Goal: Task Accomplishment & Management: Manage account settings

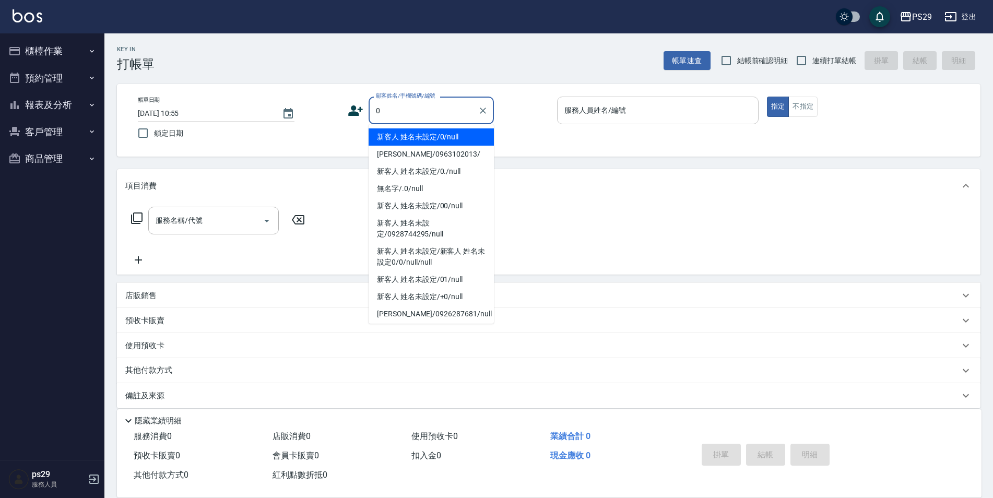
type input "新客人 姓名未設定/0/null"
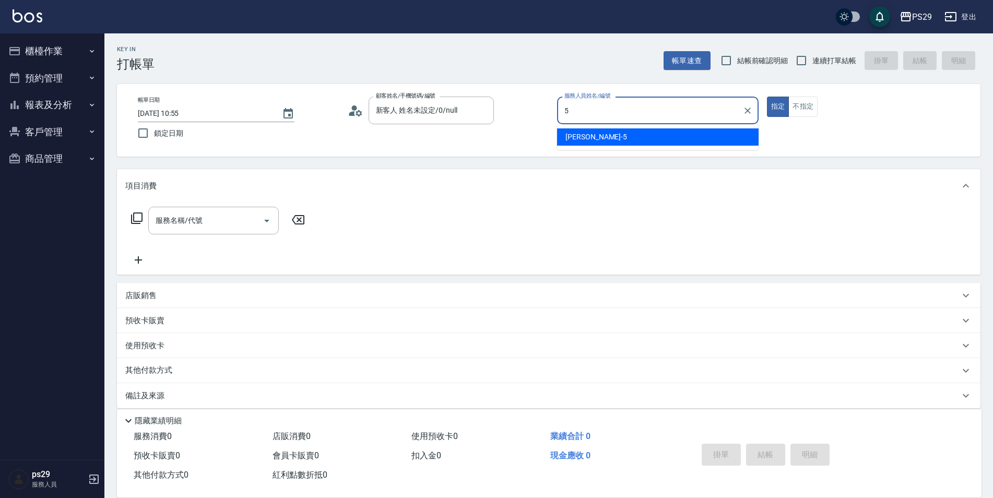
type input "[PERSON_NAME]維-5"
type button "true"
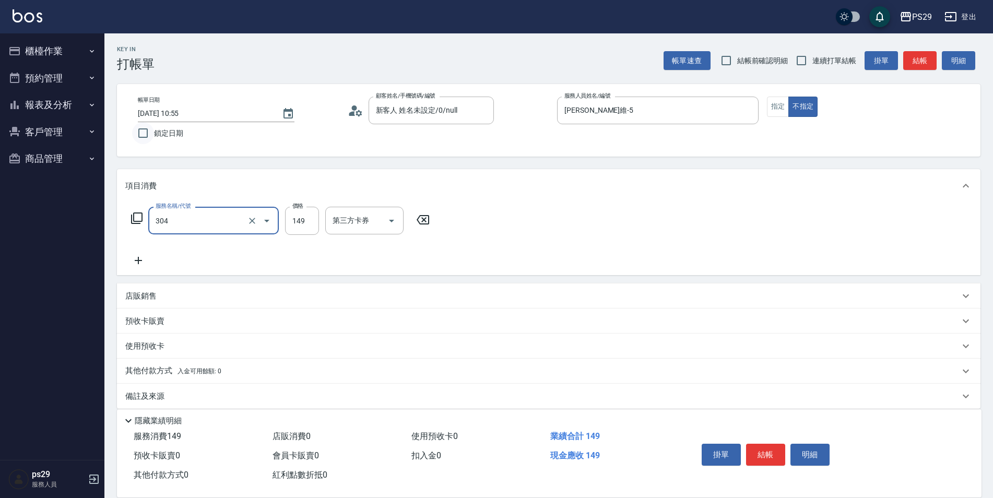
type input "剪髮(304)"
click at [149, 128] on input "鎖定日期" at bounding box center [143, 133] width 22 height 22
checkbox input "true"
click at [795, 58] on input "連續打單結帳" at bounding box center [801, 61] width 22 height 22
checkbox input "true"
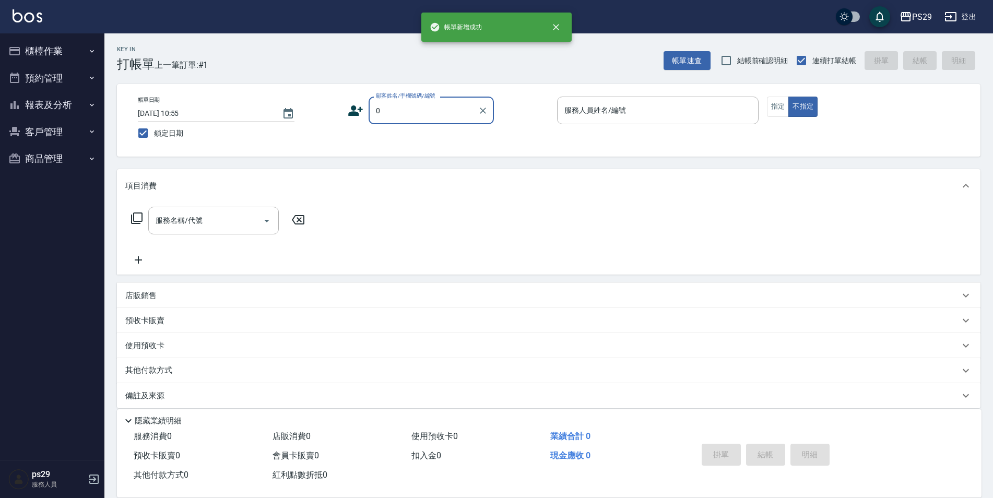
type input "新客人 姓名未設定/0/null"
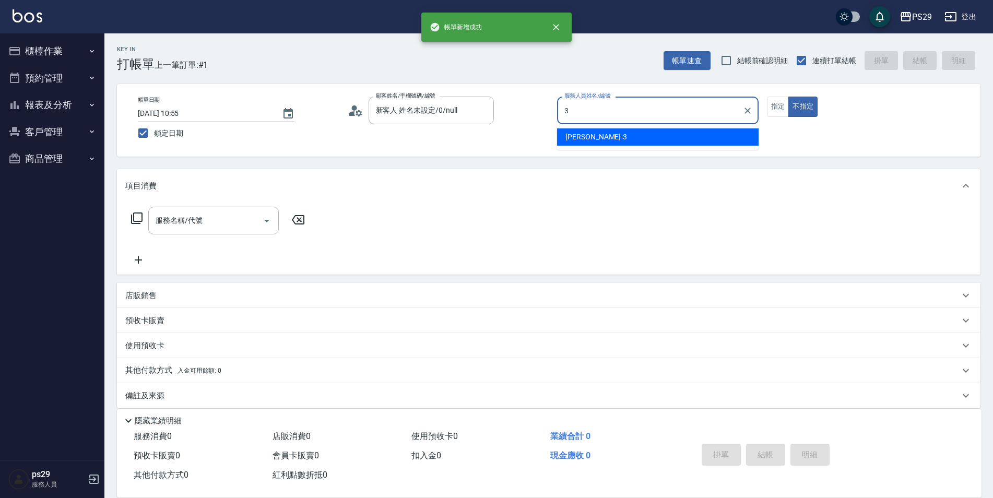
type input "[PERSON_NAME]-3"
type button "false"
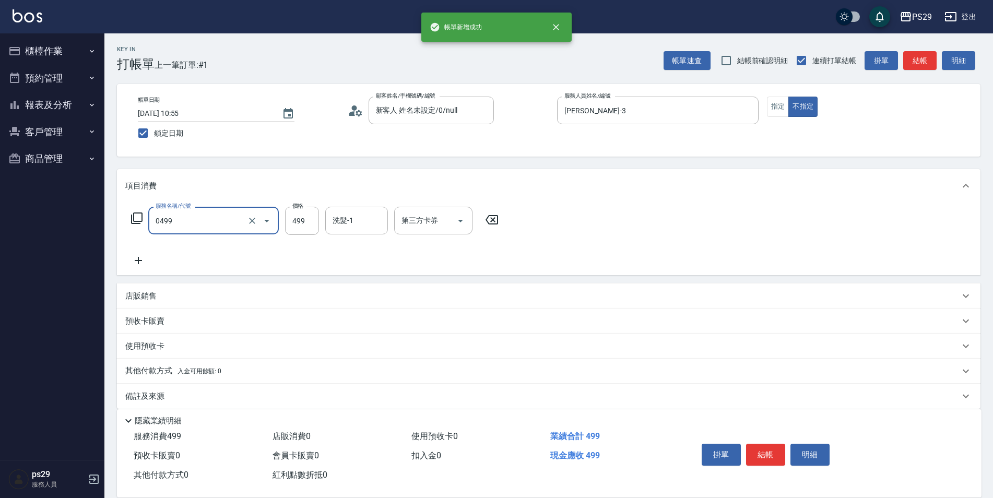
type input "[PERSON_NAME]499(0499)"
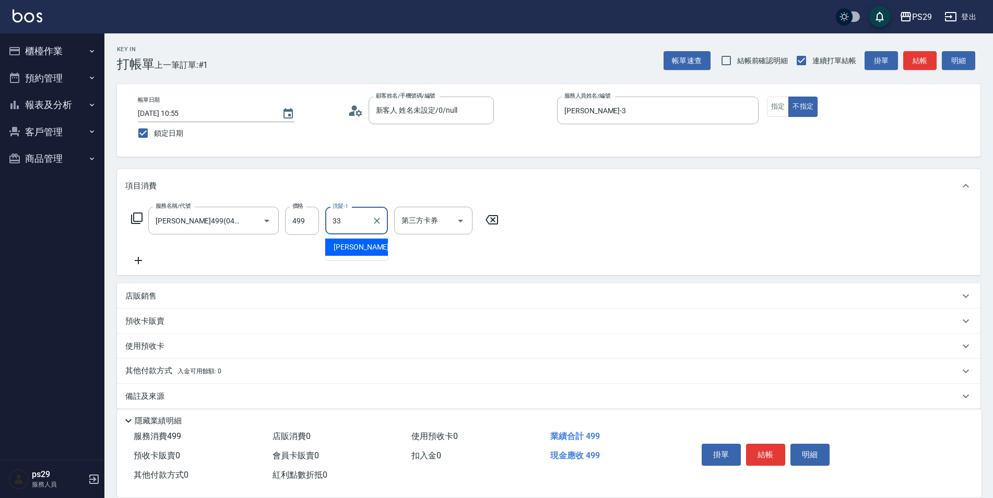
type input "黃詩予-33"
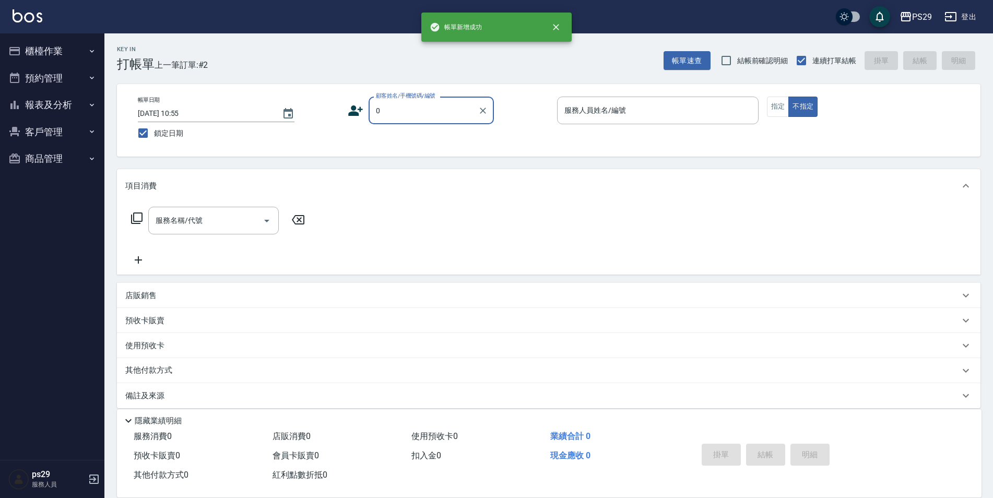
type input "新客人 姓名未設定/0/null"
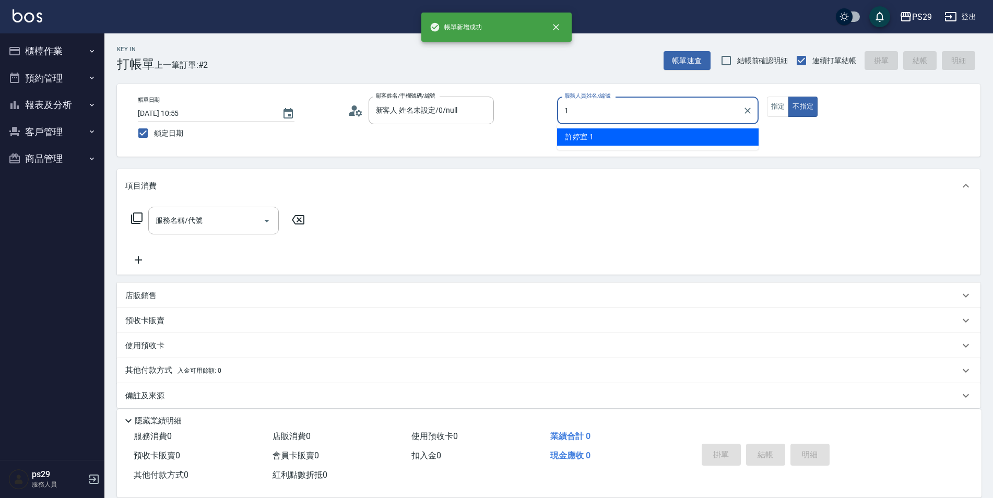
type input "[PERSON_NAME]-1"
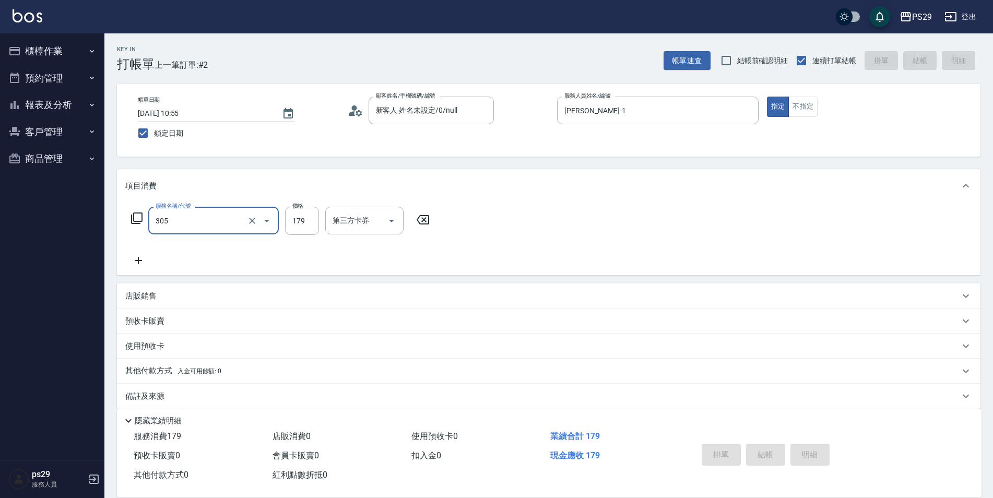
type input "305"
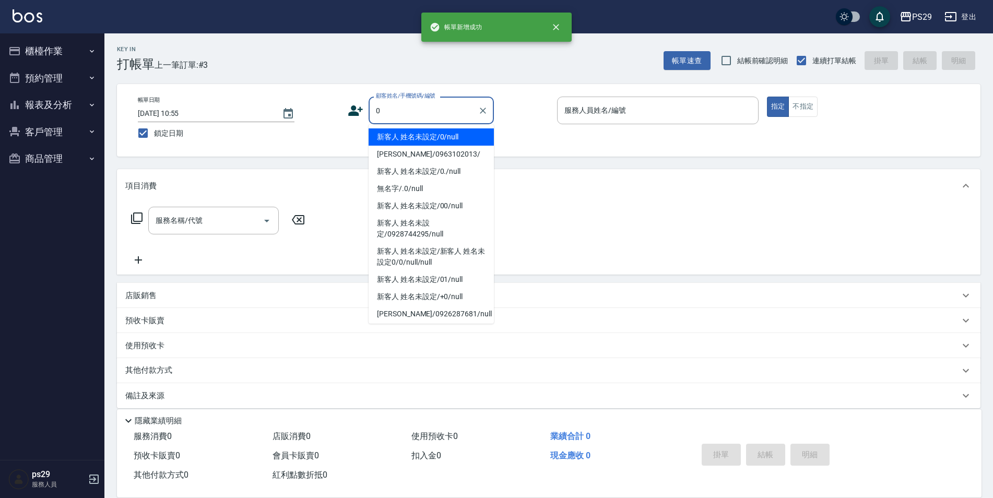
type input "新客人 姓名未設定/0/null"
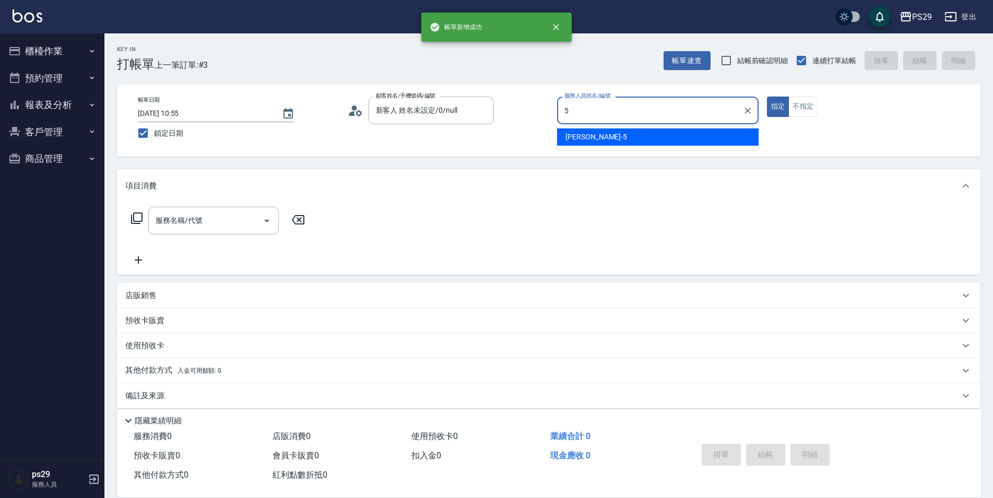
type input "[PERSON_NAME]維-5"
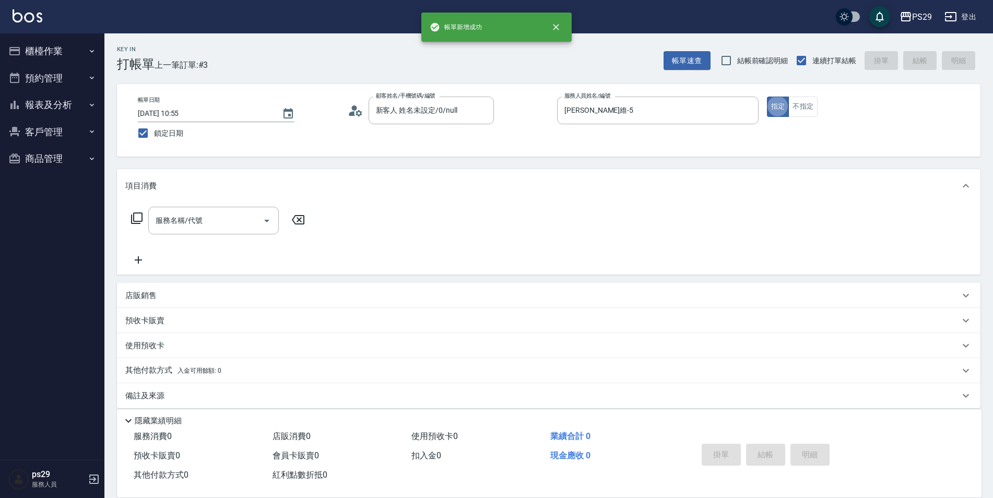
scroll to position [10, 0]
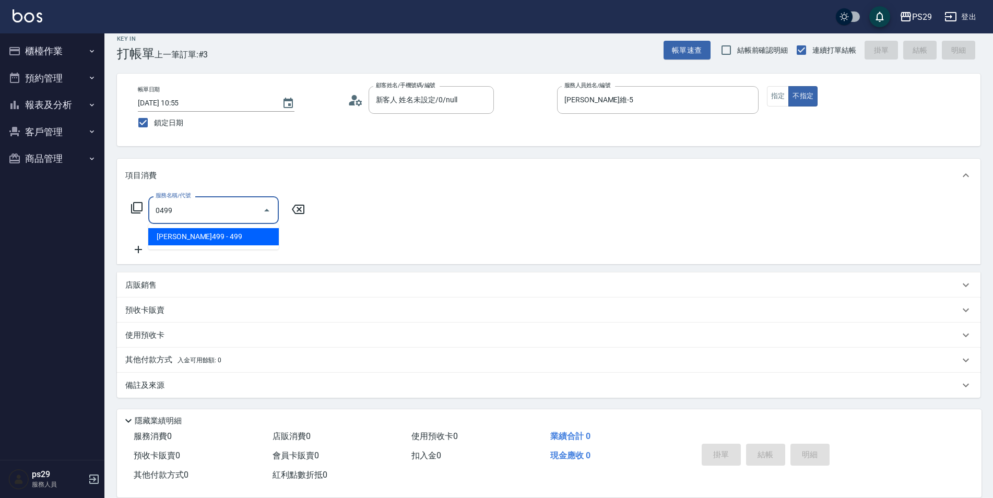
type input "[PERSON_NAME]499(0499)"
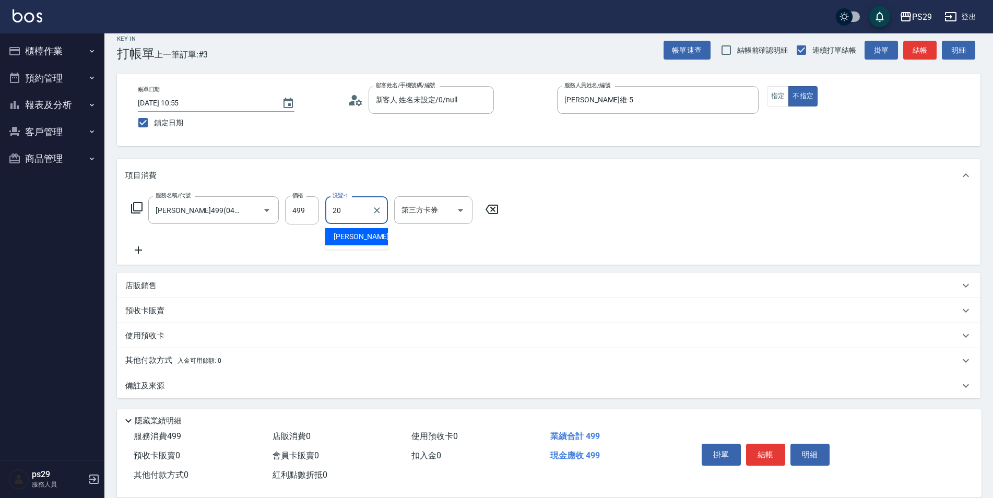
type input "[PERSON_NAME]20"
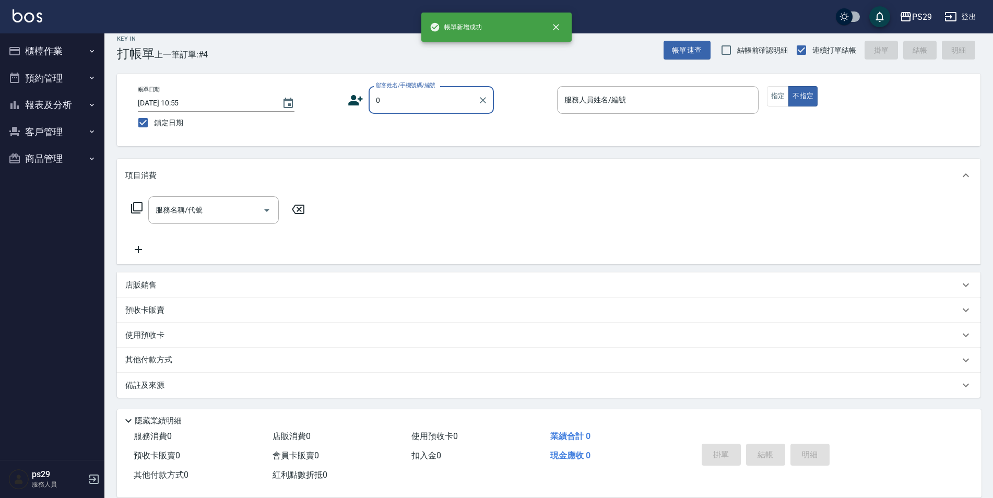
type input "新客人 姓名未設定/0/null"
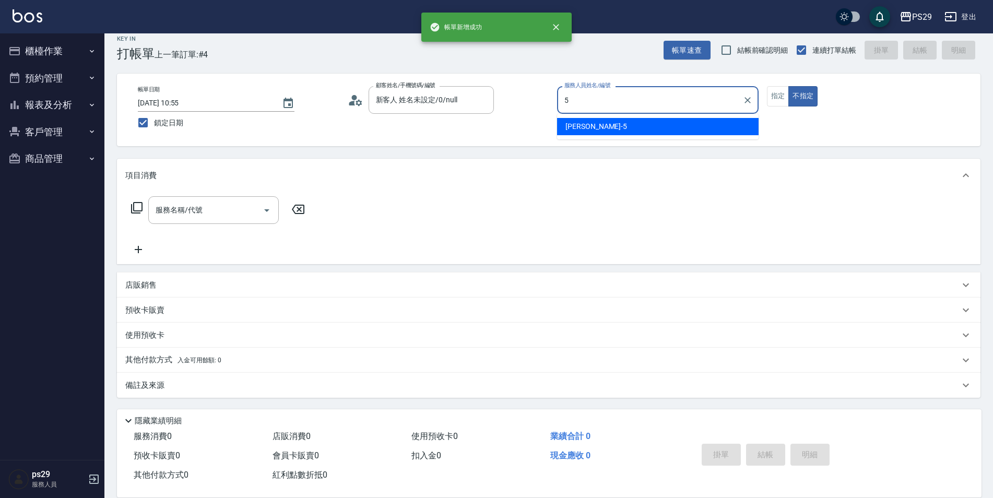
type input "[PERSON_NAME]維-5"
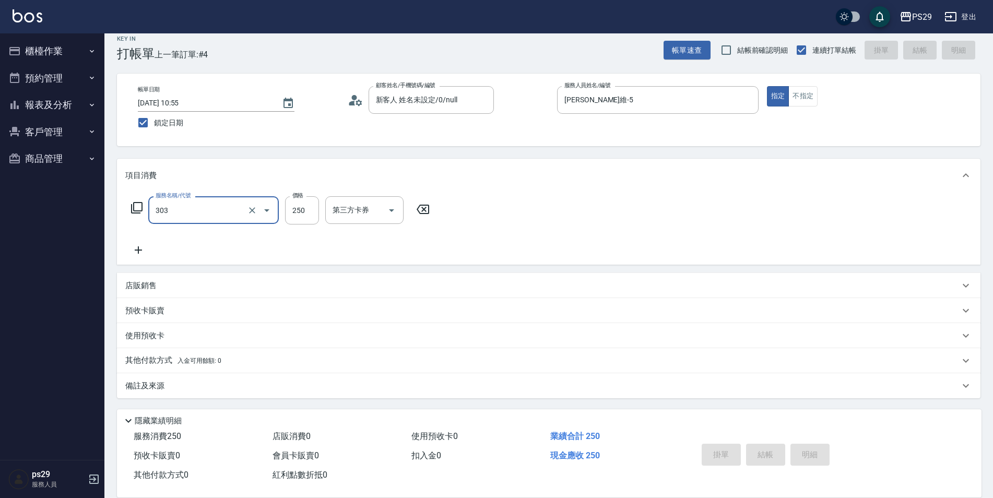
type input "303"
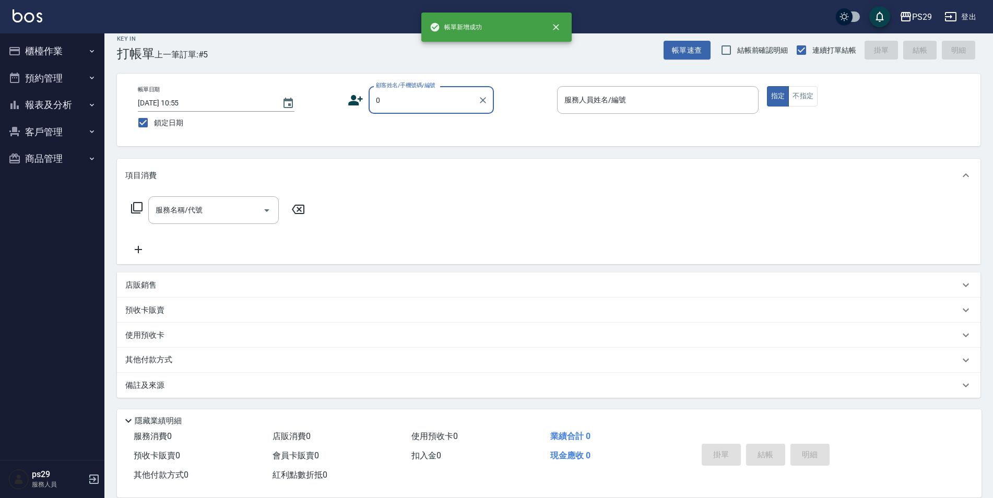
type input "新客人 姓名未設定/0/null"
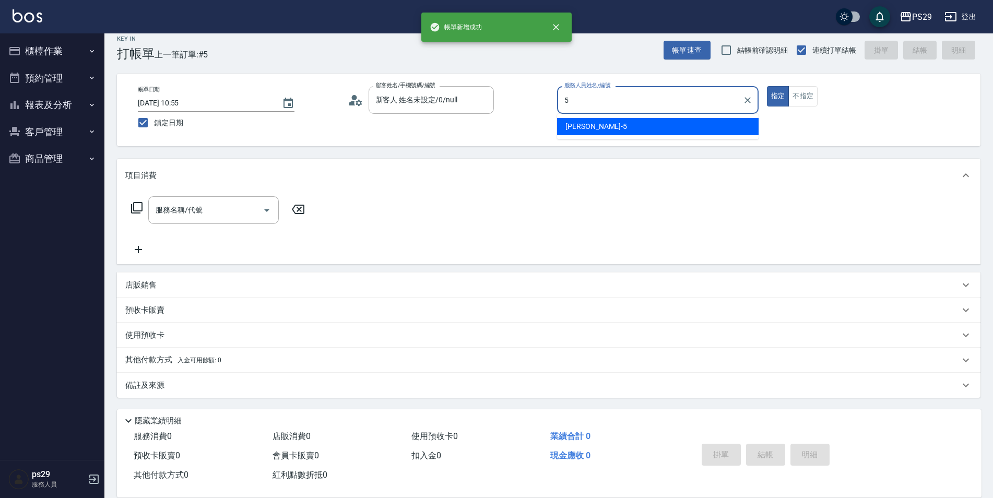
type input "[PERSON_NAME]維-5"
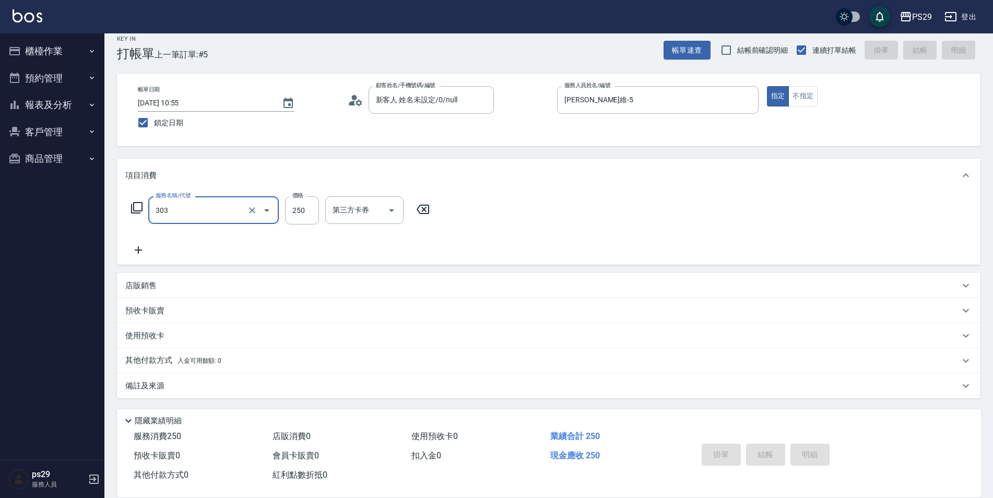
type input "303"
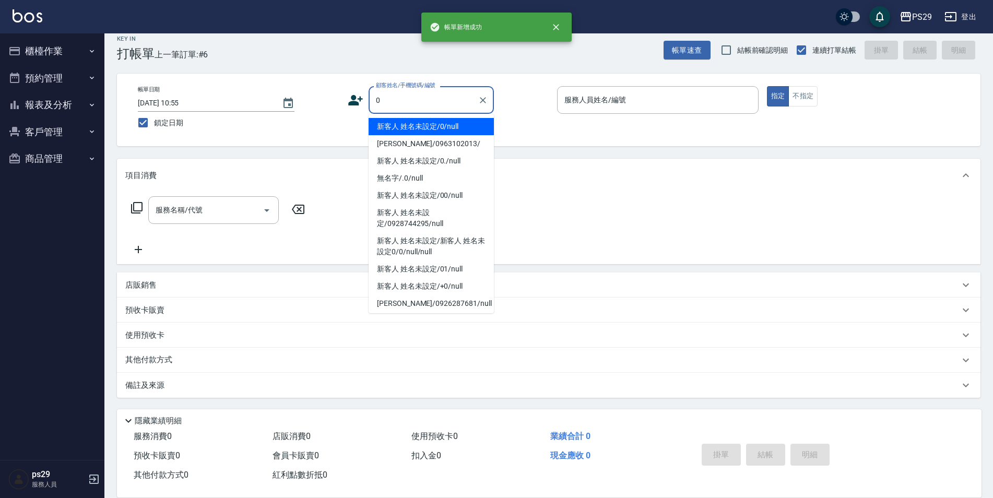
type input "新客人 姓名未設定/0/null"
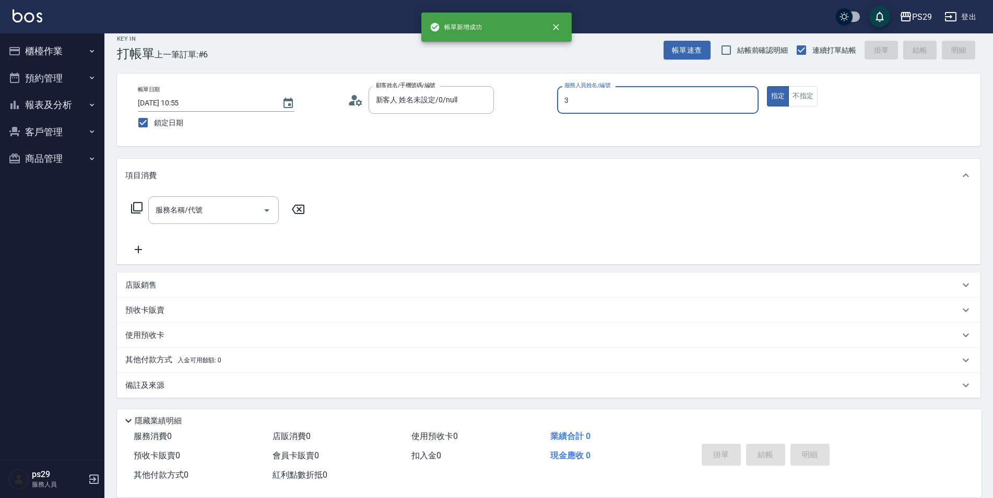
type input "[PERSON_NAME]-3"
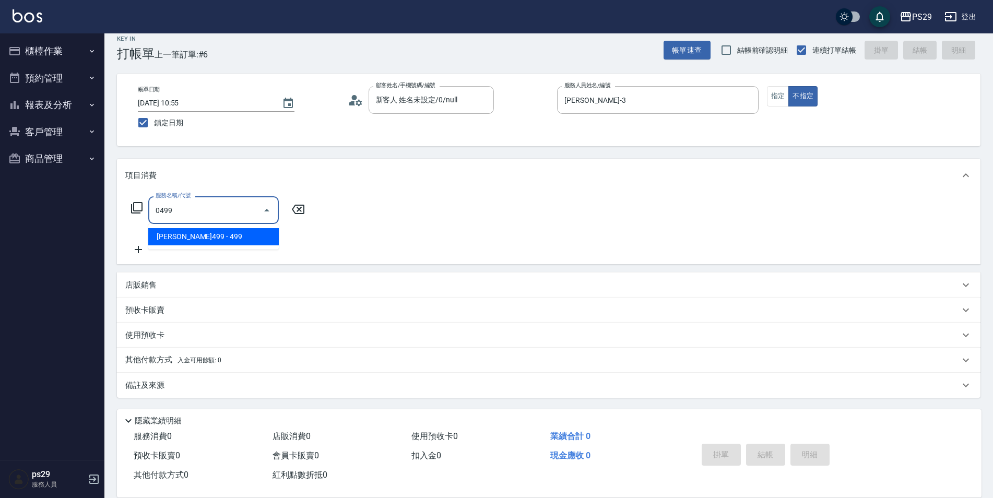
type input "[PERSON_NAME]499(0499)"
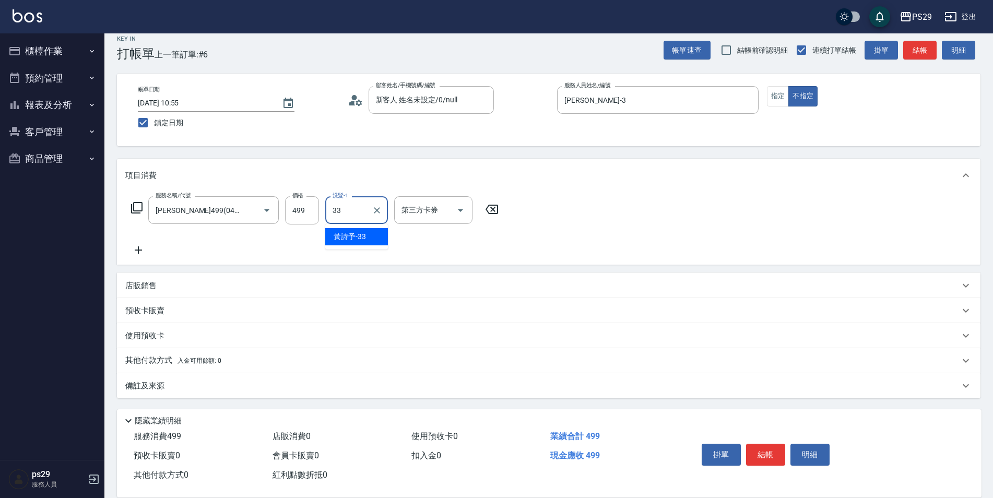
type input "黃詩予-33"
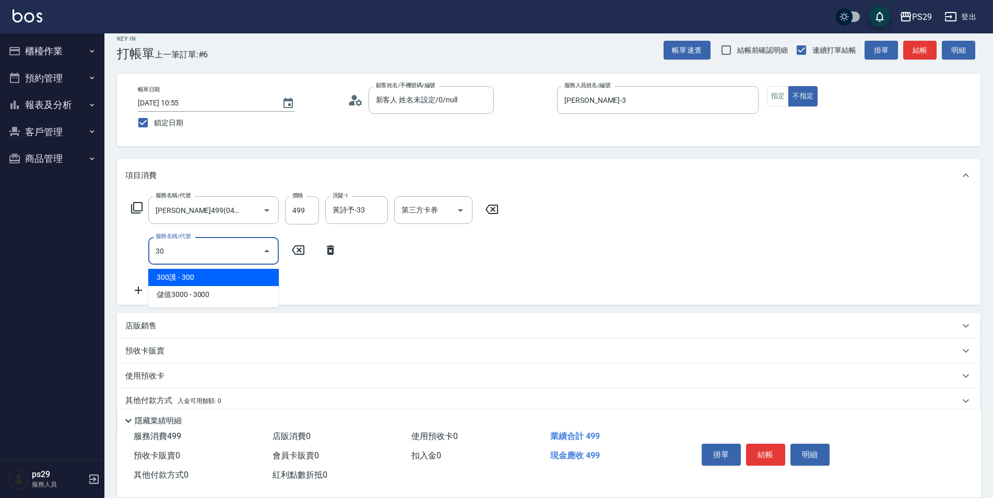
type input "304"
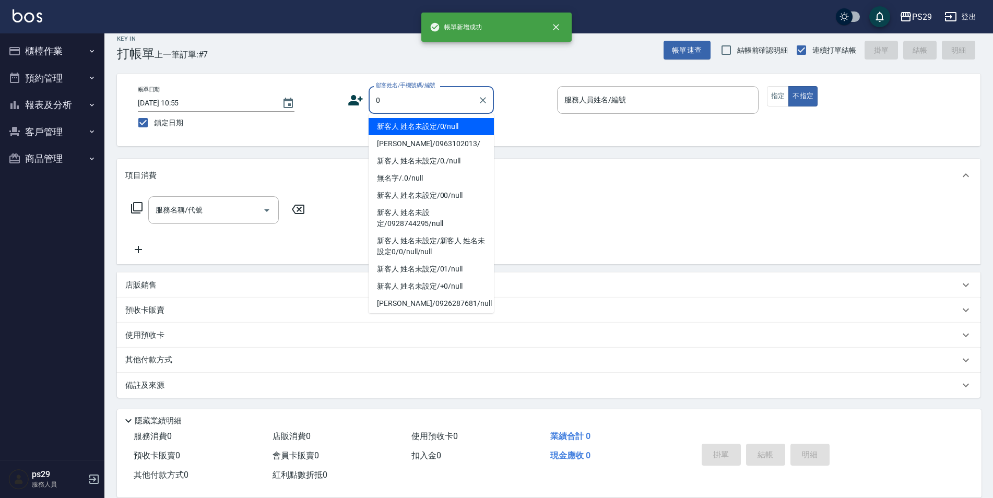
type input "新客人 姓名未設定/0/null"
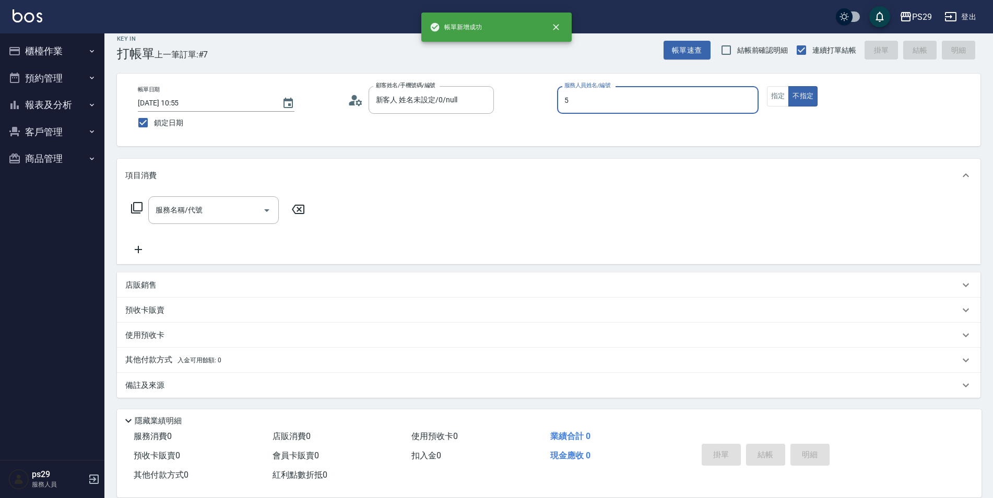
type input "[PERSON_NAME]維-5"
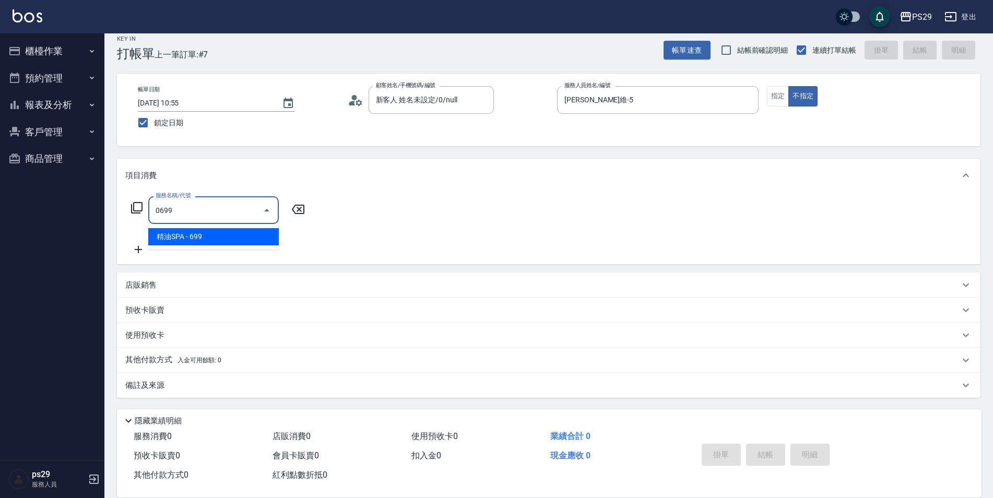
type input "精油SPA(0699)"
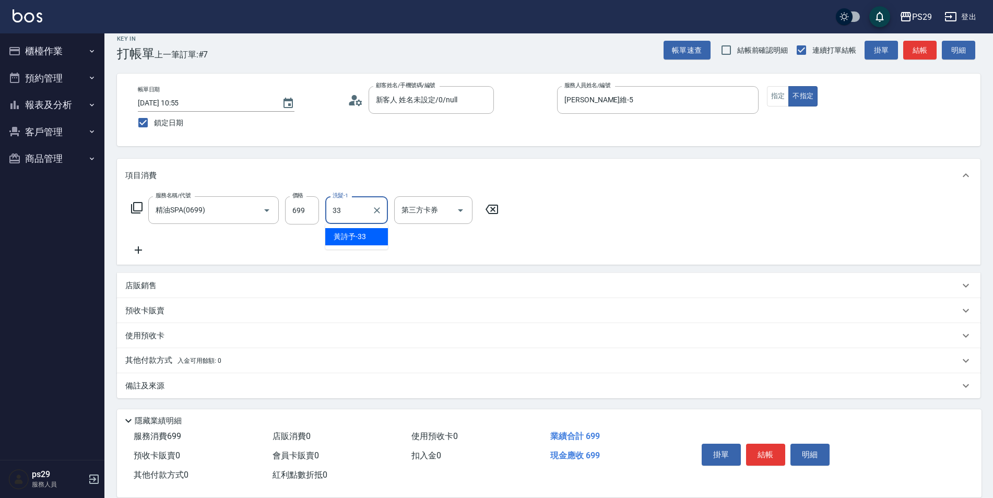
type input "黃詩予-33"
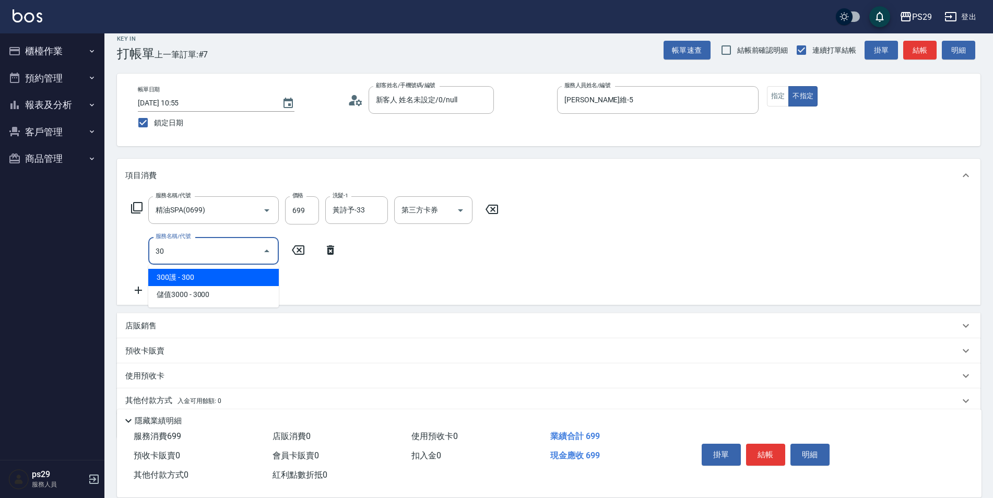
type input "304"
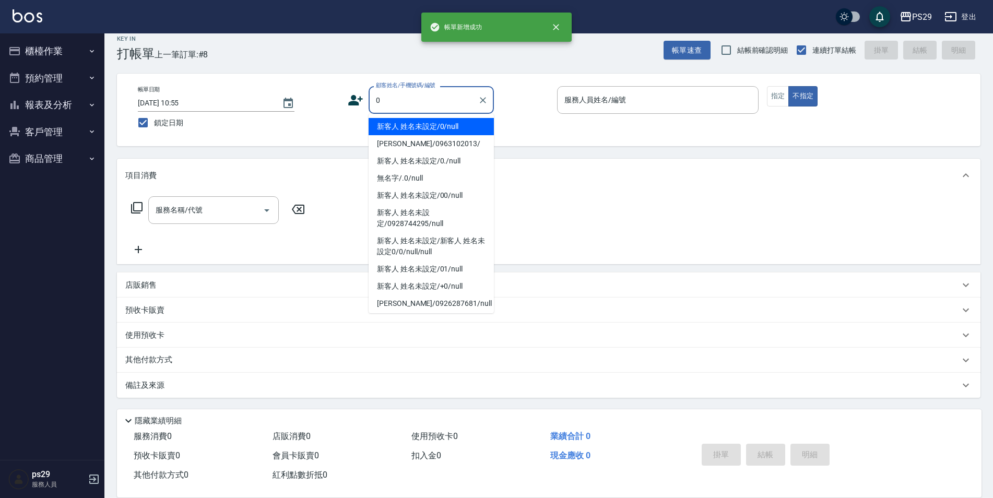
type input "新客人 姓名未設定/0/null"
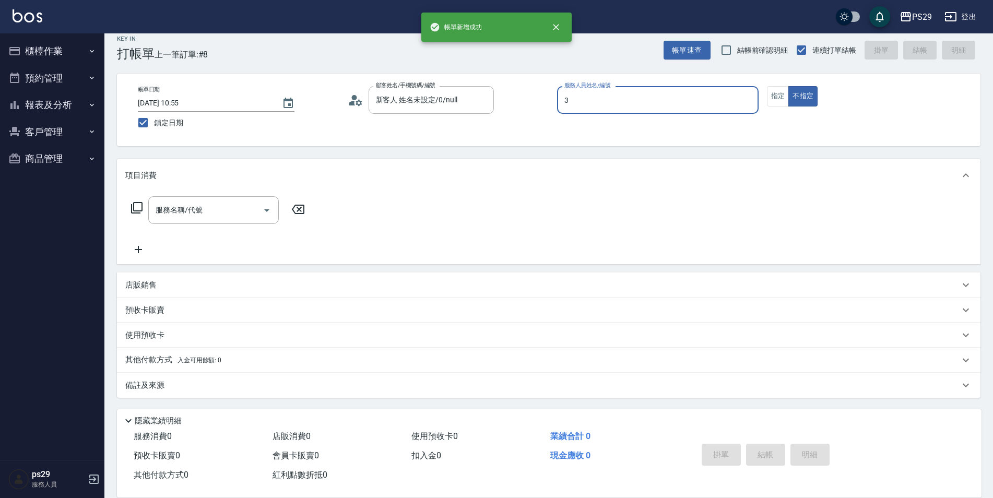
type input "[PERSON_NAME]-3"
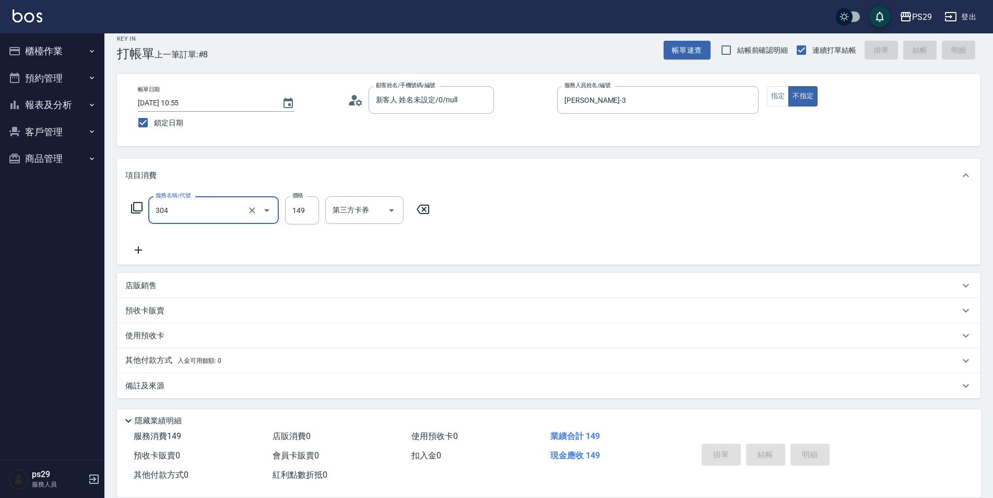
type input "304"
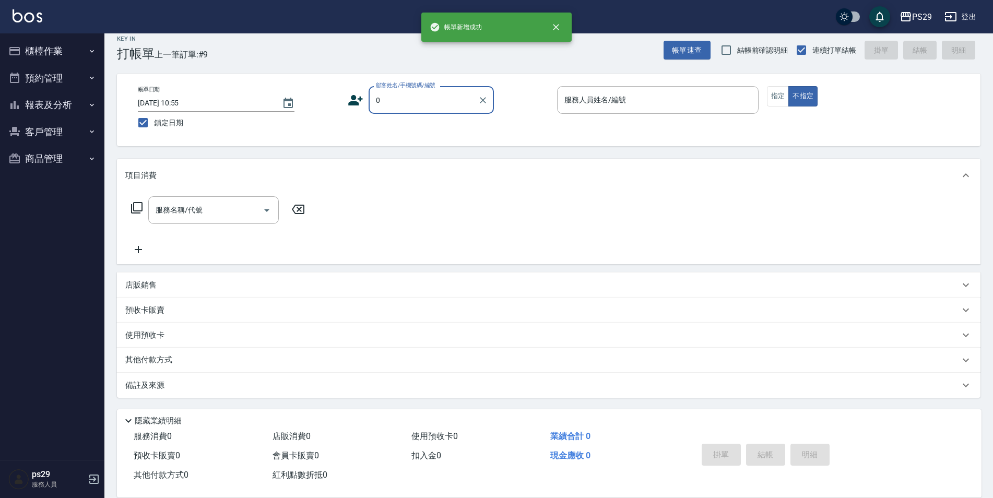
type input "新客人 姓名未設定/0/null"
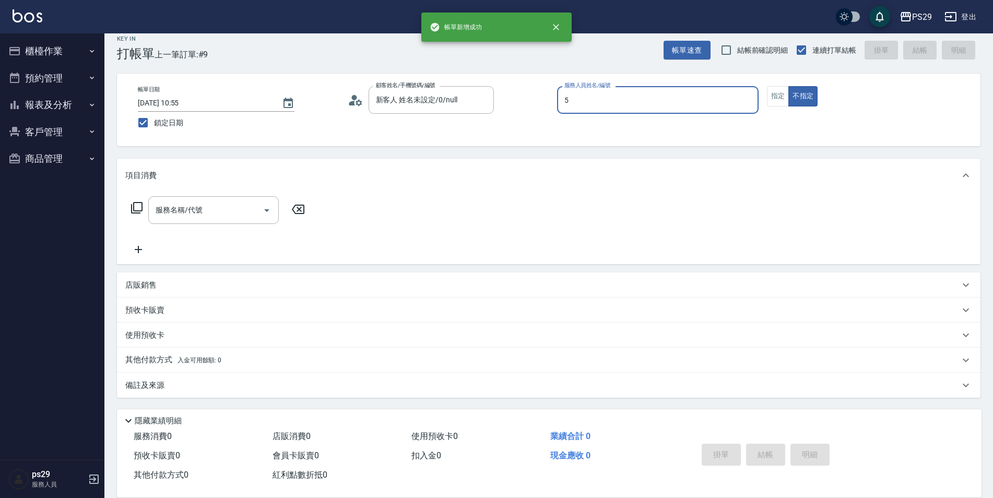
type input "[PERSON_NAME]維-5"
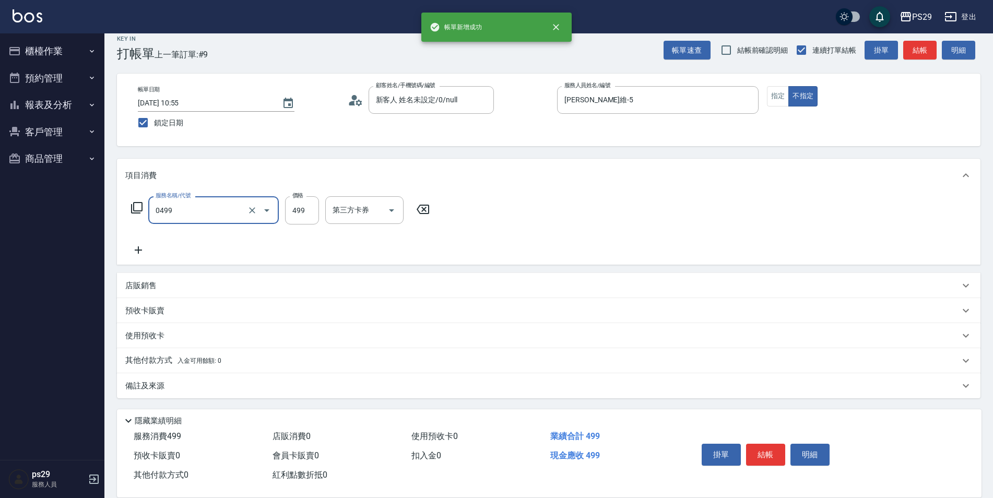
type input "[PERSON_NAME]499(0499)"
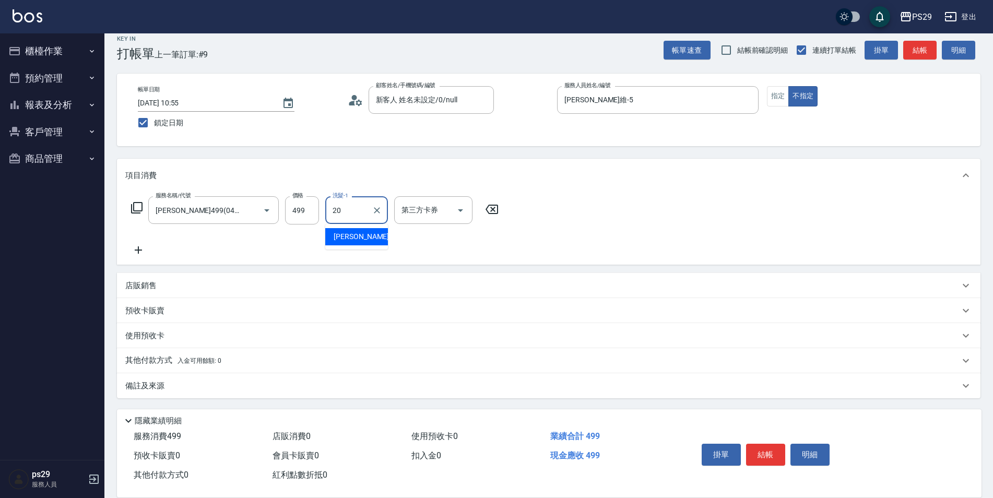
type input "[PERSON_NAME]20"
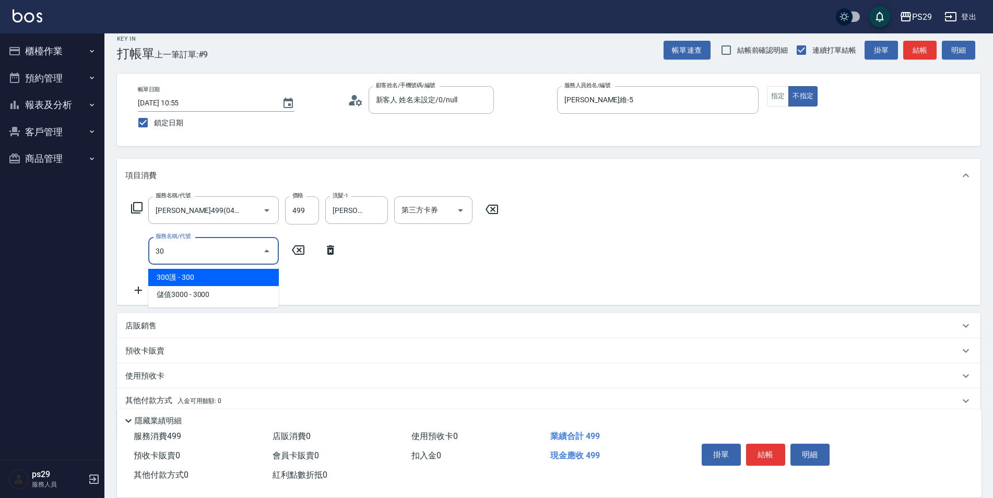
type input "304"
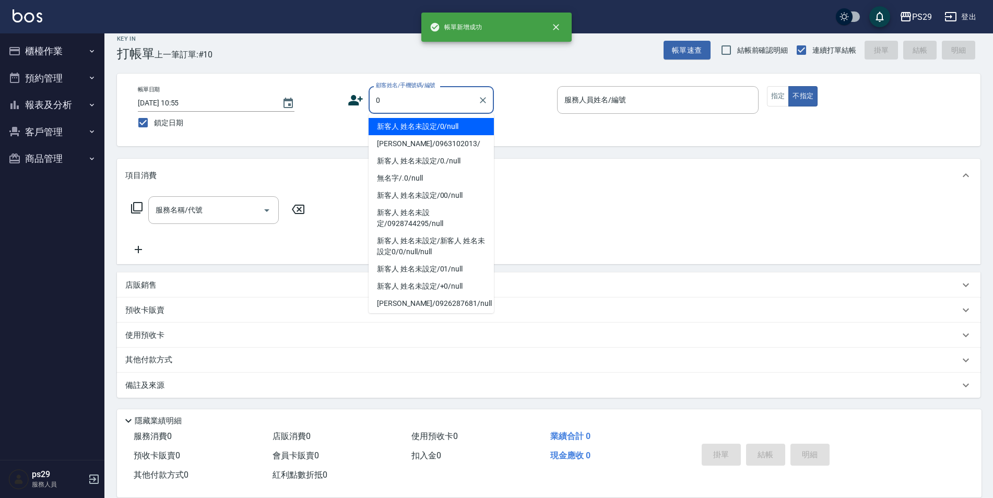
type input "新客人 姓名未設定/0/null"
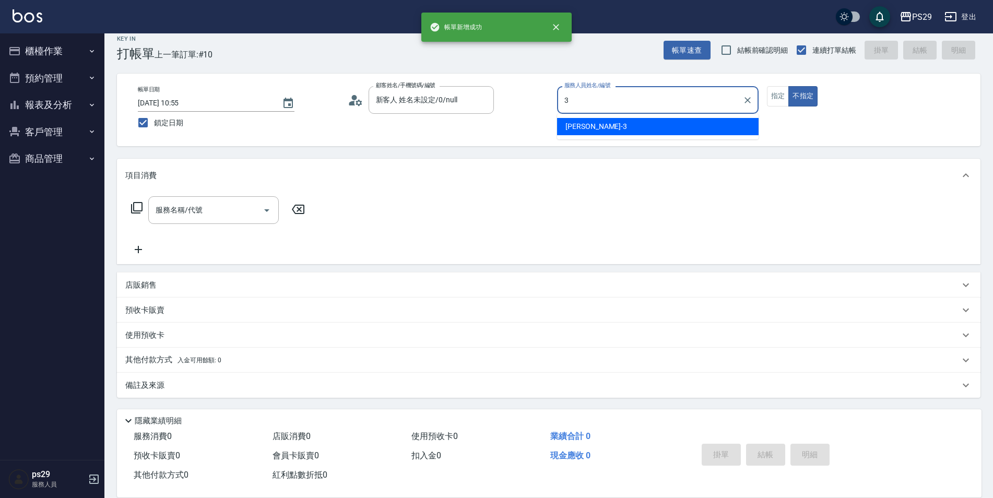
type input "[PERSON_NAME]-3"
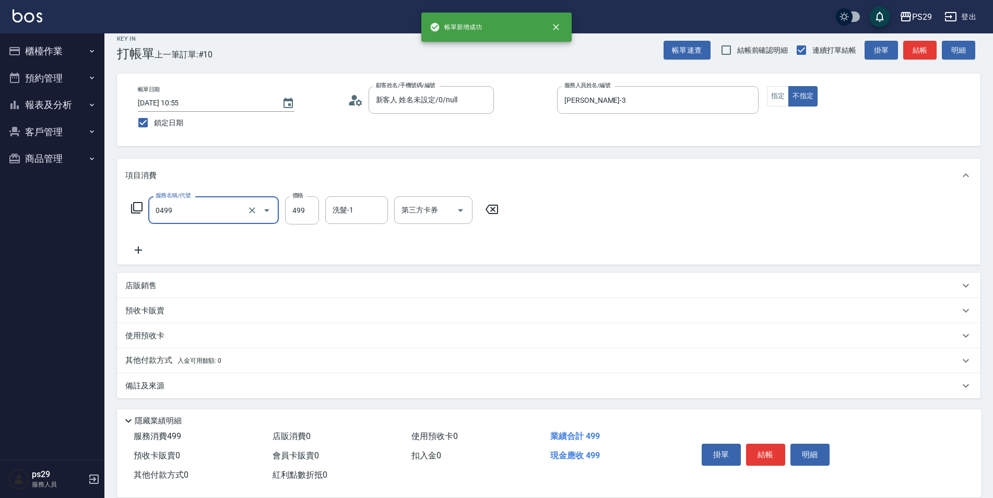
type input "[PERSON_NAME]499(0499)"
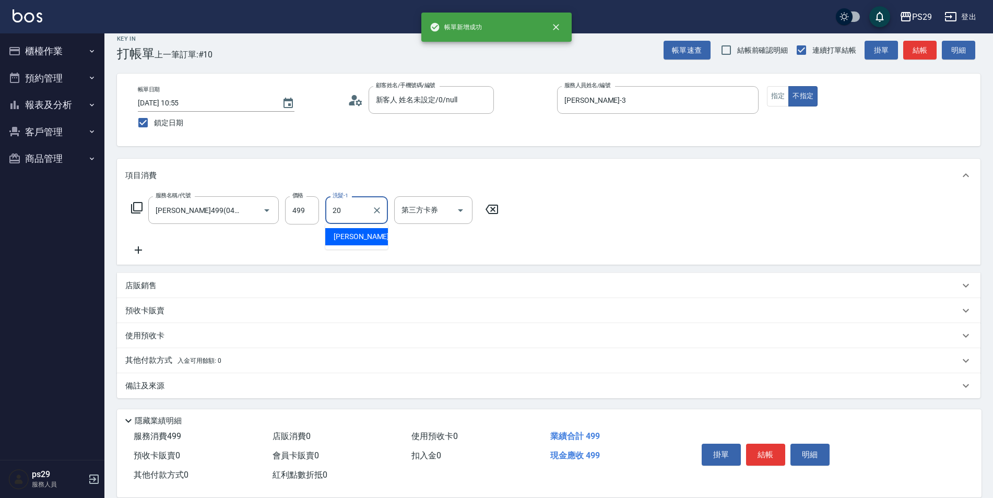
type input "[PERSON_NAME]20"
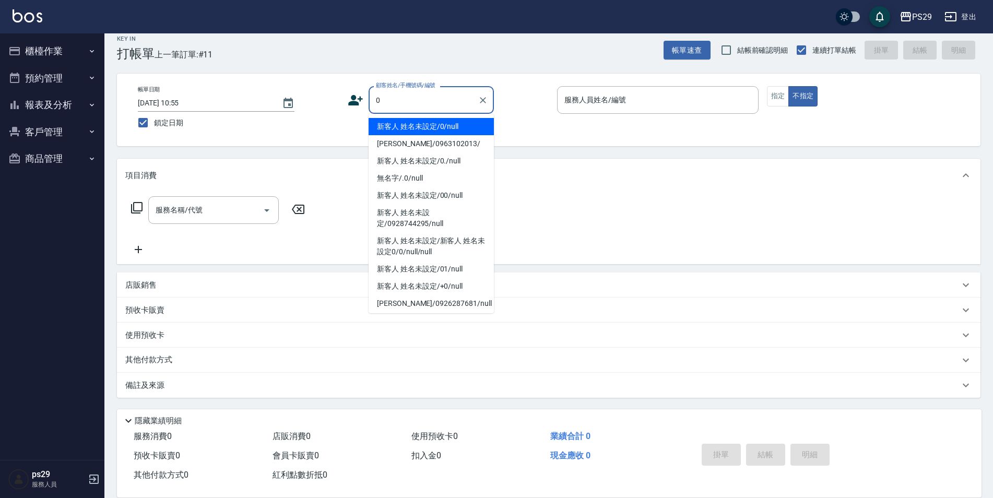
type input "新客人 姓名未設定/0/null"
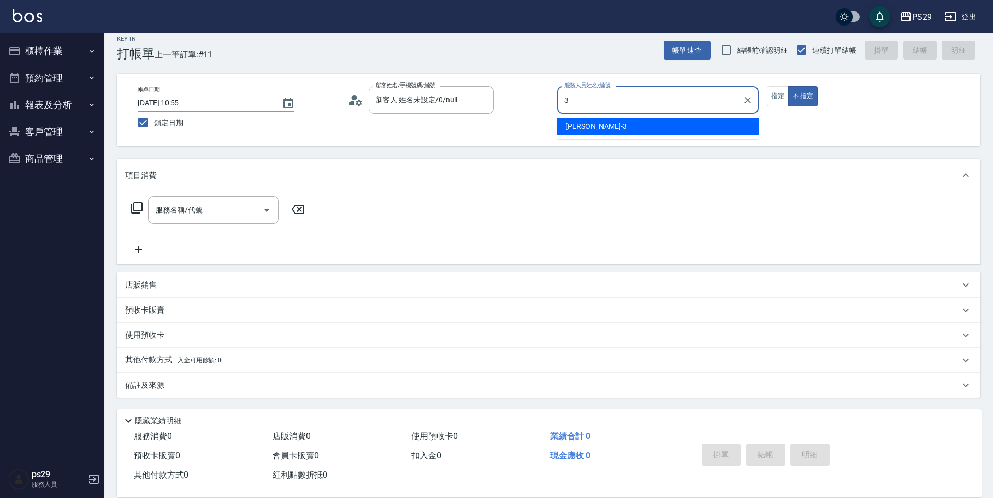
type input "[PERSON_NAME]-3"
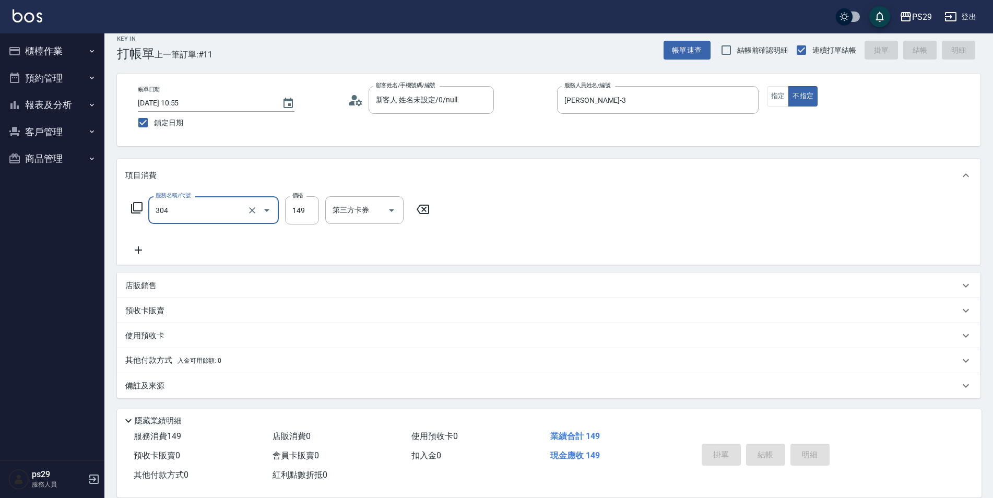
type input "304"
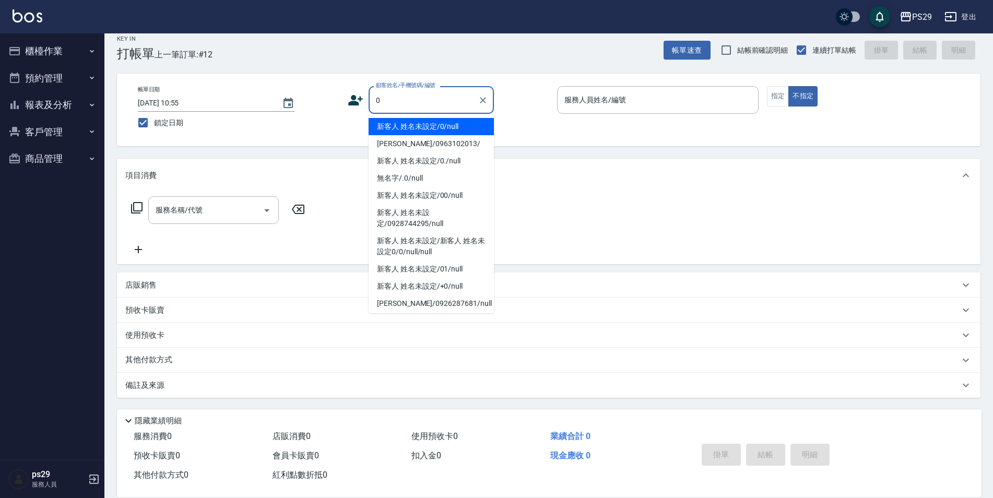
type input "新客人 姓名未設定/0/null"
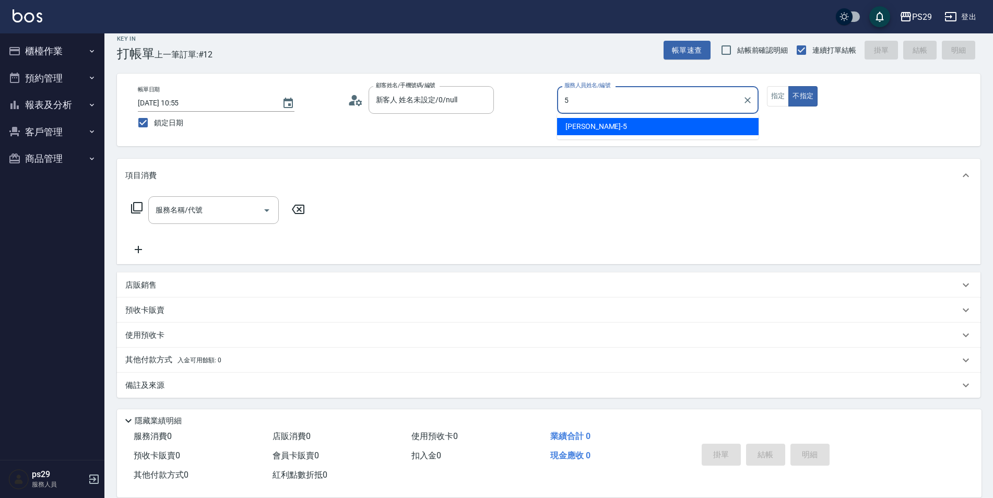
type input "[PERSON_NAME]維-5"
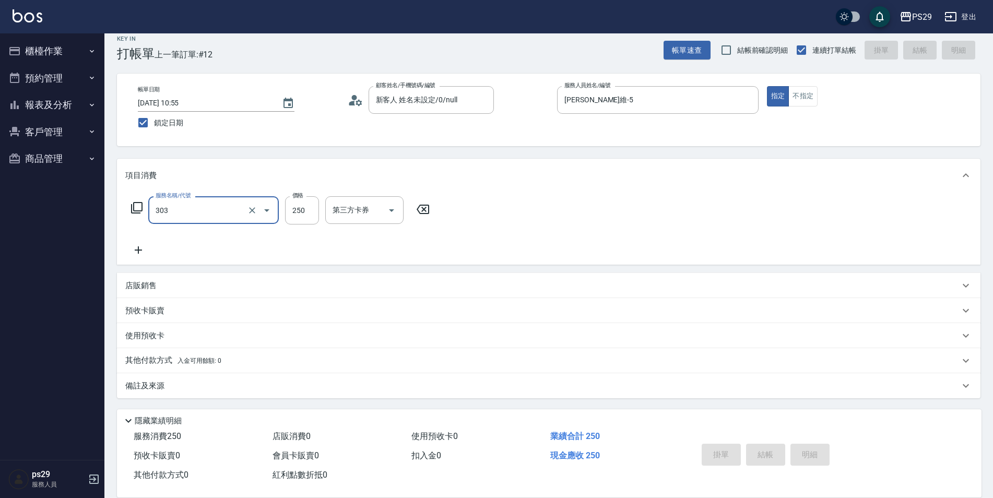
type input "303"
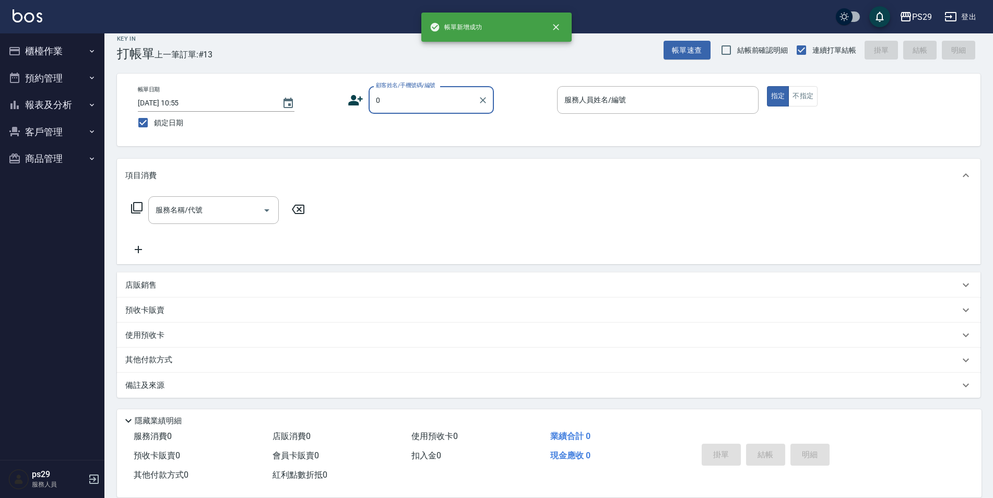
type input "新客人 姓名未設定/0/null"
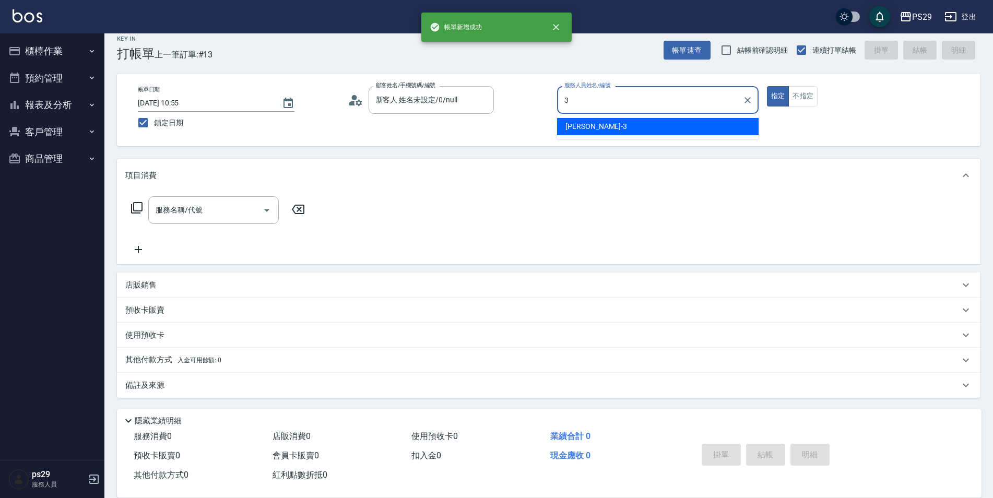
type input "[PERSON_NAME]-3"
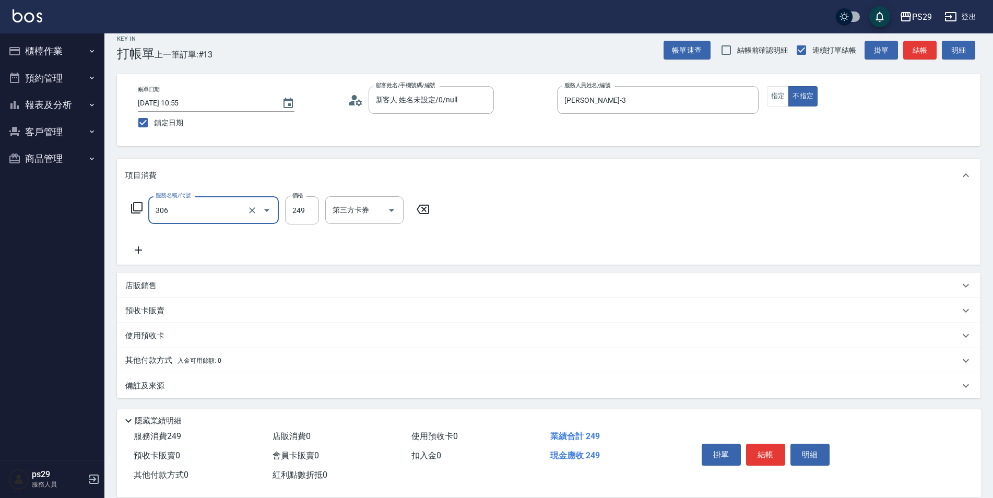
type input "剪髮(306)"
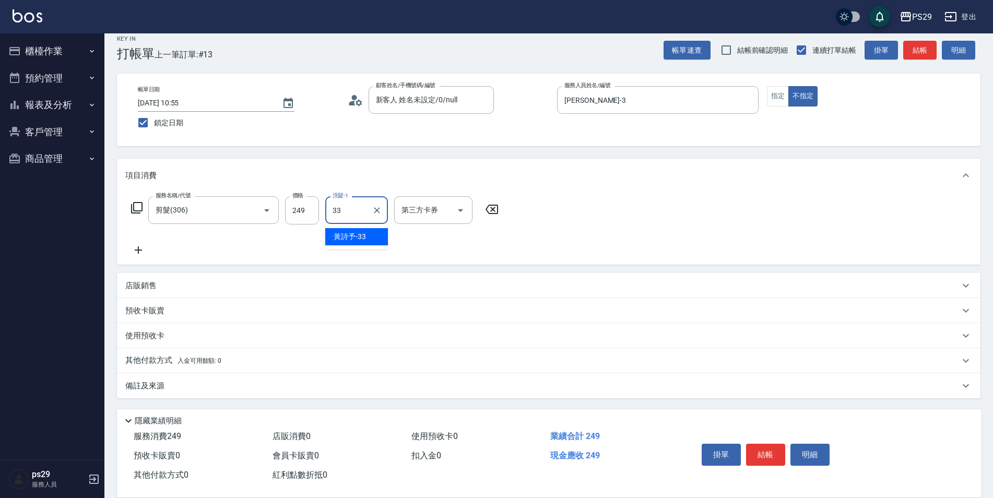
type input "黃詩予-33"
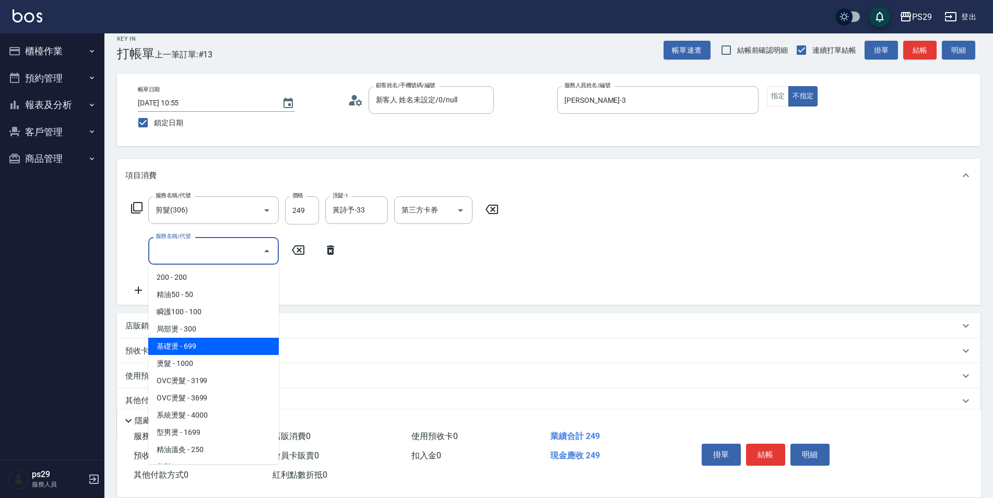
type input "基礎燙(201)"
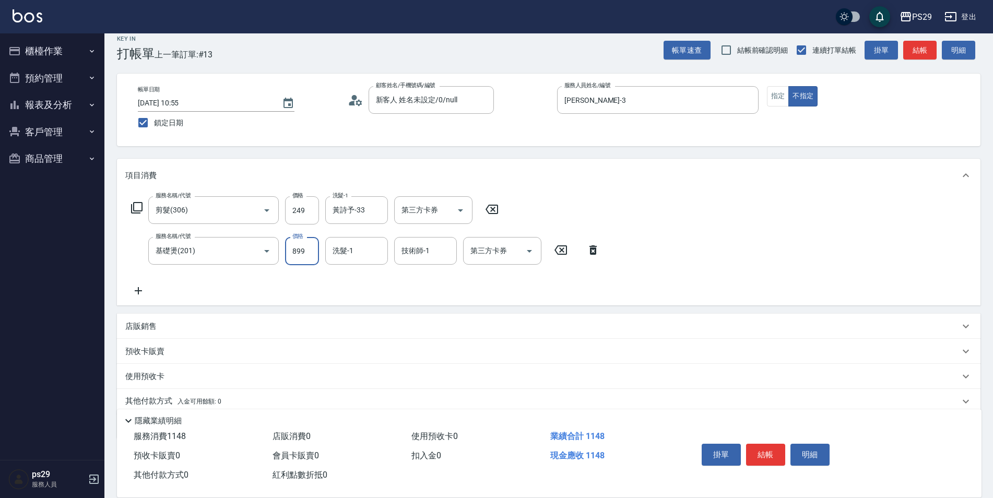
type input "899"
type input "1"
type input "[PERSON_NAME]20"
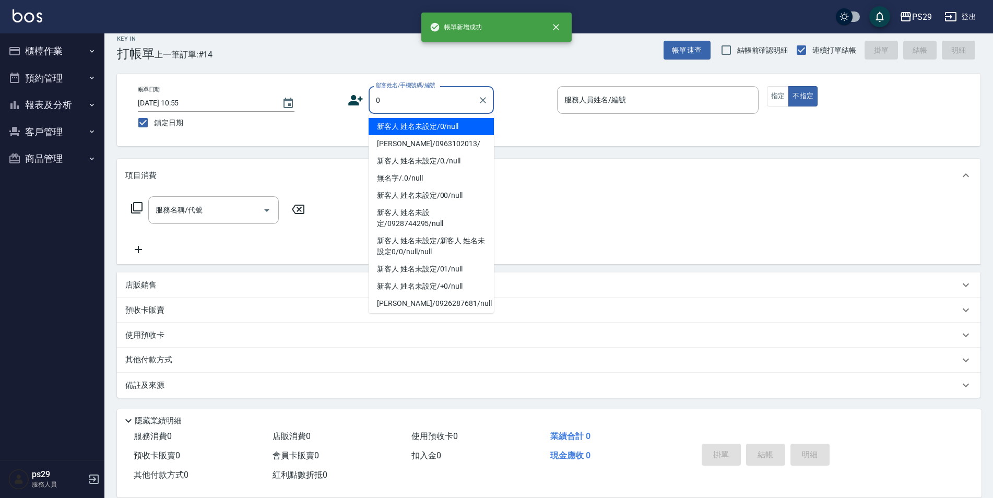
type input "新客人 姓名未設定/0/null"
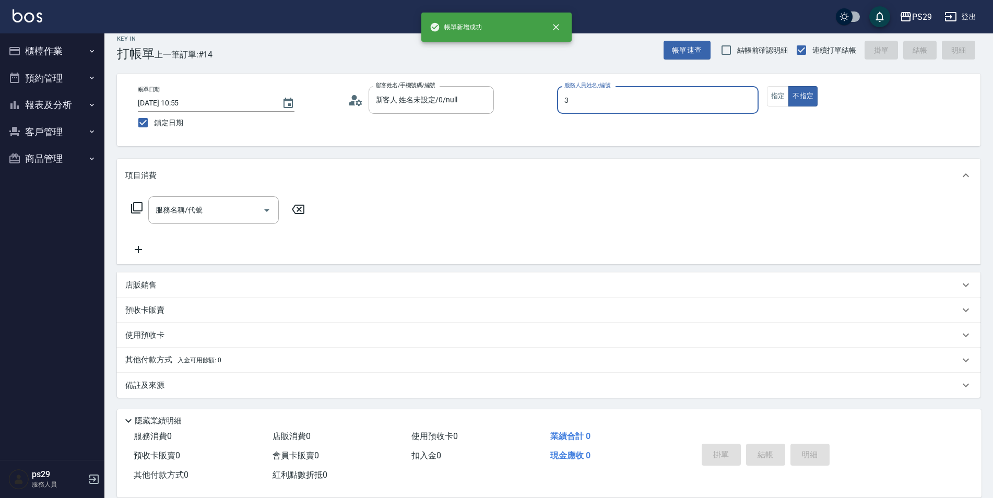
type input "[PERSON_NAME]-3"
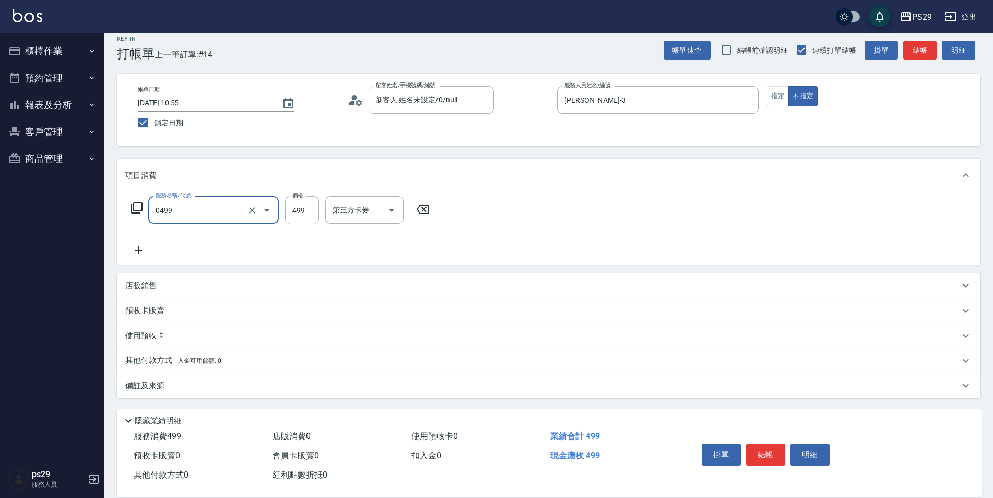
type input "[PERSON_NAME]499(0499)"
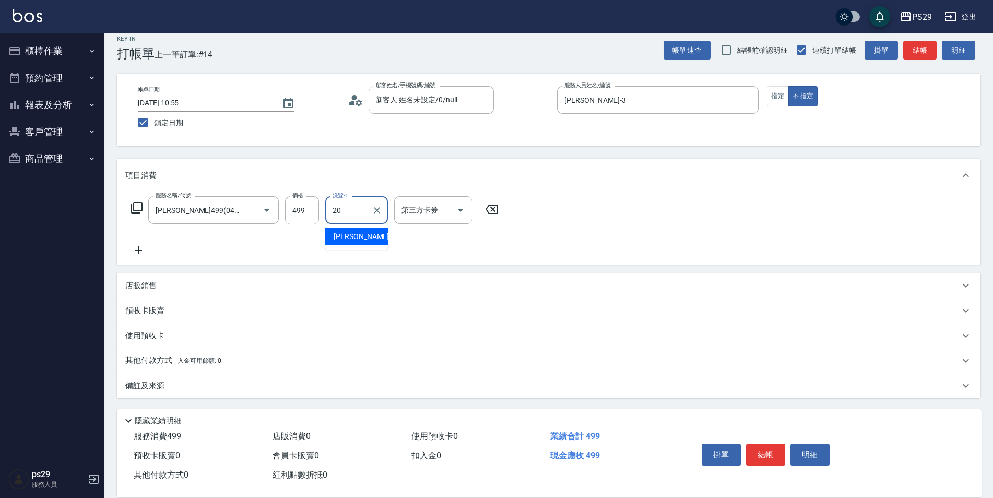
type input "[PERSON_NAME]20"
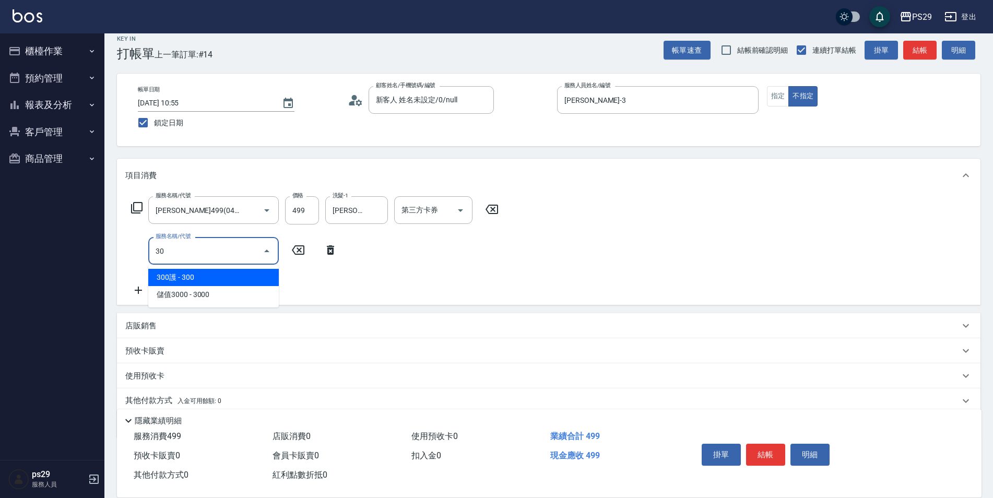
type input "304"
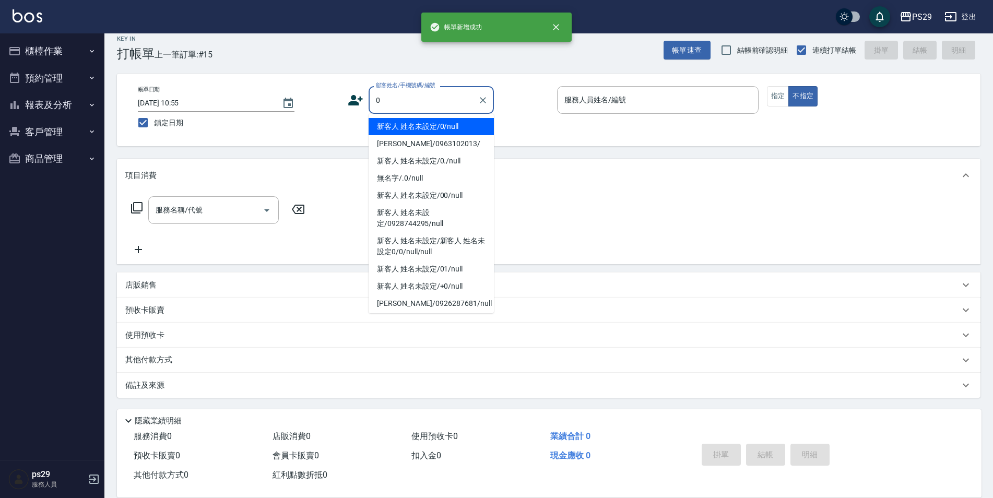
type input "新客人 姓名未設定/0/null"
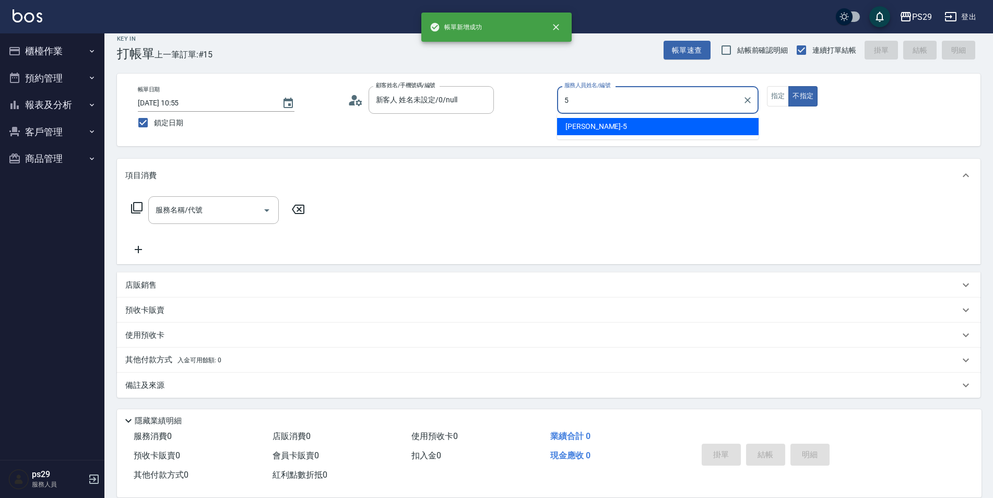
type input "[PERSON_NAME]維-5"
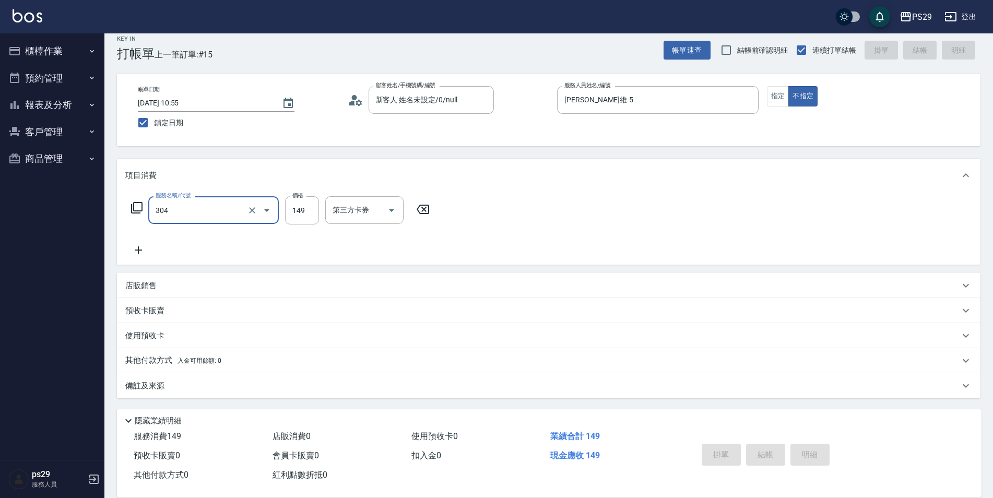
type input "304"
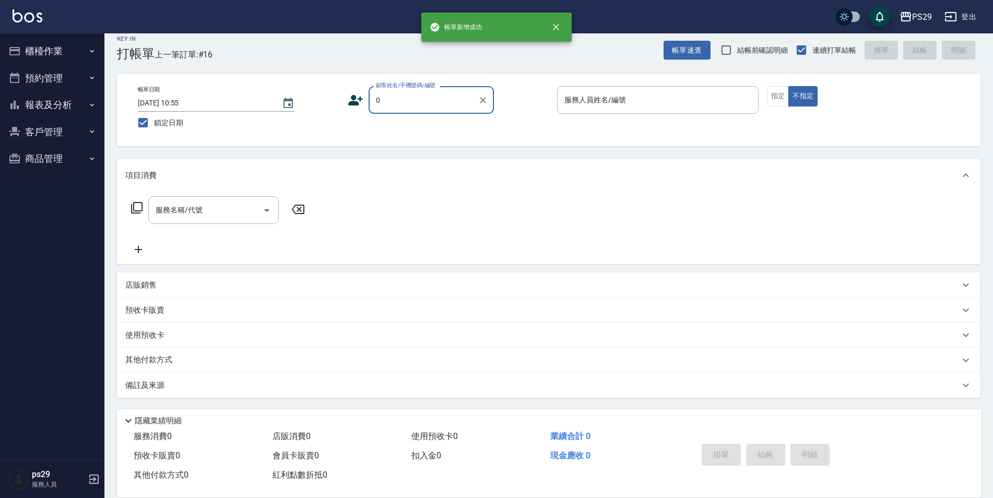
type input "新客人 姓名未設定/0/null"
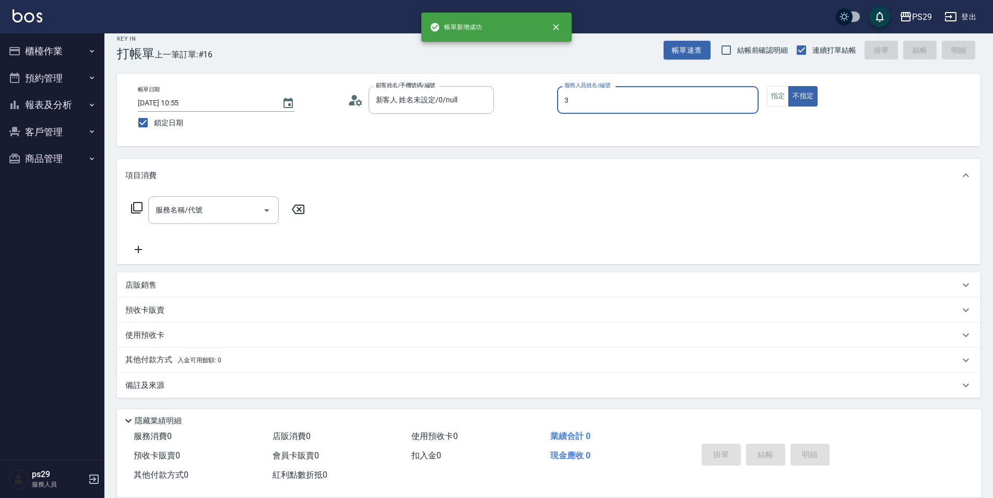
type input "[PERSON_NAME]-3"
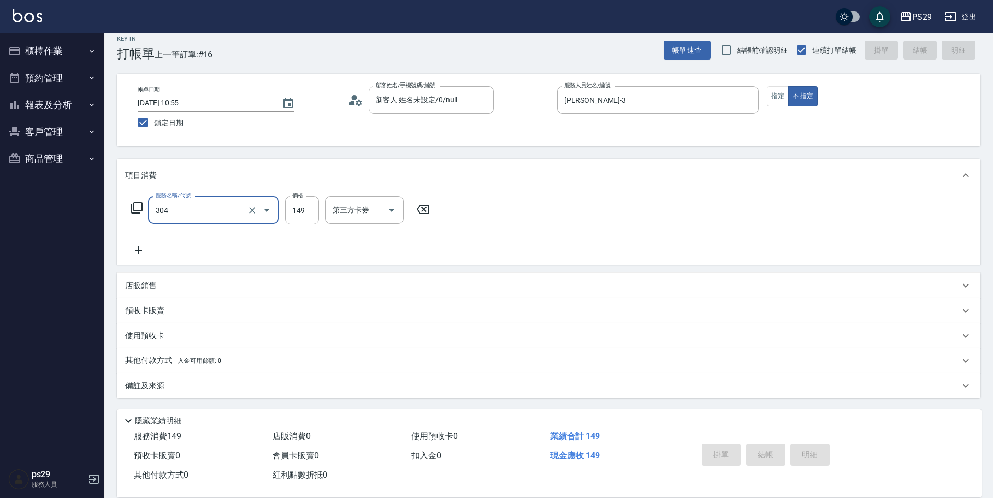
type input "304"
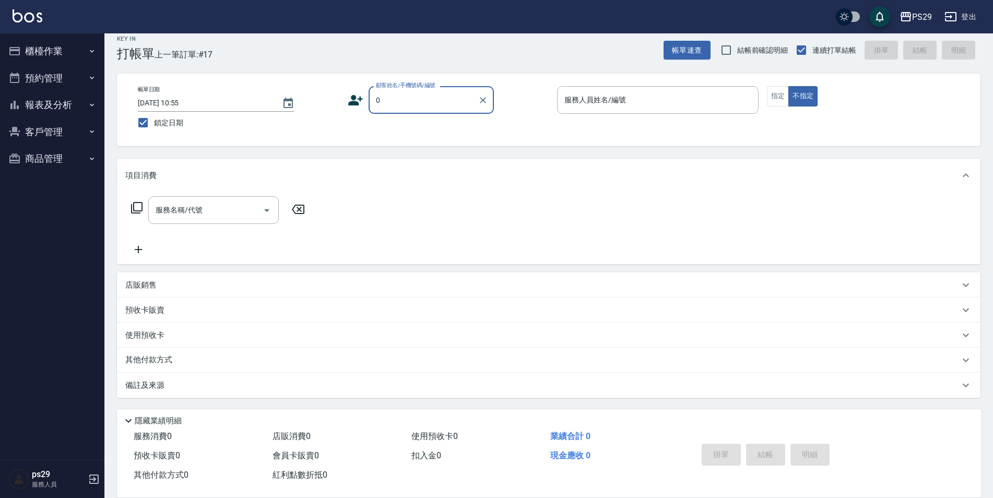
type input "新客人 姓名未設定/0/null"
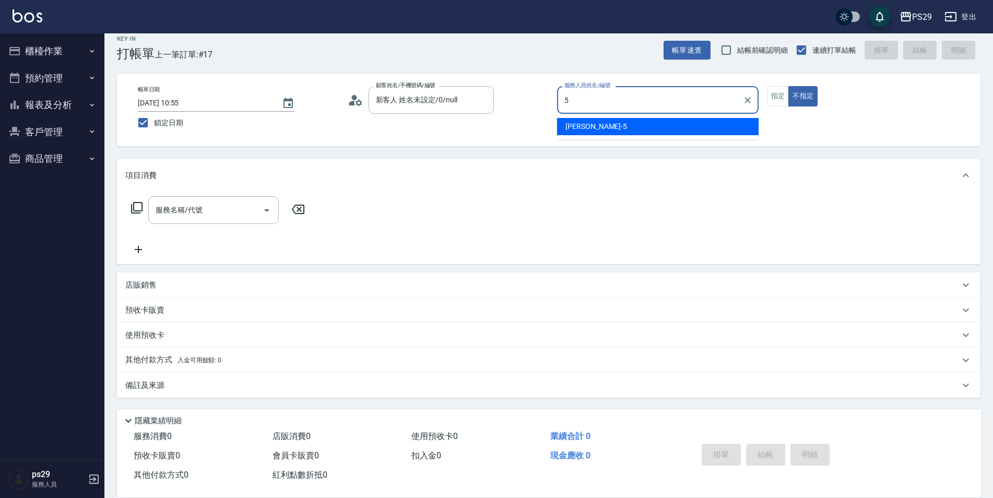
type input "[PERSON_NAME]維-5"
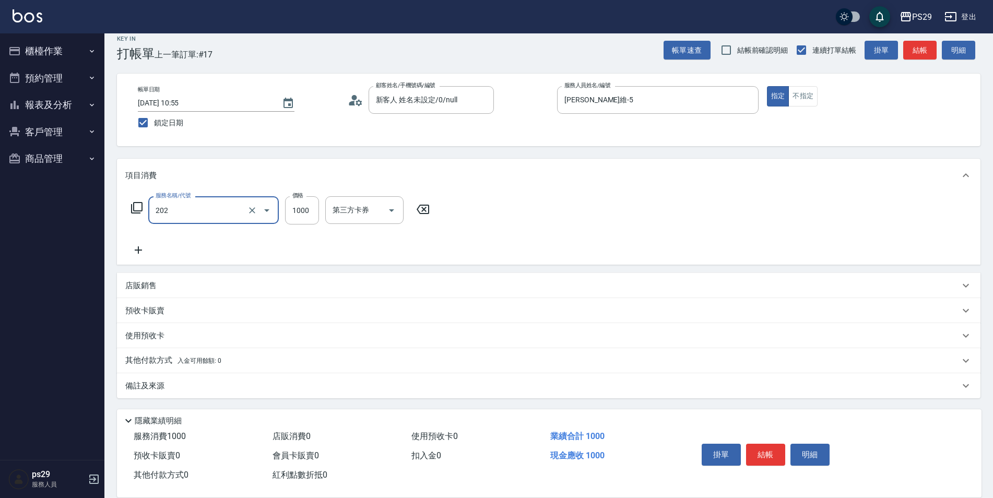
type input "燙髮(202)"
type input "2000"
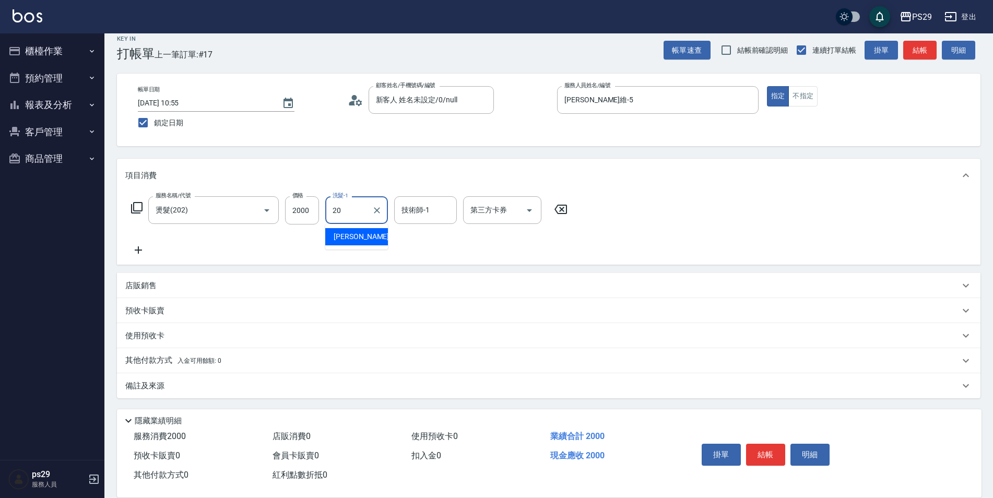
type input "[PERSON_NAME]20"
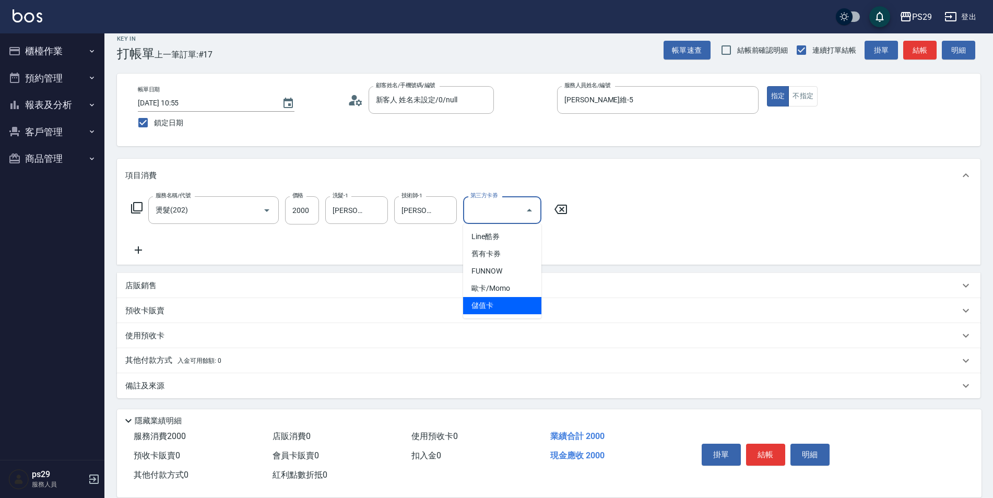
type input "儲值卡"
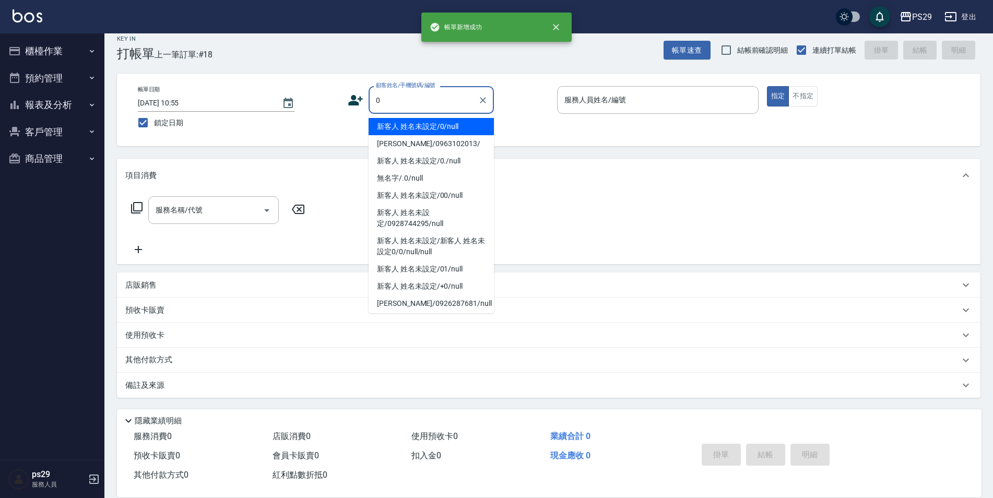
type input "新客人 姓名未設定/0/null"
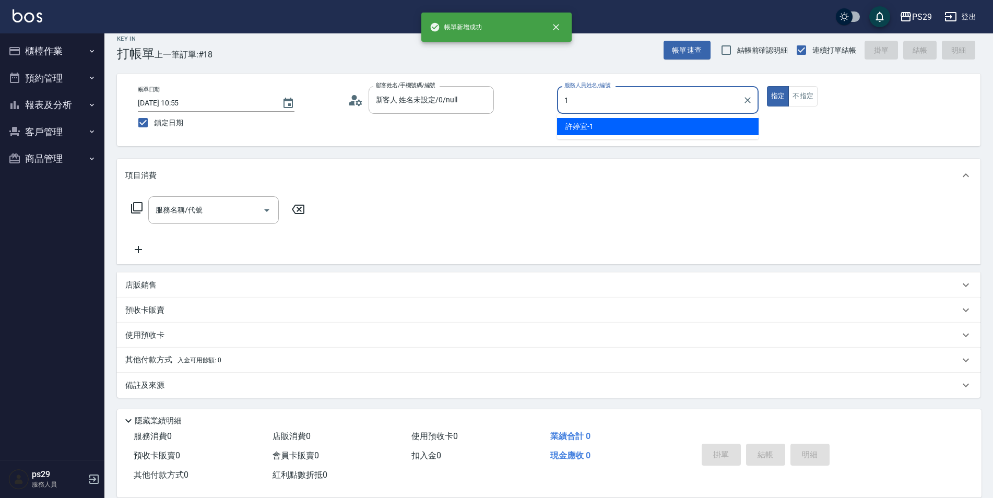
type input "[PERSON_NAME]-1"
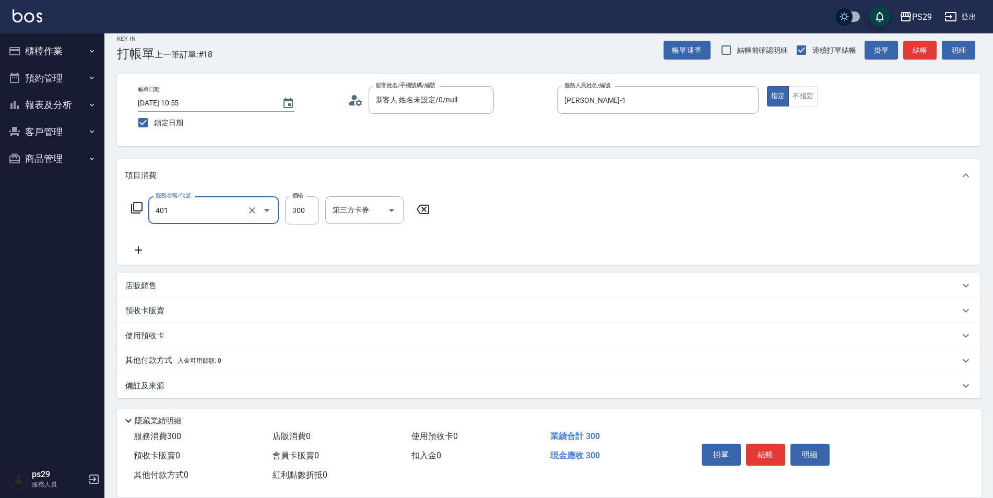
type input "300護(401)"
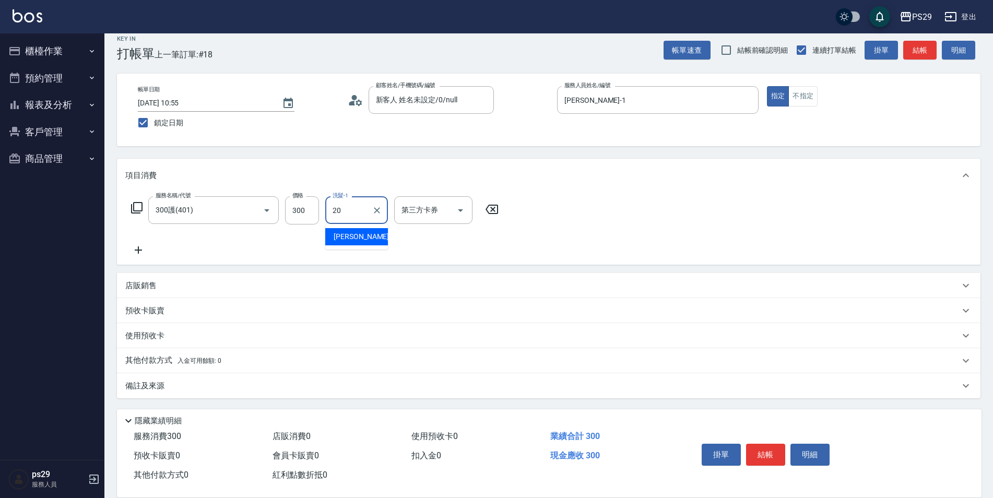
type input "[PERSON_NAME]20"
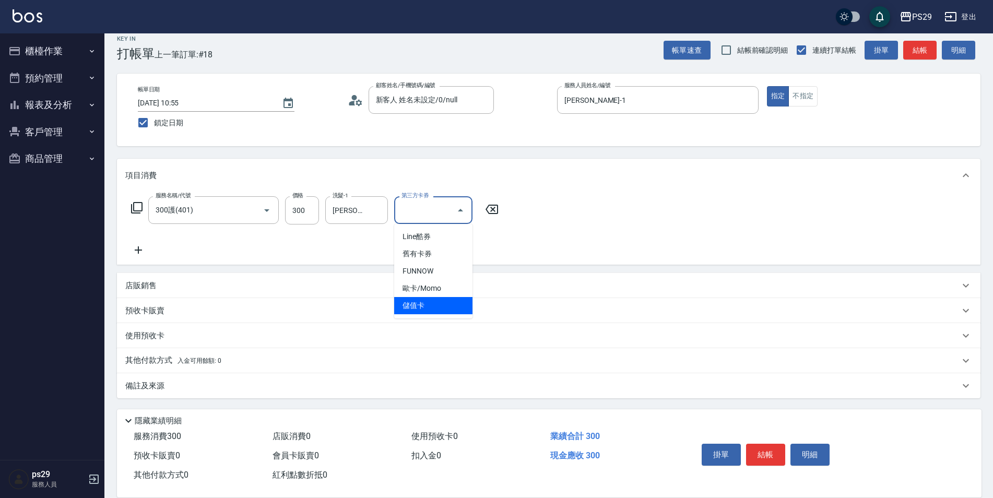
type input "儲值卡"
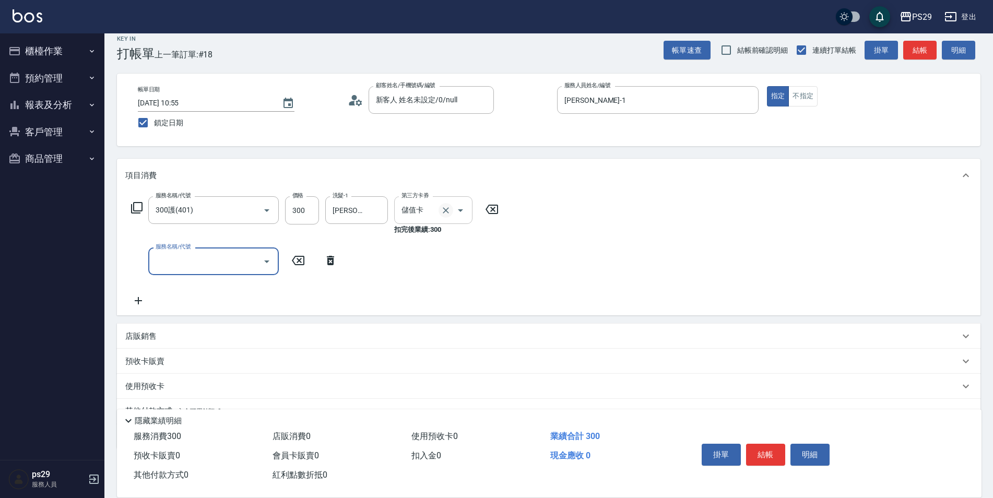
click at [446, 209] on icon "Clear" at bounding box center [445, 210] width 10 height 10
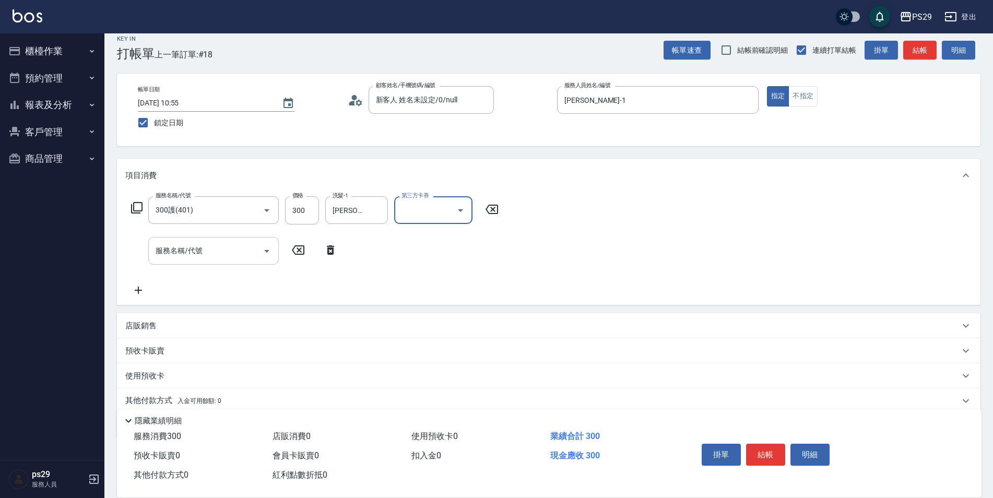
click at [202, 258] on input "服務名稱/代號" at bounding box center [205, 251] width 105 height 18
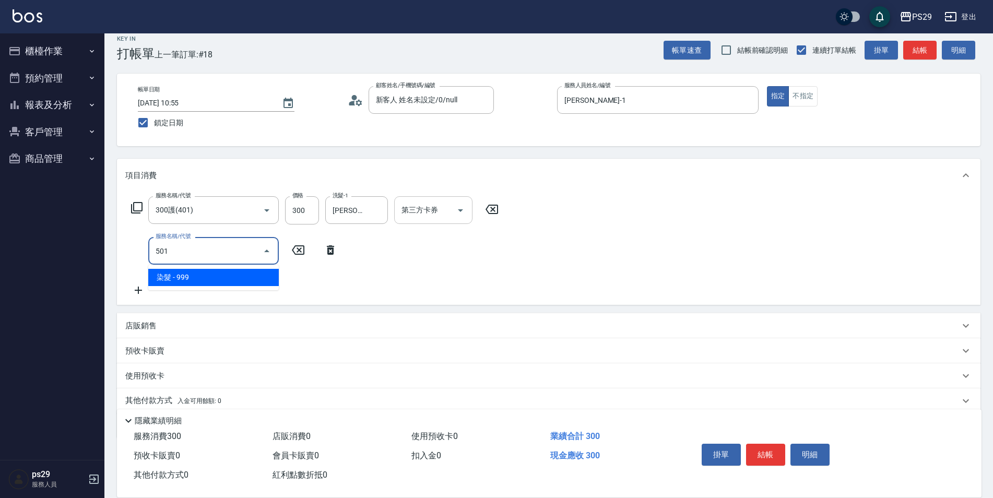
type input "染髮(501)"
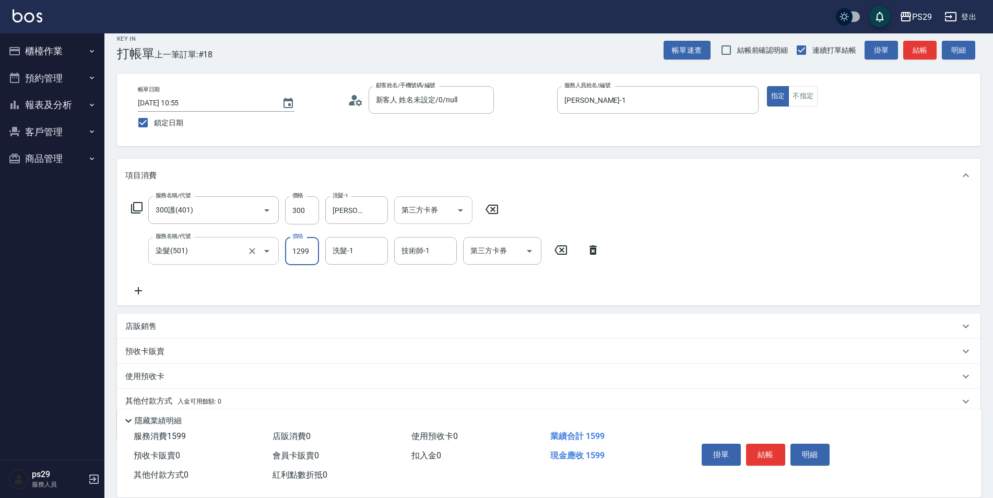
type input "1299"
type input "[PERSON_NAME]20"
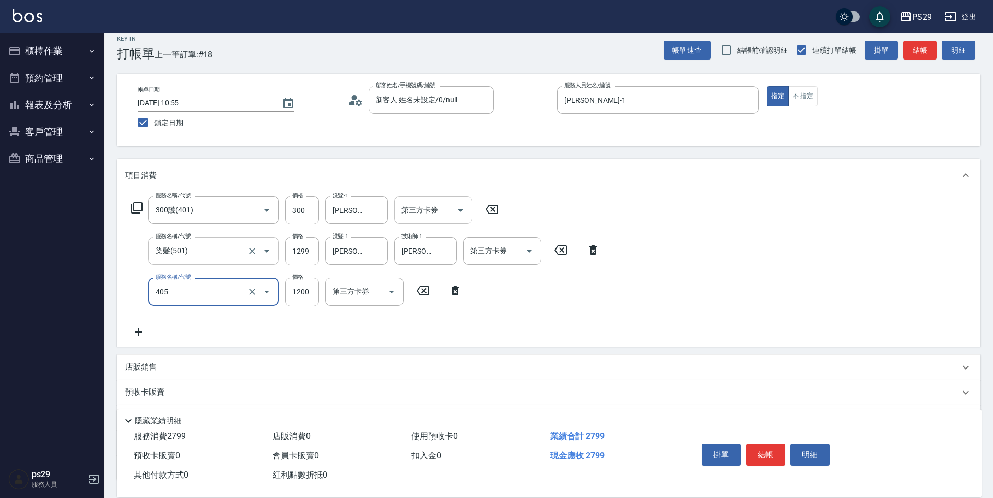
type input "1200護(405)"
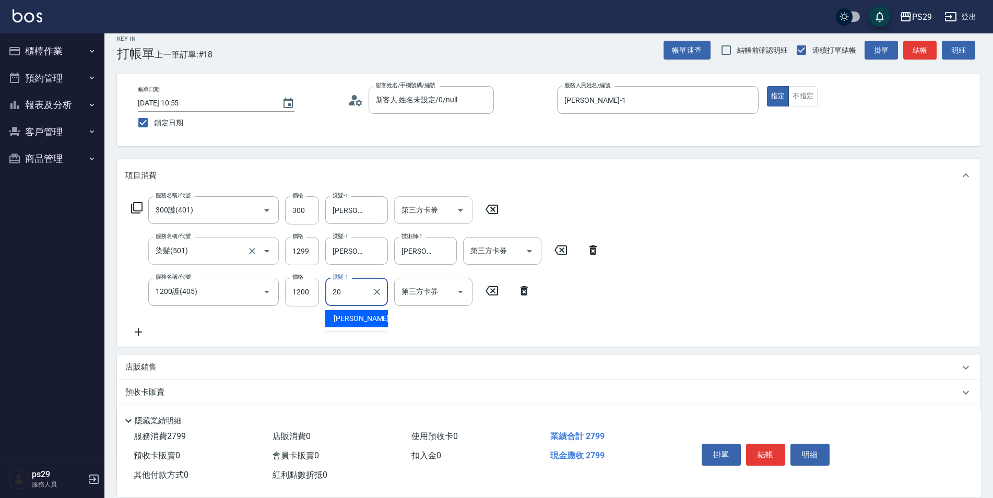
type input "[PERSON_NAME]20"
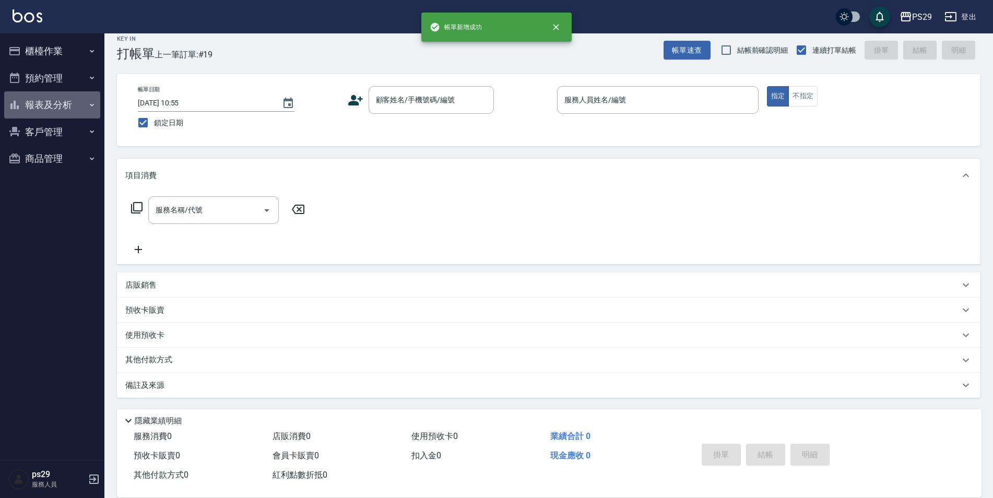
click at [48, 94] on button "報表及分析" at bounding box center [52, 104] width 96 height 27
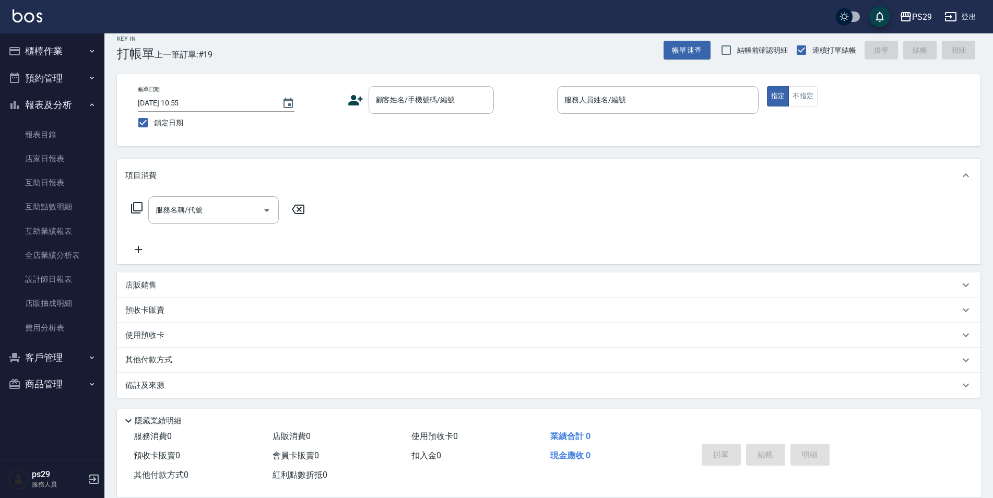
drag, startPoint x: 72, startPoint y: 104, endPoint x: 73, endPoint y: 79, distance: 25.1
click at [72, 104] on button "報表及分析" at bounding box center [52, 104] width 96 height 27
click at [82, 53] on button "櫃檯作業" at bounding box center [52, 51] width 96 height 27
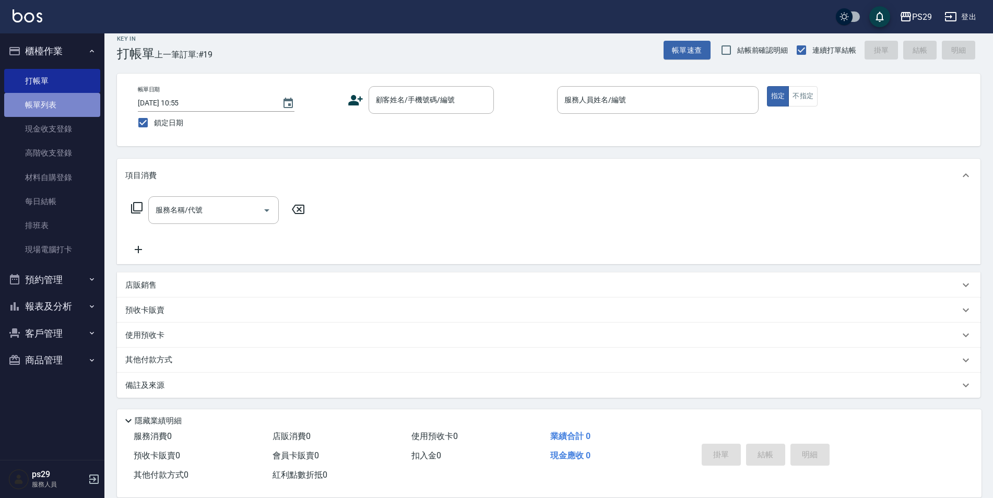
click at [45, 104] on link "帳單列表" at bounding box center [52, 105] width 96 height 24
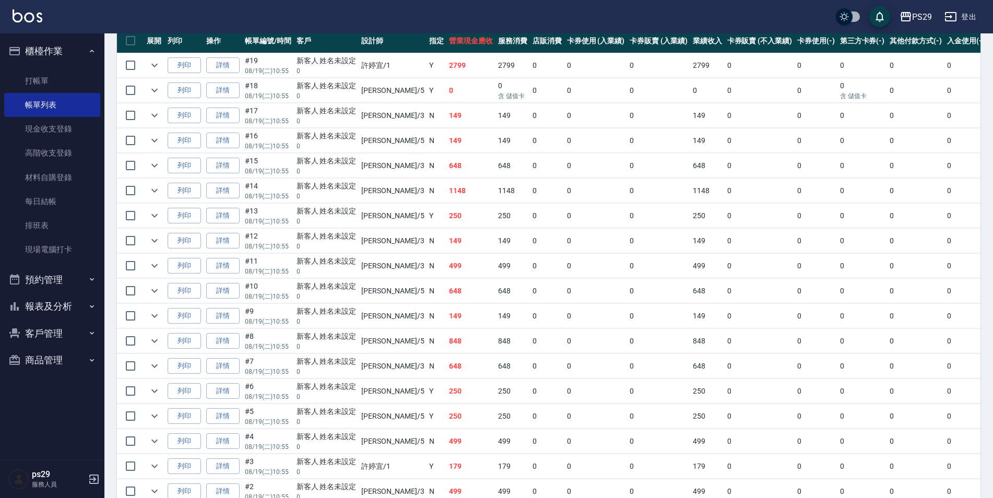
scroll to position [157, 0]
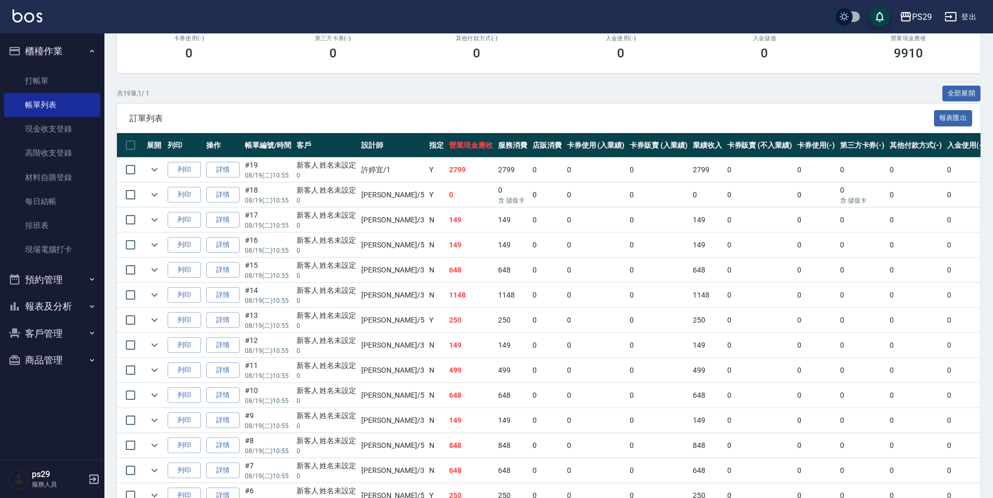
click at [204, 194] on td "詳情" at bounding box center [223, 195] width 39 height 25
click at [206, 194] on link "詳情" at bounding box center [222, 195] width 33 height 16
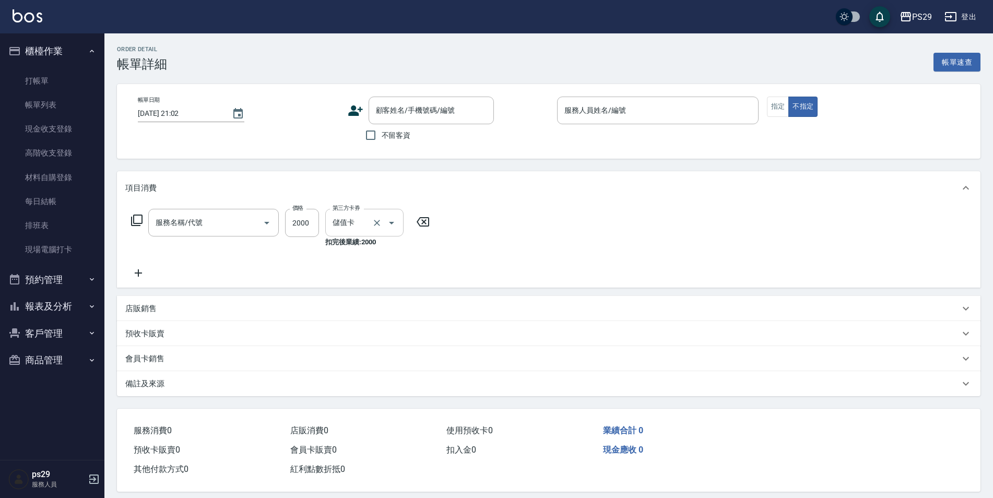
type input "[DATE] 10:55"
type input "[PERSON_NAME]維-5"
type input "燙髮(202)"
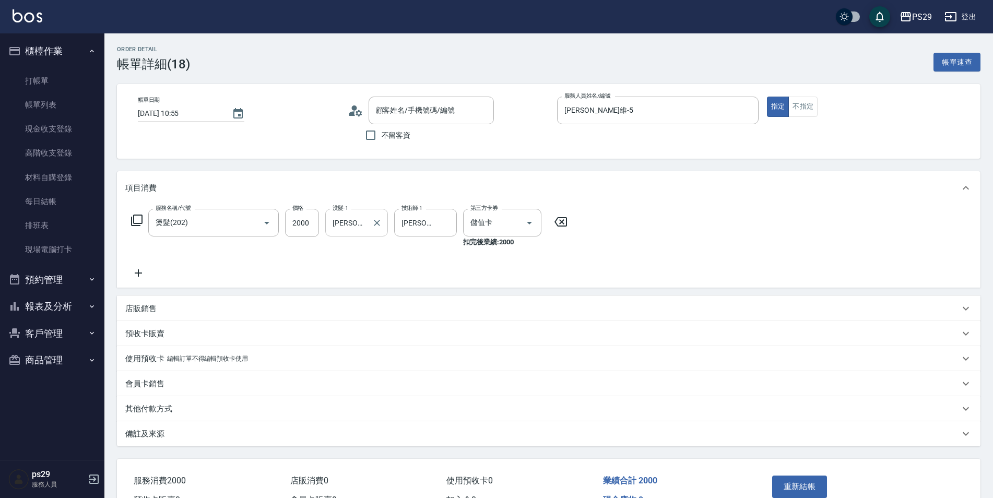
type input "新客人 姓名未設定/0/null"
click at [383, 223] on button "Clear" at bounding box center [376, 223] width 15 height 15
type input "黃詩予-33"
type input "袁"
type input "黃詩予-33"
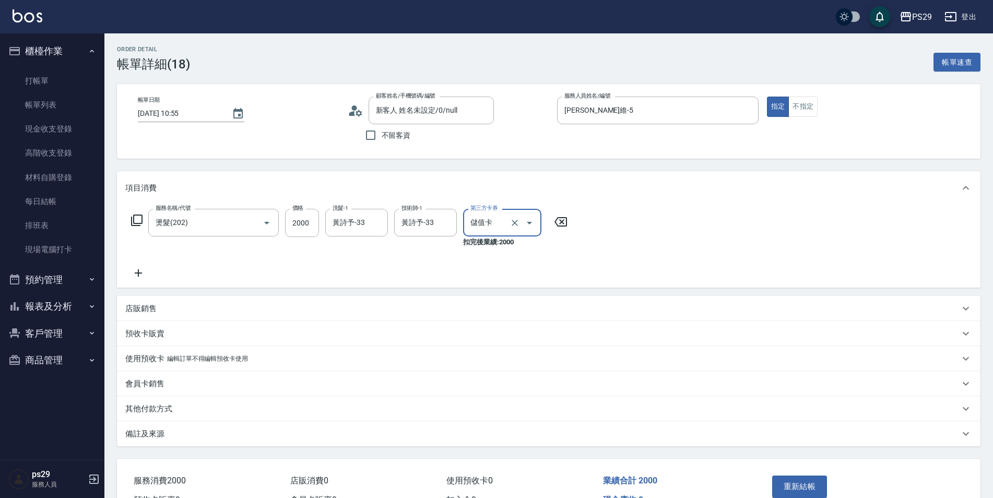
scroll to position [61, 0]
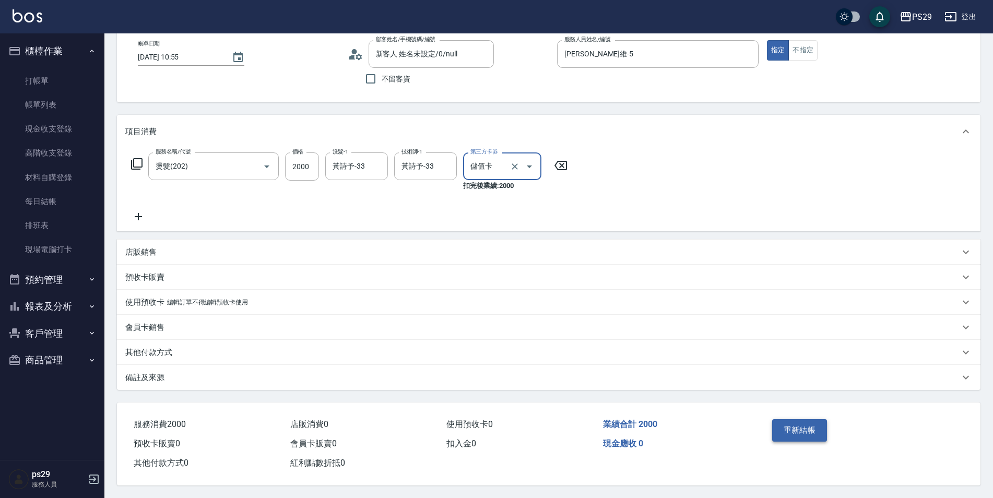
click at [807, 429] on button "重新結帳" at bounding box center [799, 430] width 55 height 22
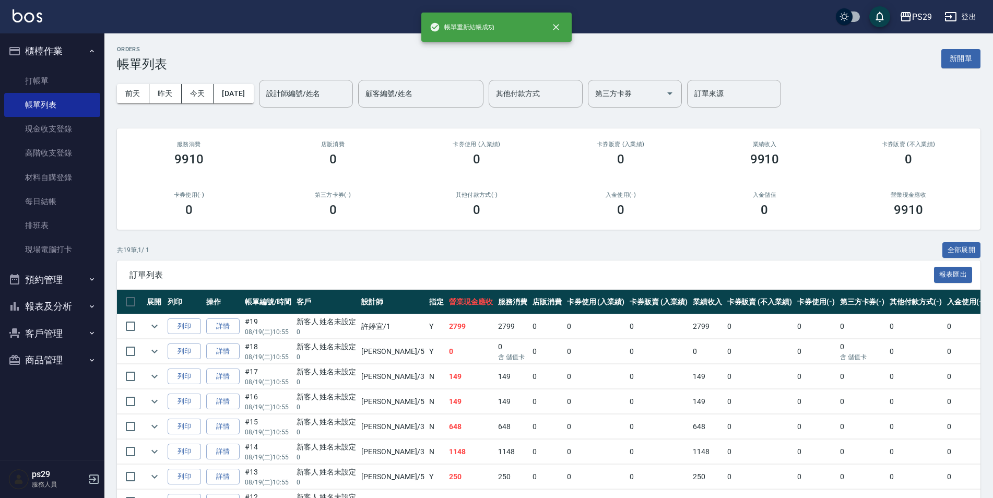
click at [68, 47] on button "櫃檯作業" at bounding box center [52, 51] width 96 height 27
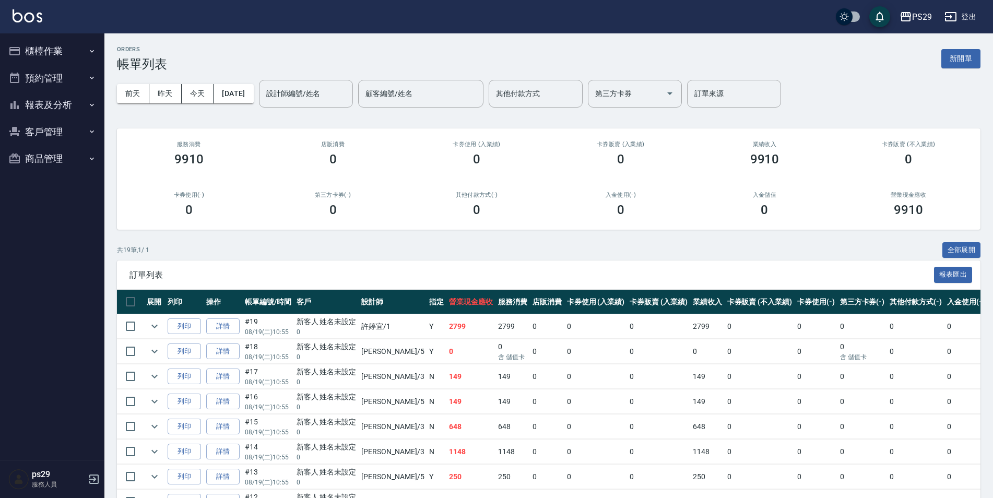
click at [78, 100] on button "報表及分析" at bounding box center [52, 104] width 96 height 27
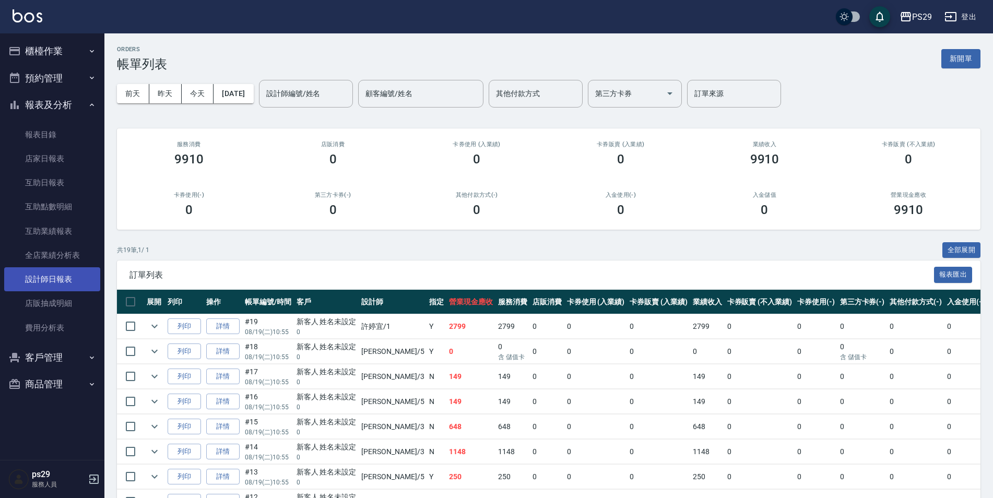
click at [63, 278] on link "設計師日報表" at bounding box center [52, 279] width 96 height 24
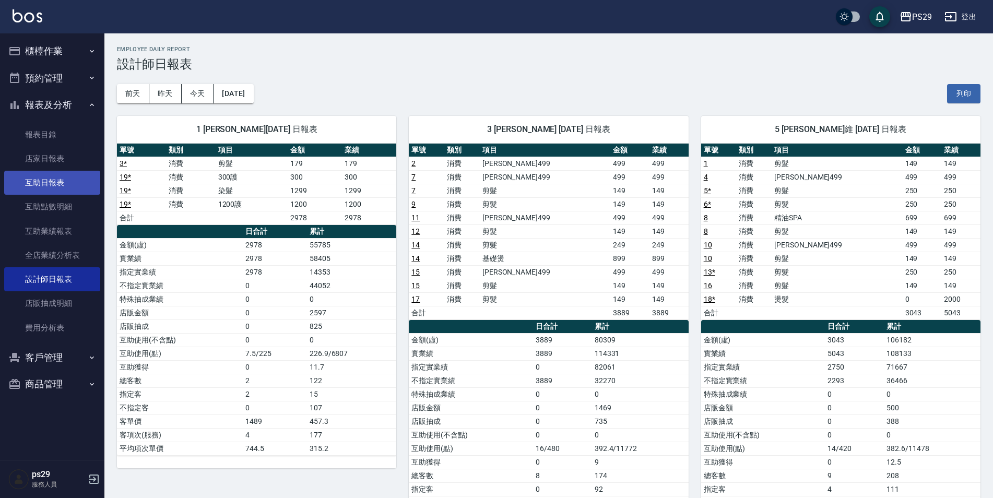
click at [57, 190] on link "互助日報表" at bounding box center [52, 183] width 96 height 24
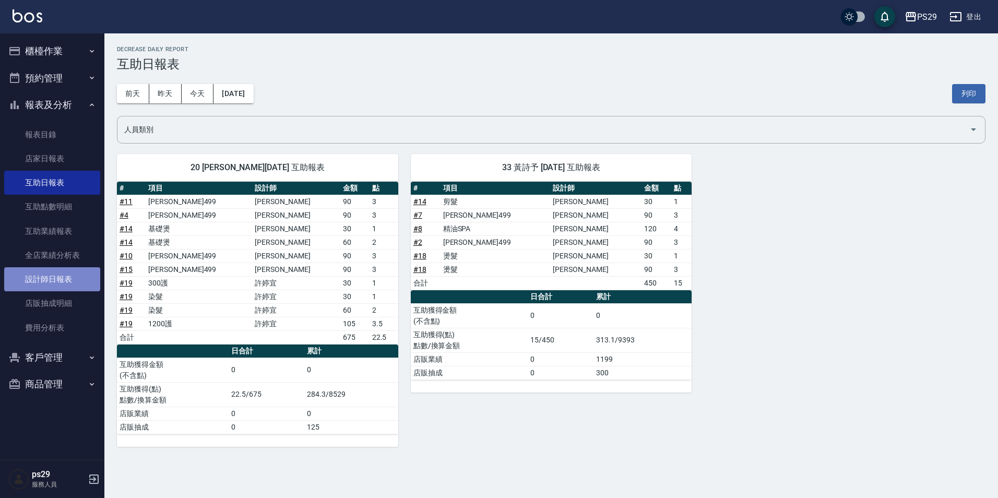
click at [67, 274] on link "設計師日報表" at bounding box center [52, 279] width 96 height 24
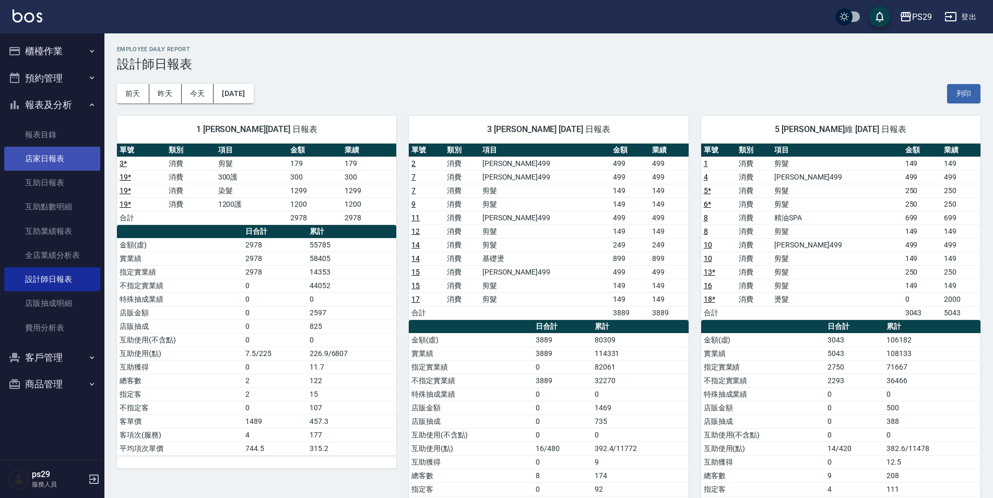
click at [11, 161] on link "店家日報表" at bounding box center [52, 159] width 96 height 24
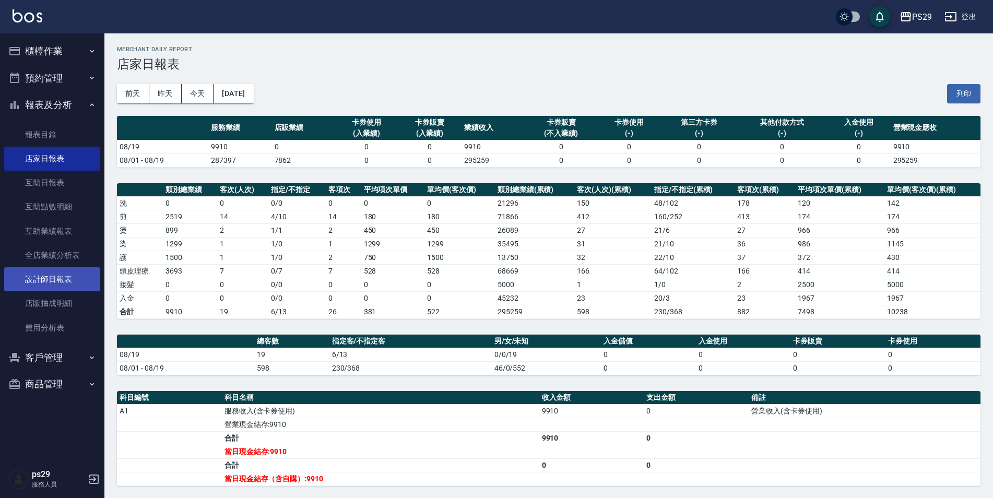
click at [41, 286] on link "設計師日報表" at bounding box center [52, 279] width 96 height 24
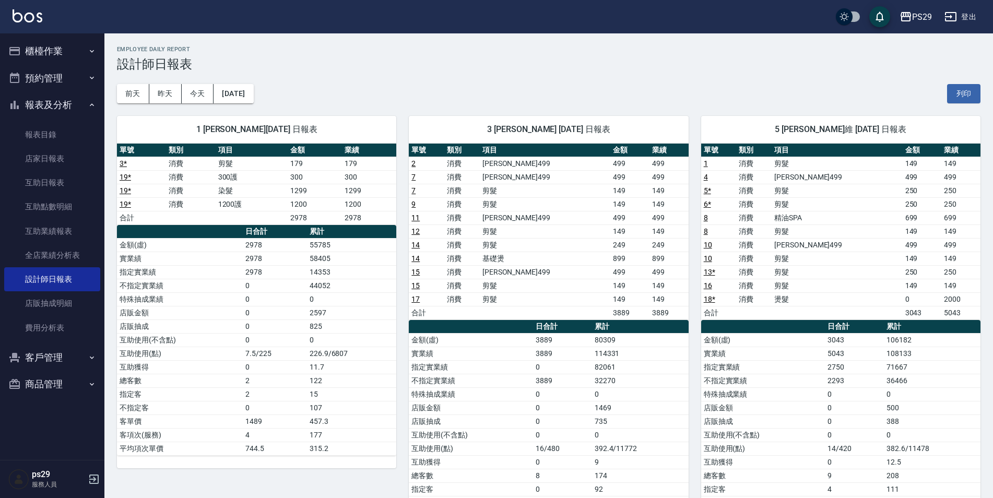
click at [30, 19] on img at bounding box center [28, 15] width 30 height 13
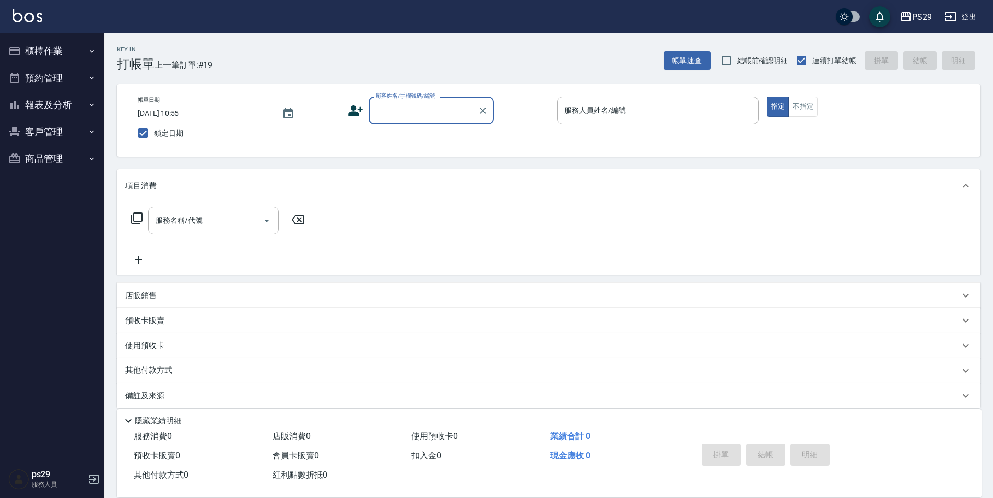
click at [62, 98] on button "報表及分析" at bounding box center [52, 104] width 96 height 27
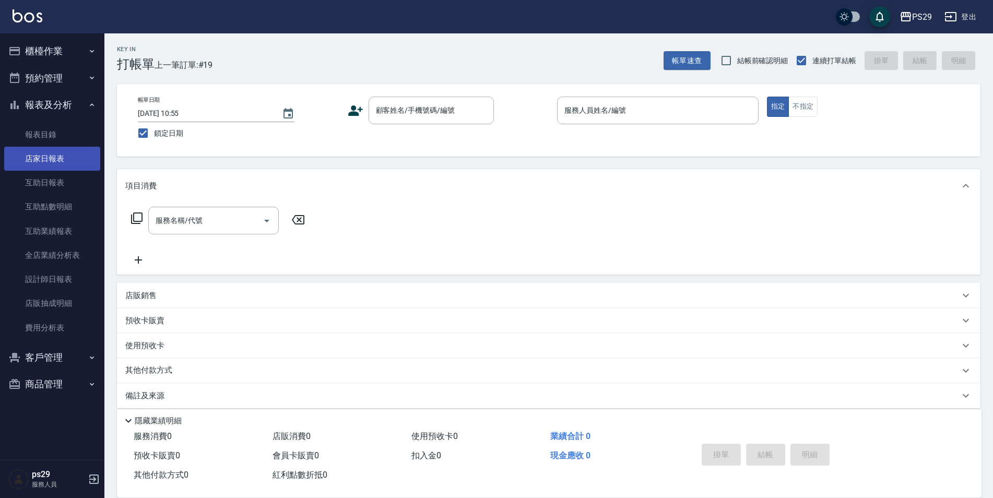
click at [49, 162] on link "店家日報表" at bounding box center [52, 159] width 96 height 24
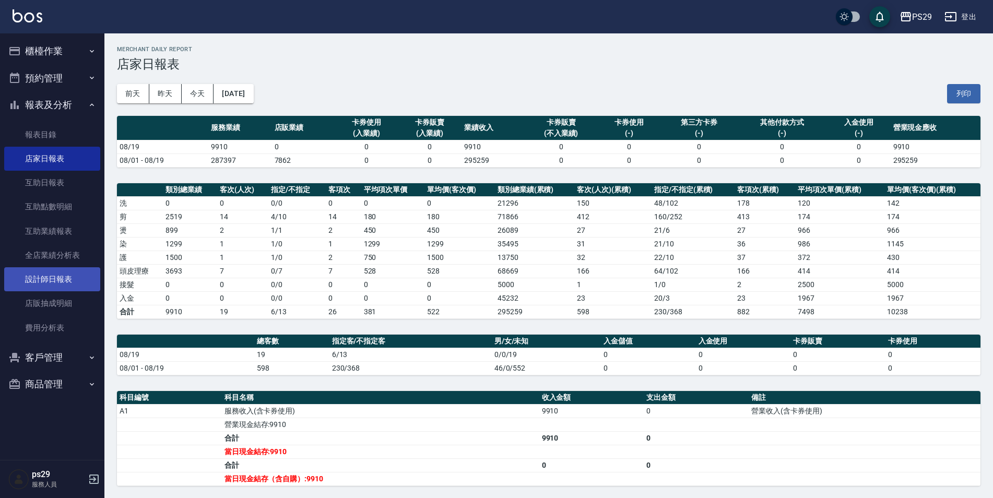
click at [55, 273] on link "設計師日報表" at bounding box center [52, 279] width 96 height 24
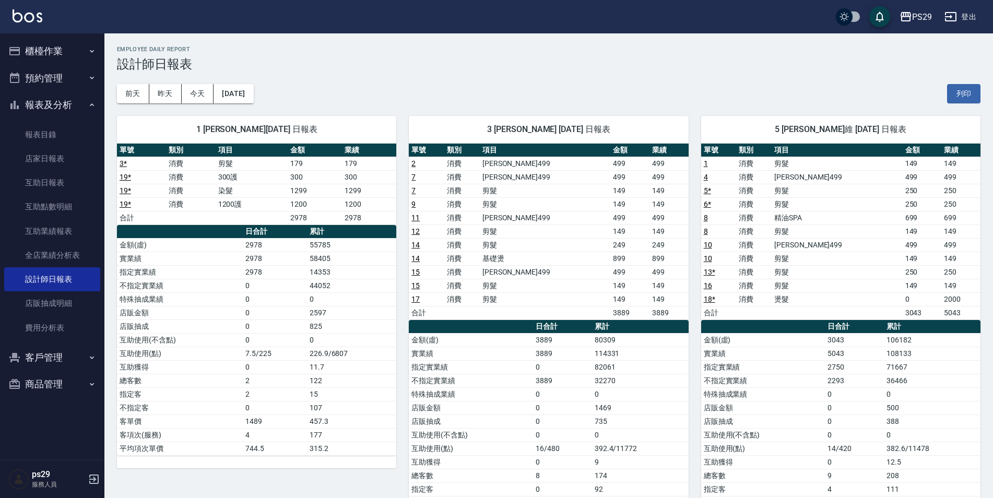
click at [49, 27] on div "PS29 登出" at bounding box center [496, 16] width 993 height 33
click at [13, 15] on img at bounding box center [28, 15] width 30 height 13
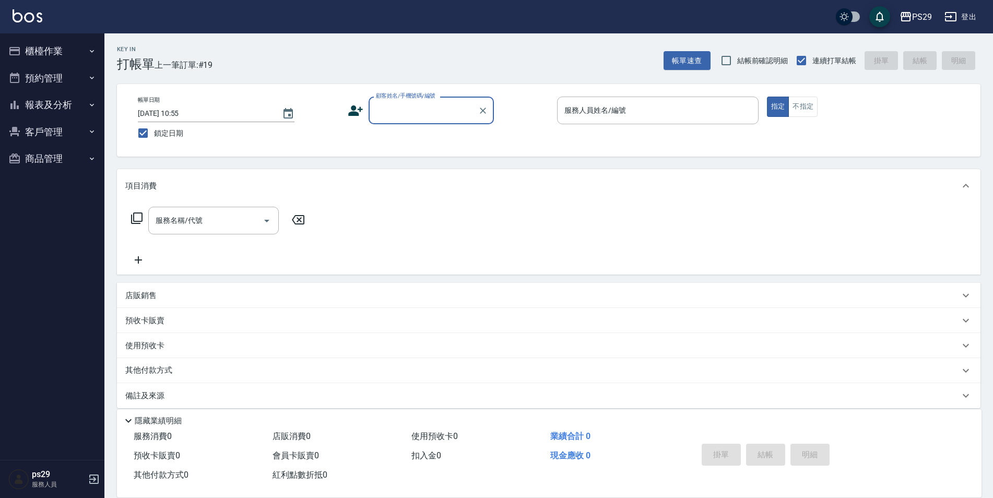
click at [77, 111] on button "報表及分析" at bounding box center [52, 104] width 96 height 27
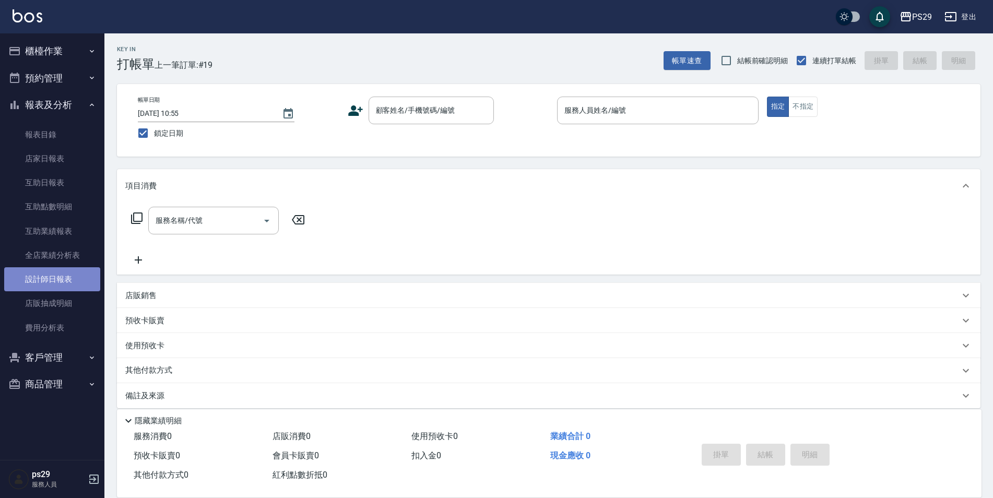
click at [79, 289] on link "設計師日報表" at bounding box center [52, 279] width 96 height 24
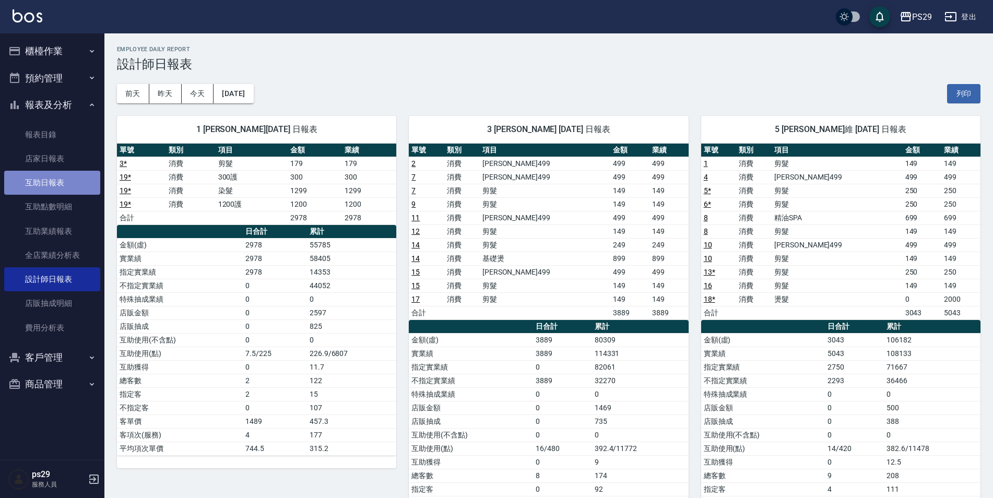
click at [53, 182] on link "互助日報表" at bounding box center [52, 183] width 96 height 24
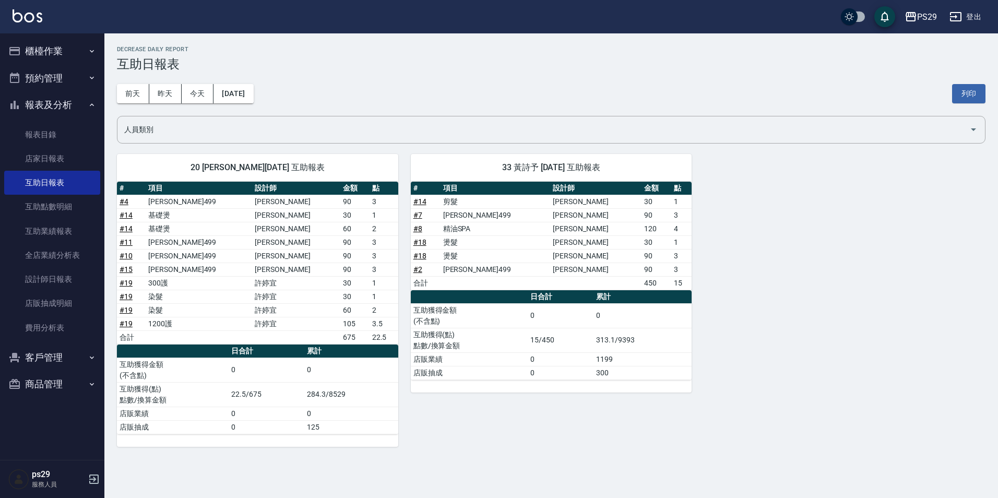
click at [65, 112] on button "報表及分析" at bounding box center [52, 104] width 96 height 27
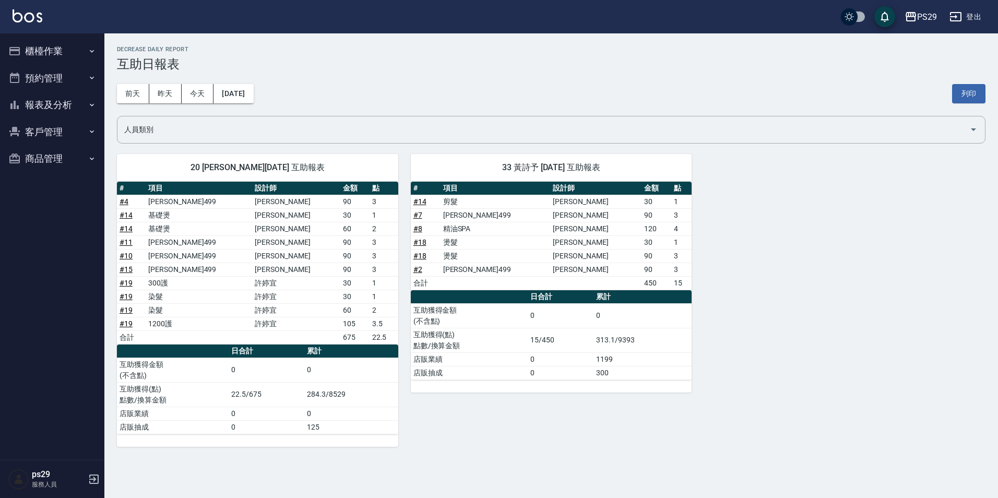
click at [81, 46] on button "櫃檯作業" at bounding box center [52, 51] width 96 height 27
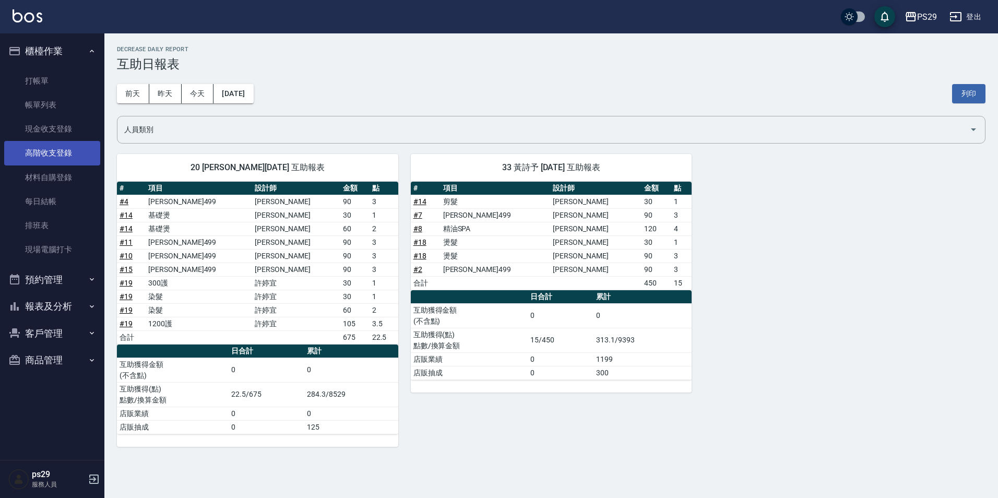
click at [79, 144] on link "高階收支登錄" at bounding box center [52, 153] width 96 height 24
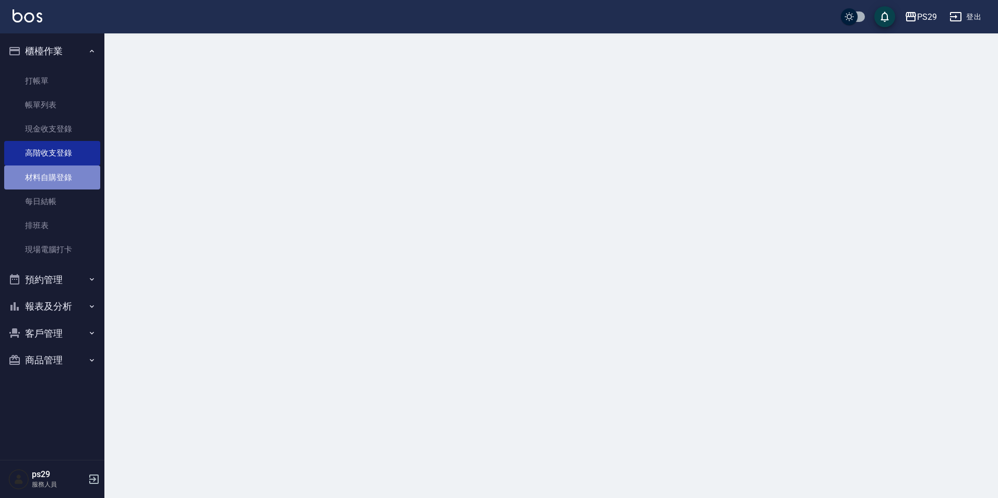
click at [58, 182] on link "材料自購登錄" at bounding box center [52, 177] width 96 height 24
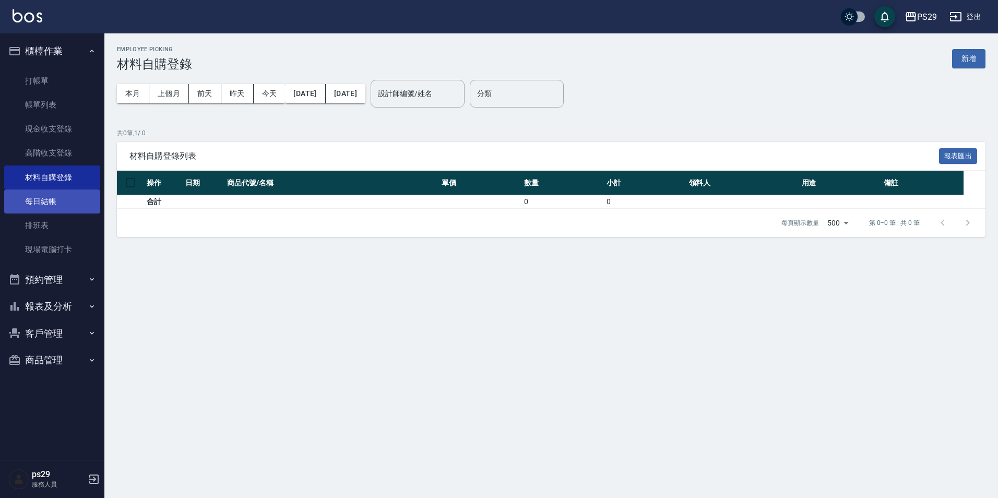
click at [55, 206] on link "每日結帳" at bounding box center [52, 201] width 96 height 24
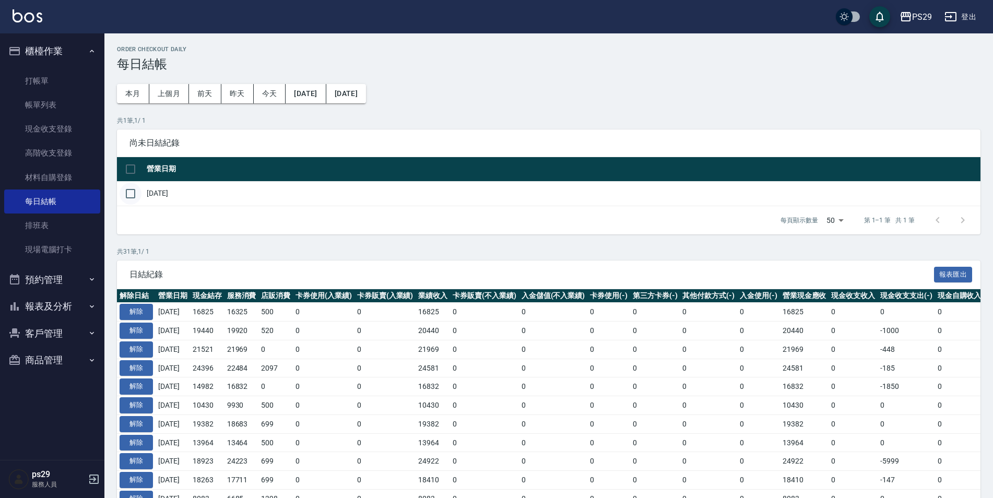
click at [140, 194] on input "checkbox" at bounding box center [131, 194] width 22 height 22
checkbox input "true"
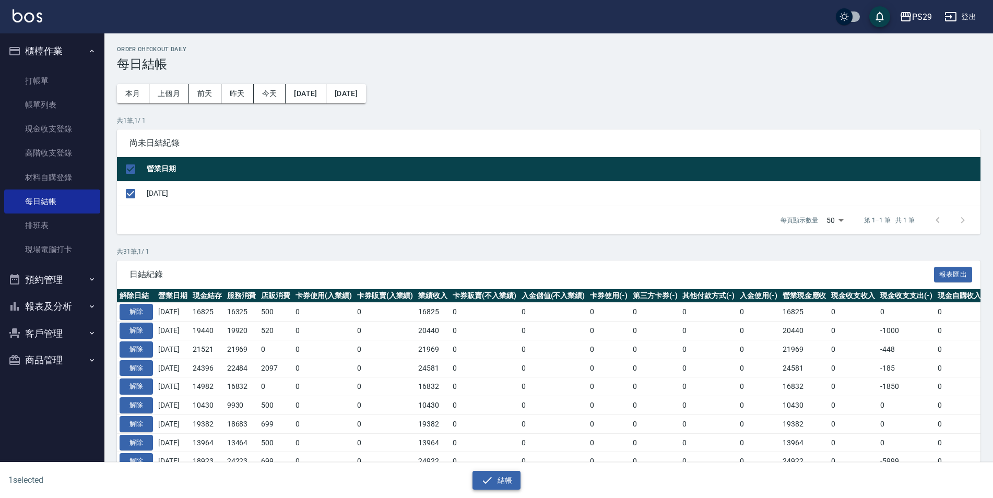
click at [483, 483] on icon "button" at bounding box center [487, 480] width 13 height 13
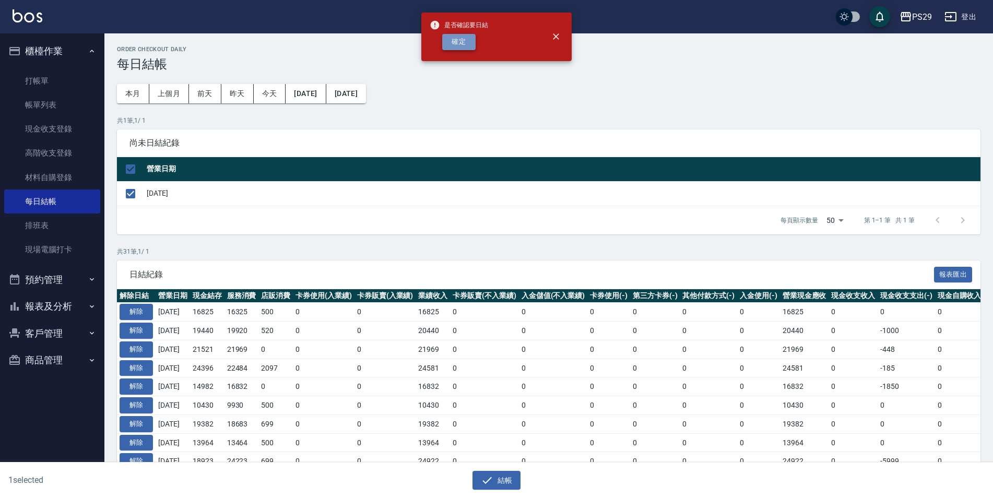
click at [453, 43] on button "確定" at bounding box center [458, 42] width 33 height 16
checkbox input "false"
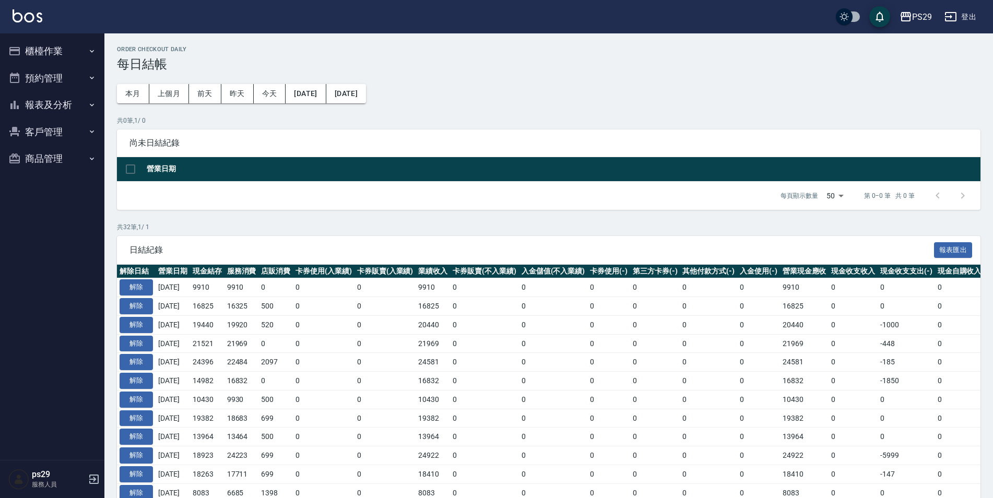
click at [33, 25] on div "PS29 登出" at bounding box center [496, 16] width 993 height 33
click at [33, 14] on img at bounding box center [28, 15] width 30 height 13
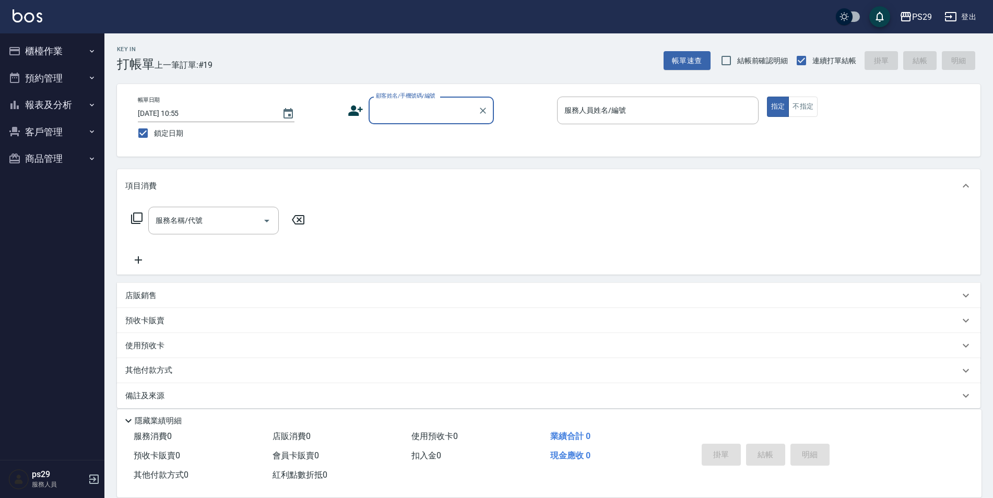
click at [90, 104] on icon "button" at bounding box center [92, 104] width 4 height 3
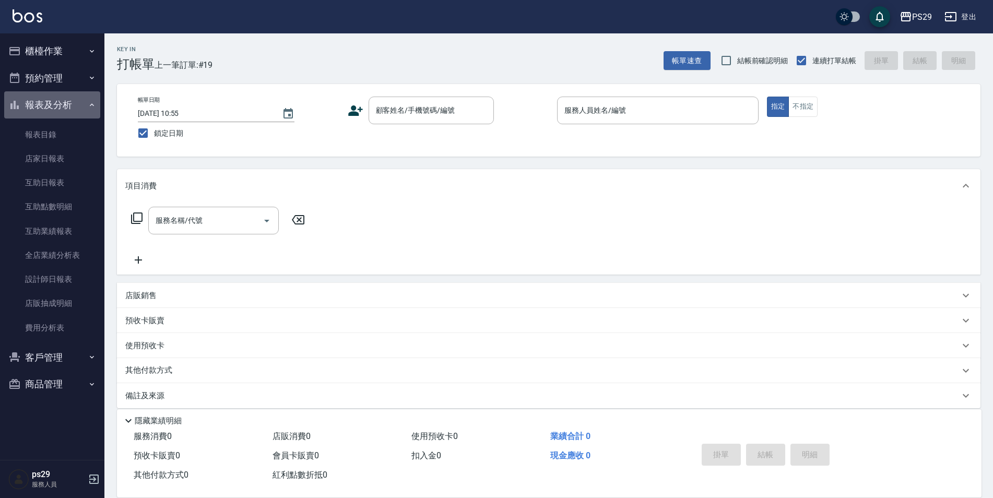
click at [90, 104] on icon "button" at bounding box center [92, 105] width 8 height 8
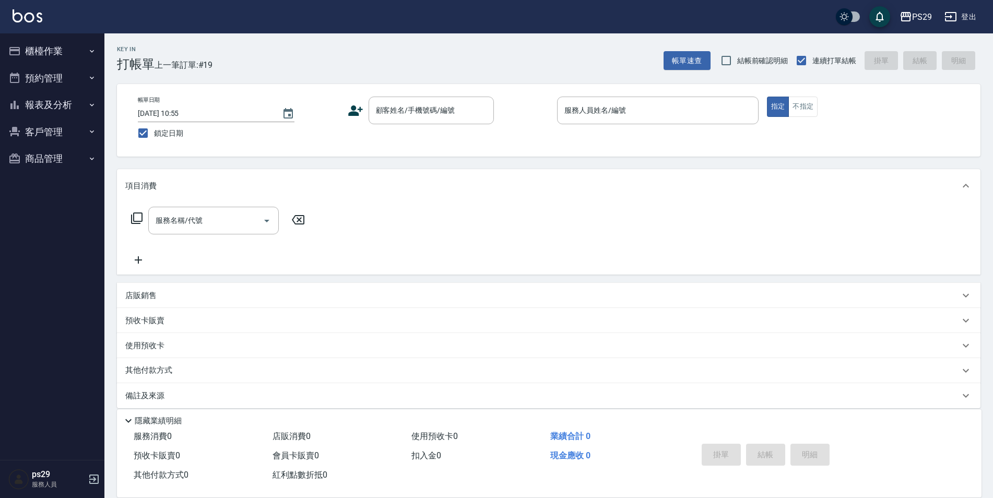
click at [34, 26] on div "PS29 登出" at bounding box center [496, 16] width 993 height 33
click at [40, 14] on img at bounding box center [28, 15] width 30 height 13
click at [40, 17] on img at bounding box center [28, 15] width 30 height 13
click at [78, 104] on button "報表及分析" at bounding box center [52, 104] width 96 height 27
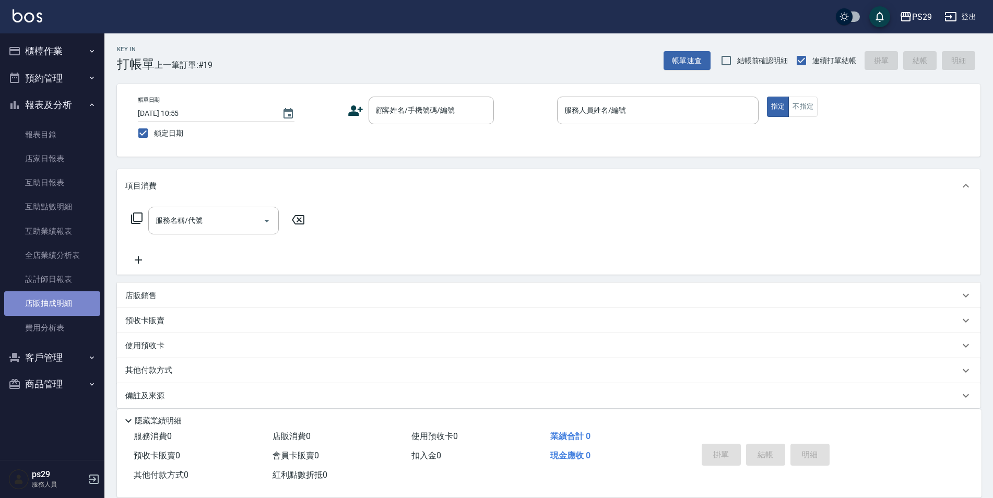
drag, startPoint x: 63, startPoint y: 294, endPoint x: 68, endPoint y: 285, distance: 10.3
click at [63, 293] on link "店販抽成明細" at bounding box center [52, 303] width 96 height 24
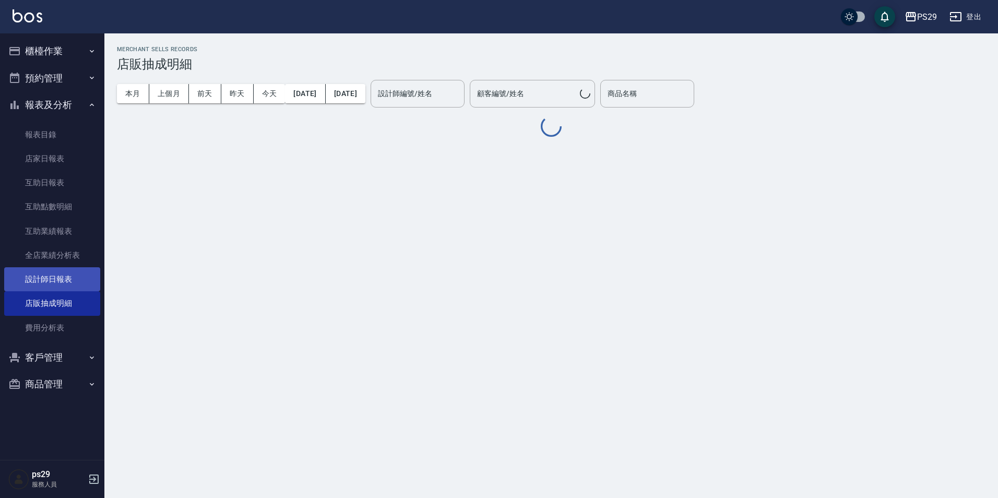
click at [68, 284] on link "設計師日報表" at bounding box center [52, 279] width 96 height 24
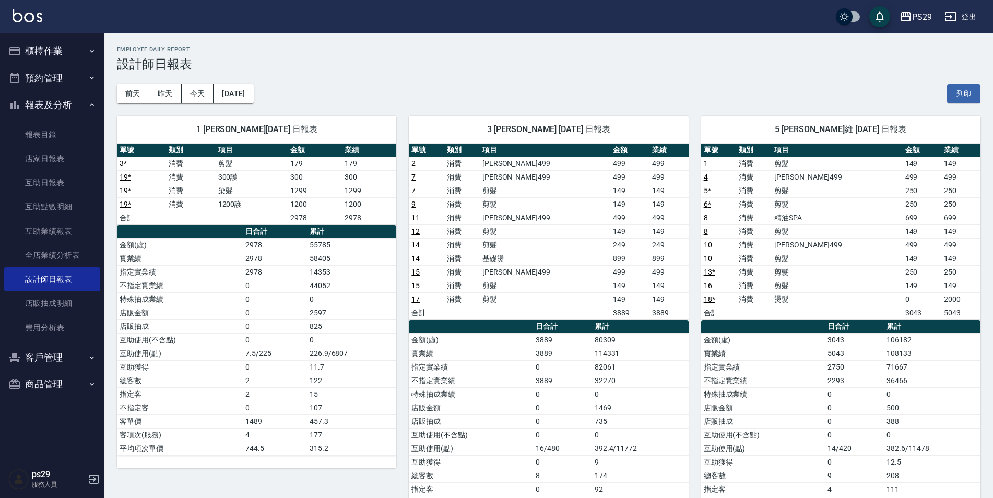
click at [67, 102] on button "報表及分析" at bounding box center [52, 104] width 96 height 27
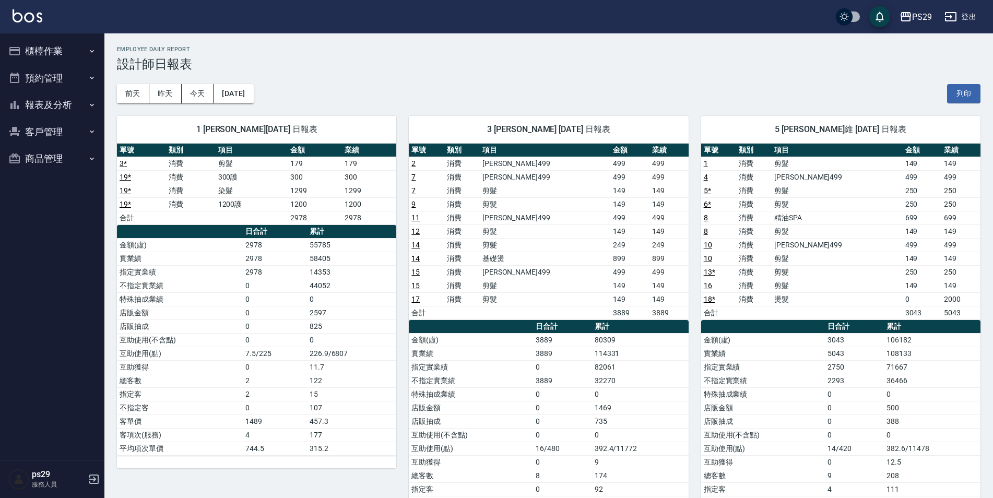
click at [84, 57] on button "櫃檯作業" at bounding box center [52, 51] width 96 height 27
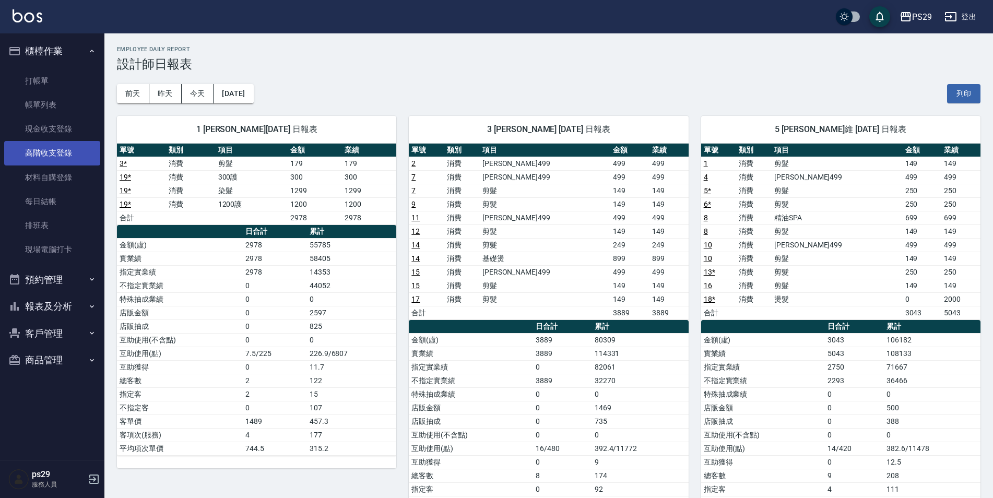
click at [64, 149] on link "高階收支登錄" at bounding box center [52, 153] width 96 height 24
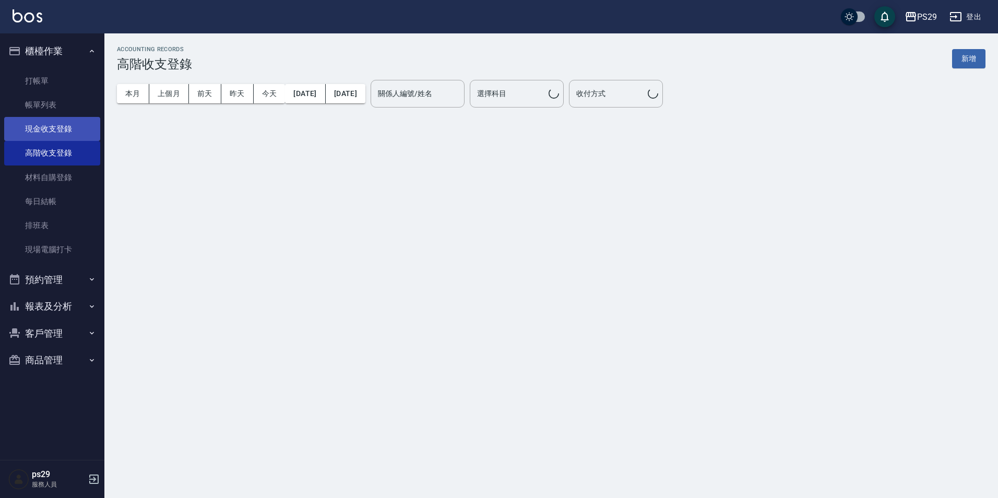
click at [64, 132] on link "現金收支登錄" at bounding box center [52, 129] width 96 height 24
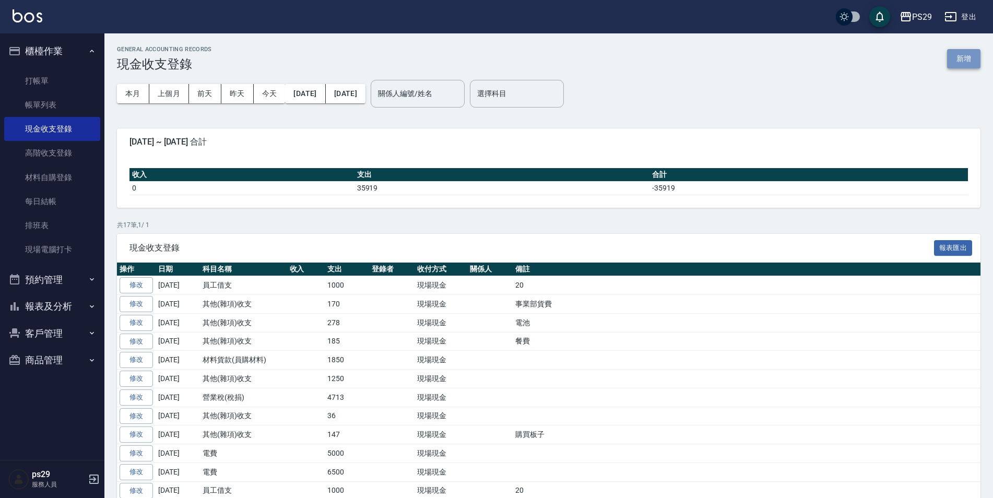
click at [955, 57] on button "新增" at bounding box center [963, 58] width 33 height 19
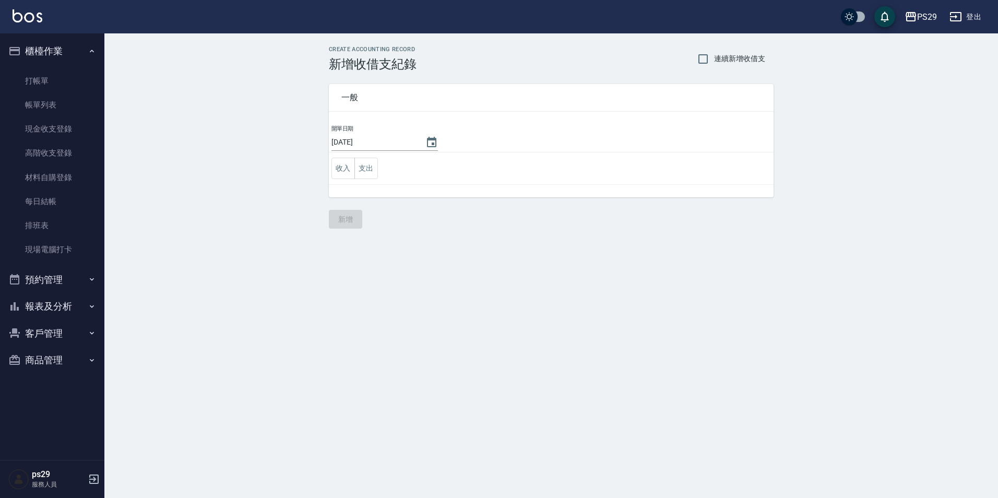
drag, startPoint x: 359, startPoint y: 166, endPoint x: 379, endPoint y: 182, distance: 25.3
click at [361, 166] on button "支出" at bounding box center [365, 168] width 23 height 21
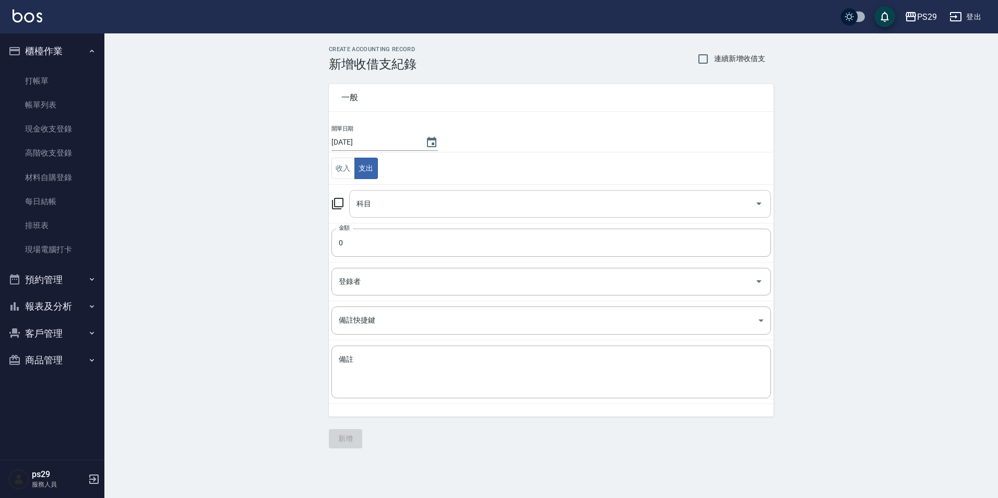
click at [381, 206] on input "科目" at bounding box center [552, 204] width 397 height 18
type input "2"
click at [451, 241] on ul "26 其他(雜項)收支" at bounding box center [560, 231] width 422 height 26
click at [450, 233] on li "26 其他(雜項)收支" at bounding box center [560, 230] width 422 height 17
type input "26 其他(雜項)收支"
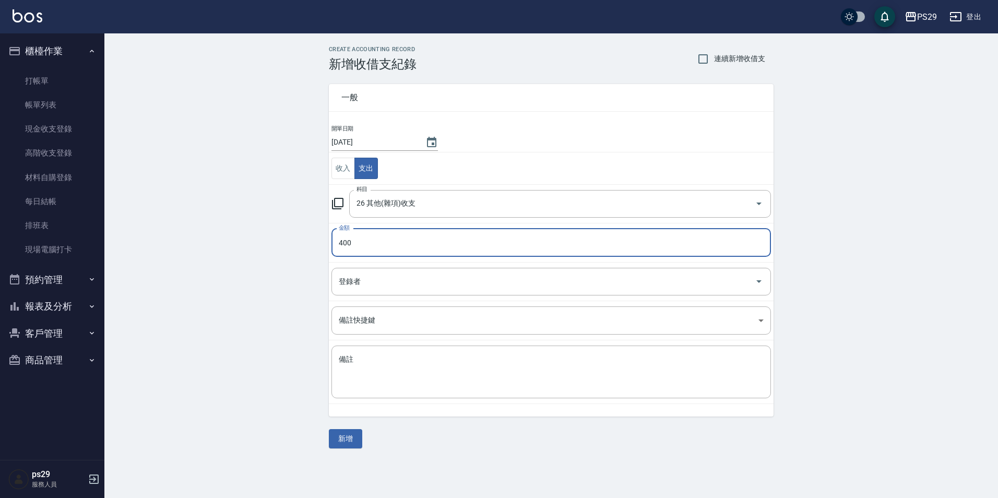
type input "400"
click at [261, 291] on div "CREATE ACCOUNTING RECORD 新增收借支紀錄 連續新增收借支 一般 開單日期 2025/08/19 收入 支出 科目 26 其他(雜項)收…" at bounding box center [550, 246] width 893 height 427
click at [359, 356] on textarea "備註" at bounding box center [551, 371] width 425 height 35
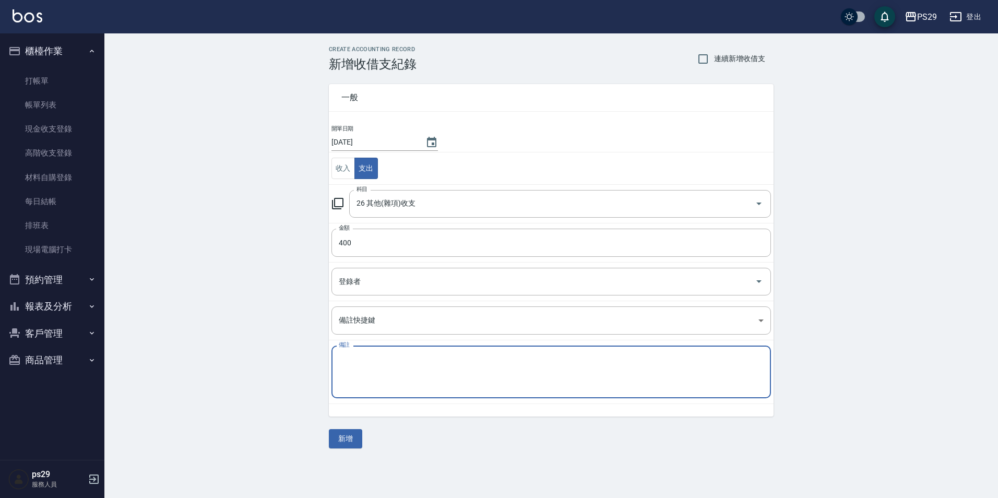
type textarea "s"
type textarea "ㄎ"
type textarea "制服錢"
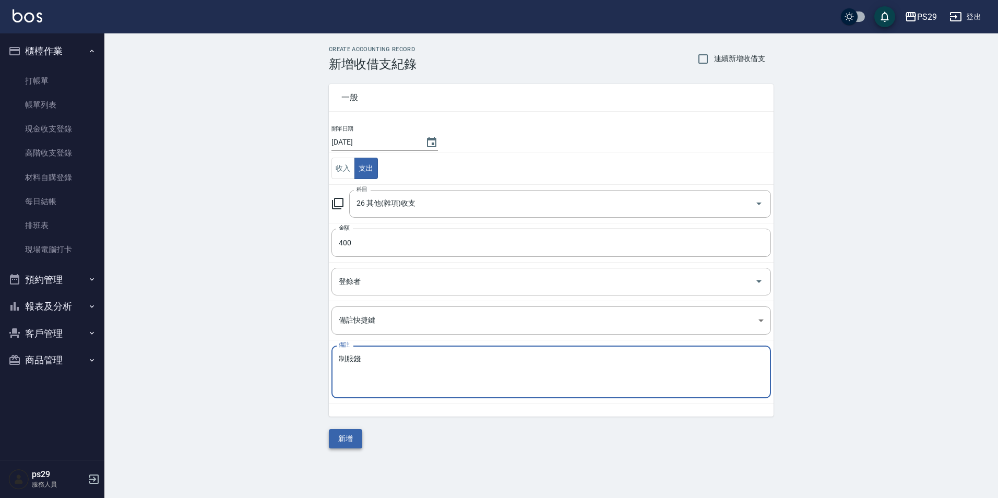
click at [352, 438] on button "新增" at bounding box center [345, 438] width 33 height 19
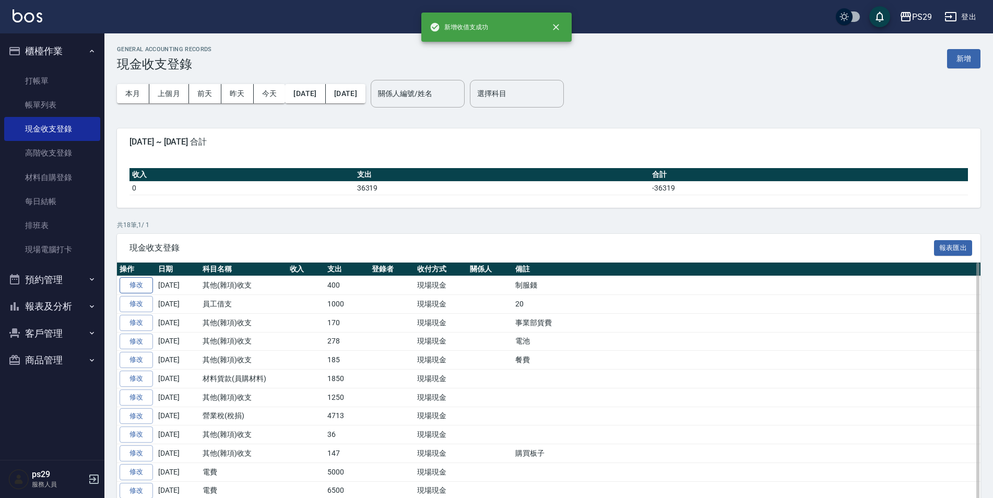
click at [139, 284] on link "修改" at bounding box center [136, 285] width 33 height 16
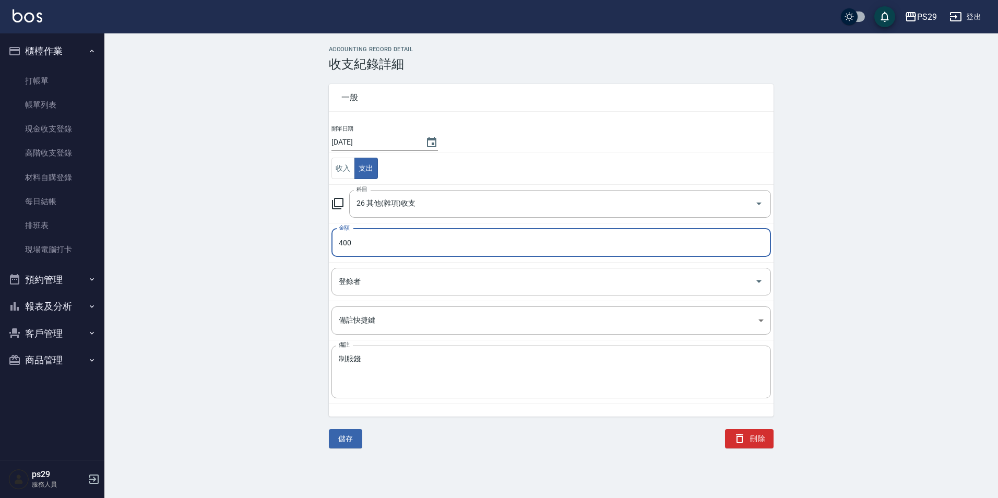
click at [375, 248] on input "400" at bounding box center [550, 243] width 439 height 28
type input "600"
click at [346, 439] on button "儲存" at bounding box center [345, 438] width 33 height 19
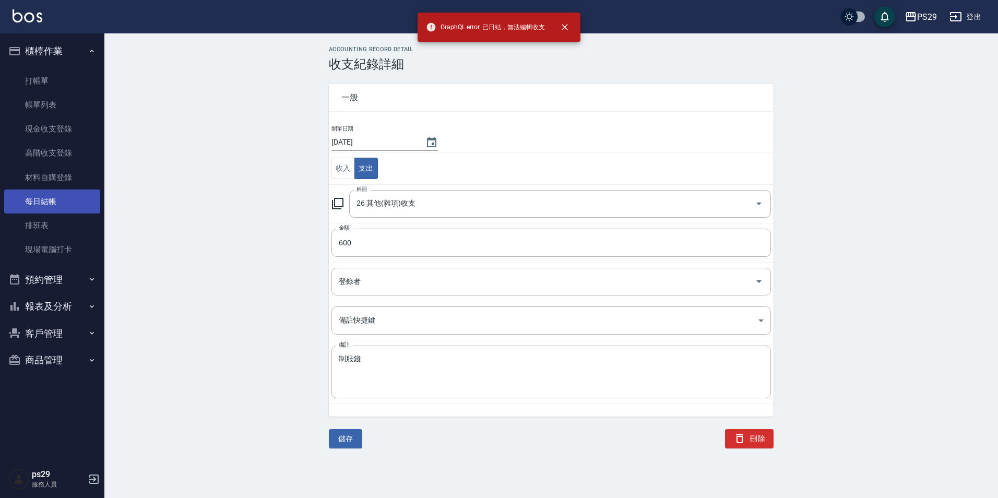
click at [35, 194] on link "每日結帳" at bounding box center [52, 201] width 96 height 24
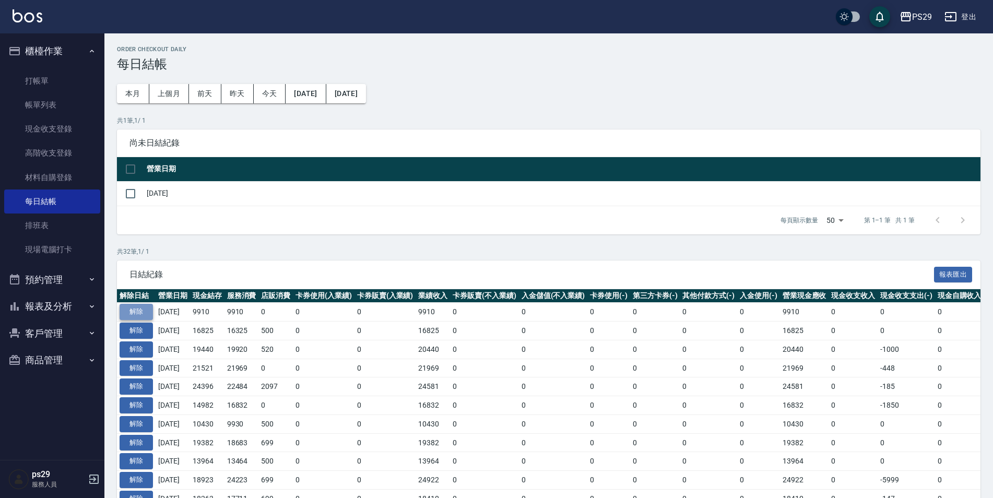
click at [145, 306] on button "解除" at bounding box center [136, 312] width 33 height 16
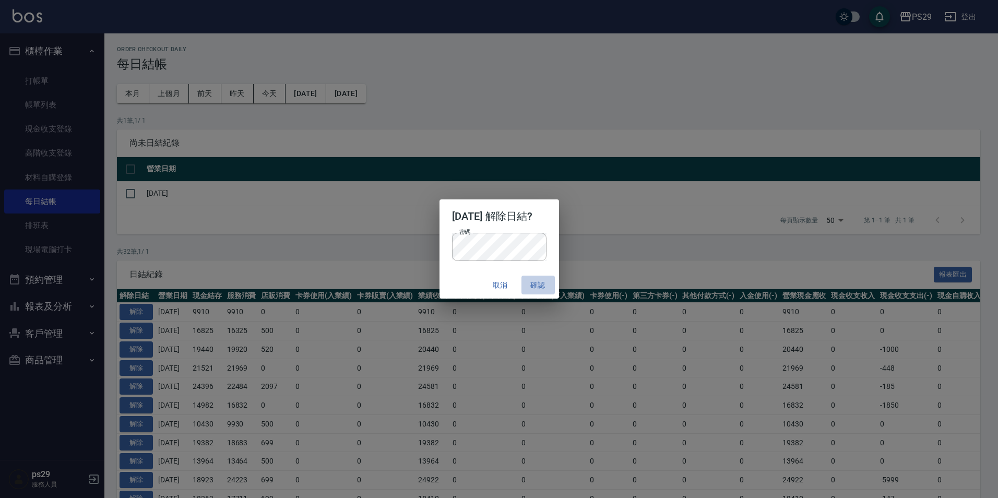
click at [542, 288] on button "確認" at bounding box center [537, 285] width 33 height 19
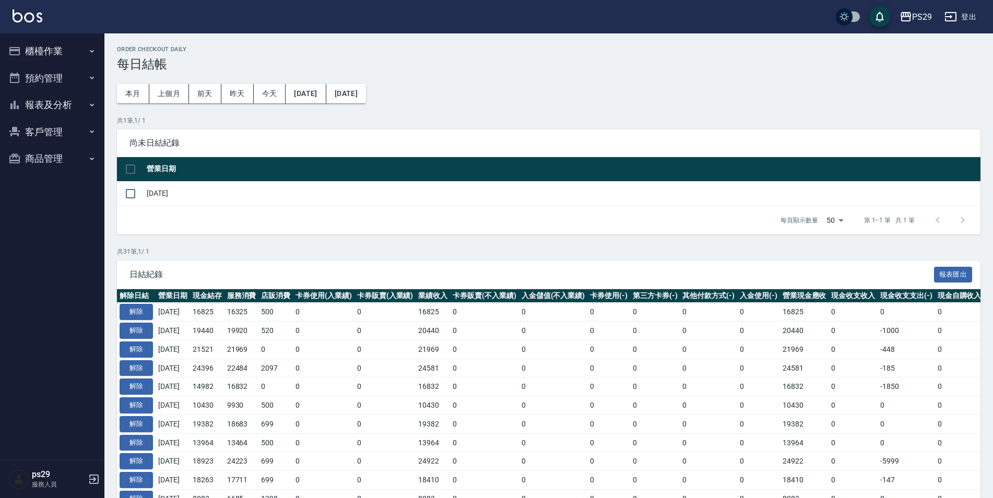
click at [81, 45] on button "櫃檯作業" at bounding box center [52, 51] width 96 height 27
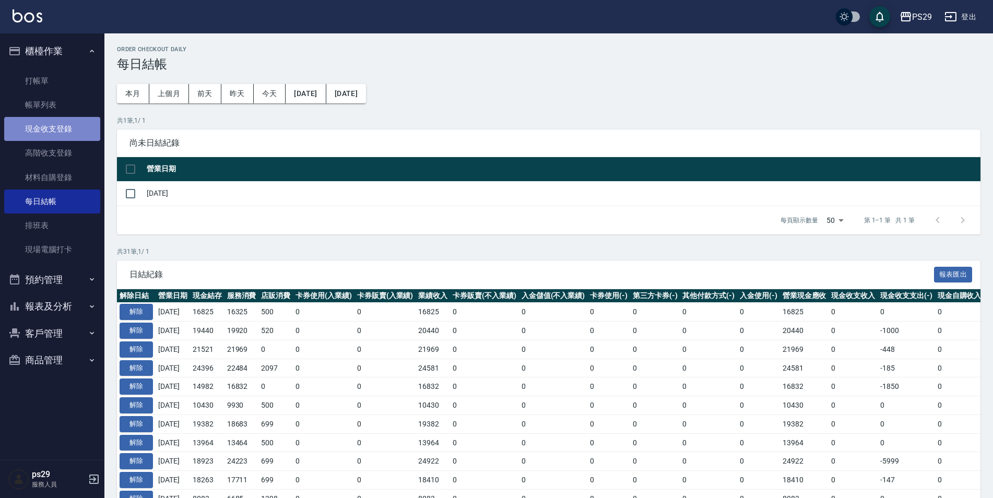
click at [67, 139] on link "現金收支登錄" at bounding box center [52, 129] width 96 height 24
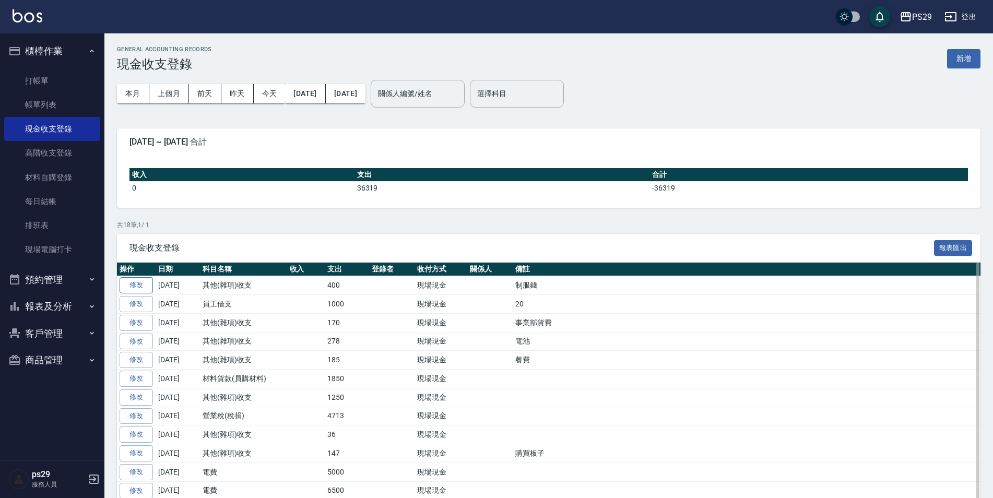
click at [132, 285] on link "修改" at bounding box center [136, 285] width 33 height 16
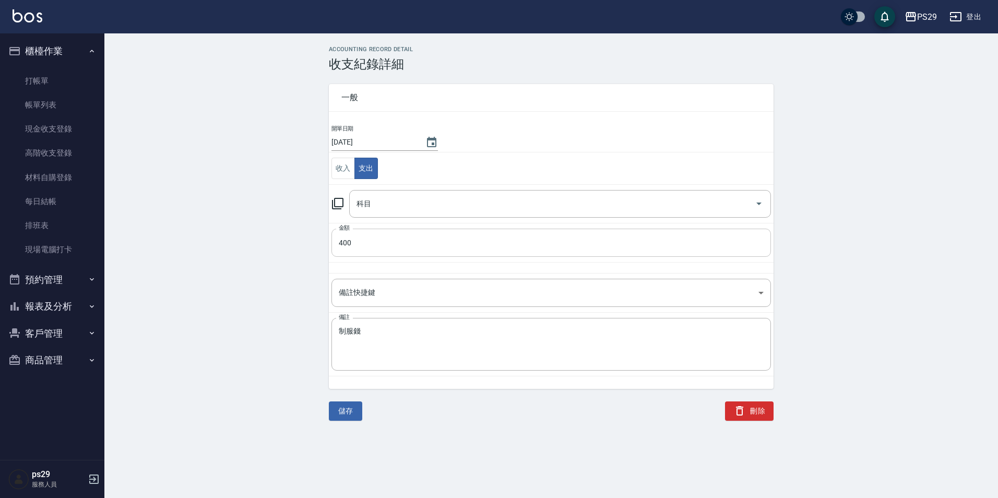
type input "26 其他(雜項)收支"
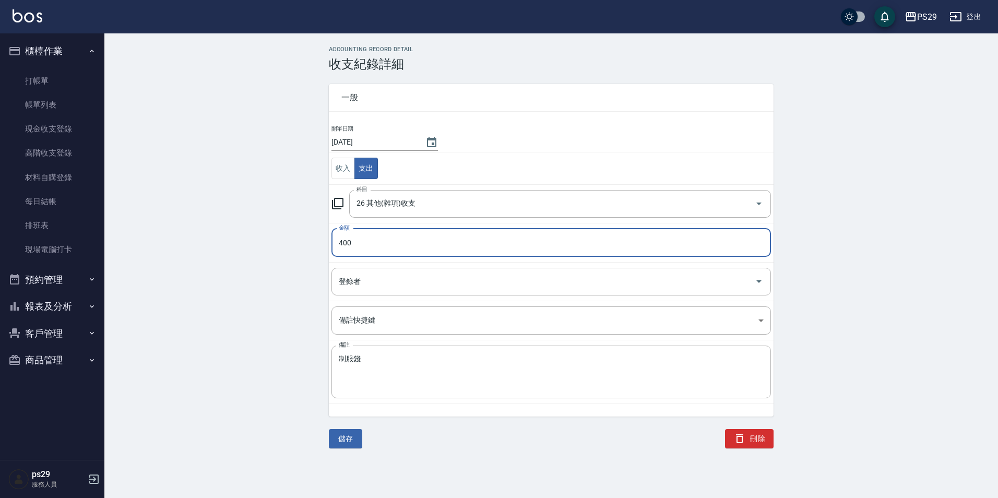
click at [373, 232] on input "400" at bounding box center [550, 243] width 439 height 28
type input "600"
click at [344, 422] on div "儲存" at bounding box center [339, 426] width 46 height 44
click at [344, 425] on div "儲存" at bounding box center [339, 426] width 46 height 44
click at [349, 440] on button "儲存" at bounding box center [345, 438] width 33 height 19
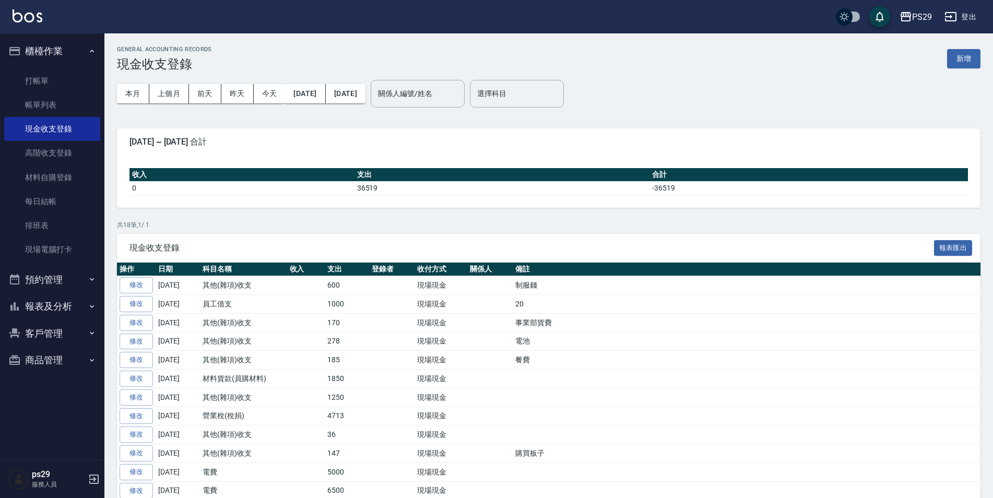
click at [63, 31] on div "PS29 登出" at bounding box center [496, 16] width 993 height 33
click at [65, 32] on div "PS29 登出" at bounding box center [496, 16] width 993 height 33
drag, startPoint x: 65, startPoint y: 32, endPoint x: 73, endPoint y: 38, distance: 9.4
click at [73, 38] on button "櫃檯作業" at bounding box center [52, 51] width 96 height 27
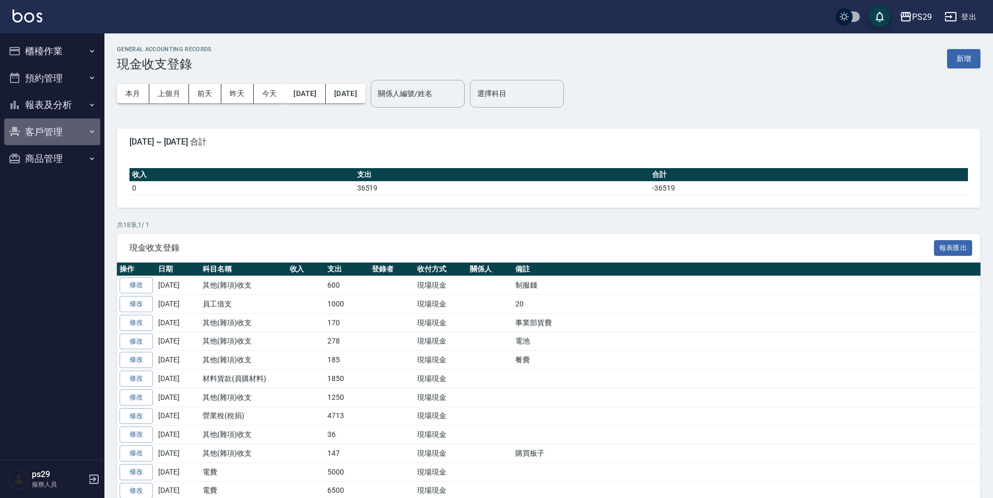
click at [74, 135] on button "客戶管理" at bounding box center [52, 131] width 96 height 27
click at [74, 131] on button "客戶管理" at bounding box center [52, 131] width 96 height 27
click at [69, 106] on button "報表及分析" at bounding box center [52, 104] width 96 height 27
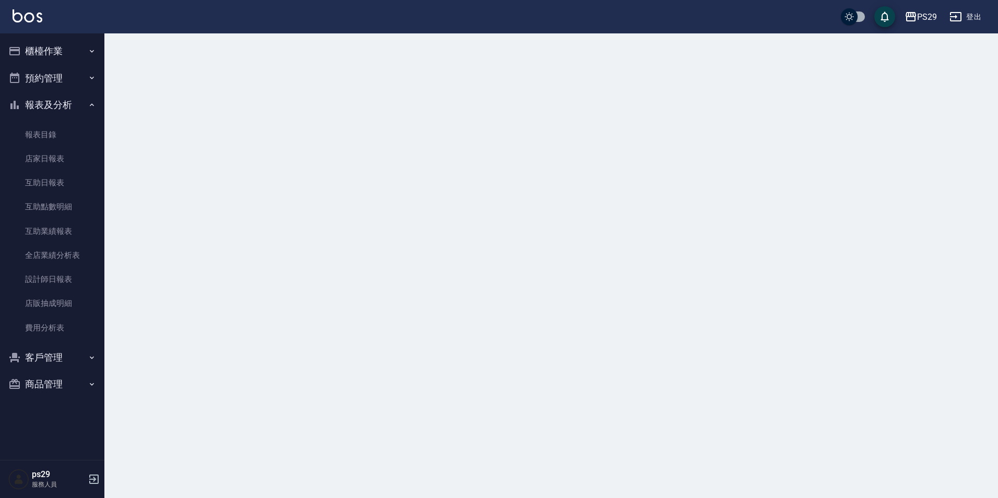
click at [26, 19] on img at bounding box center [28, 15] width 30 height 13
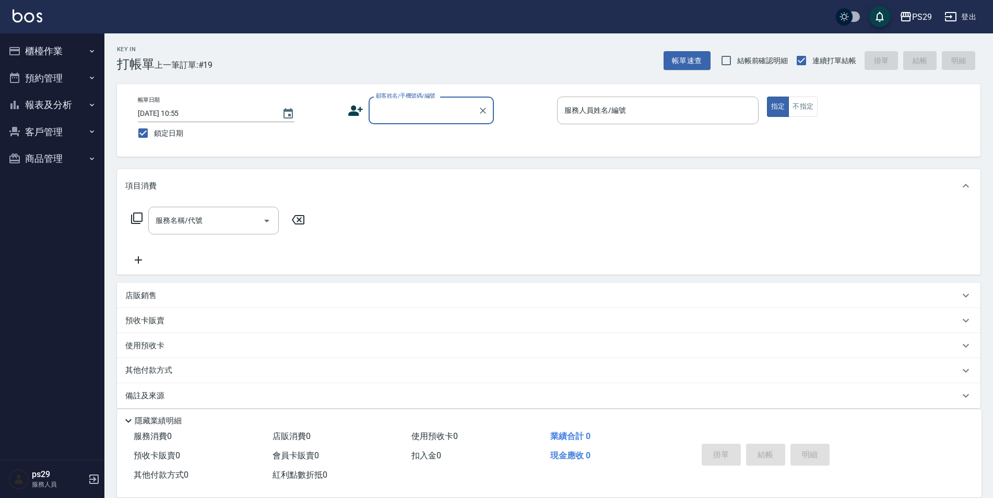
click at [70, 95] on button "報表及分析" at bounding box center [52, 104] width 96 height 27
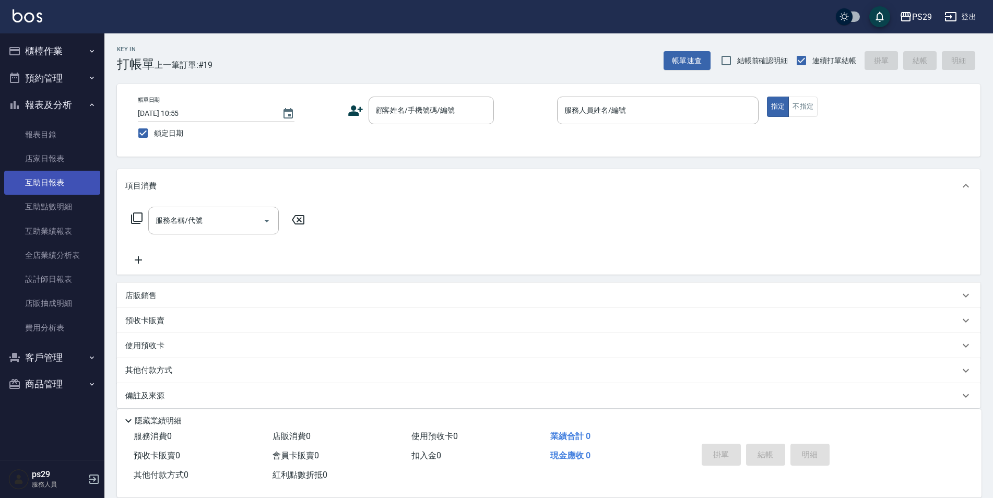
click at [70, 186] on link "互助日報表" at bounding box center [52, 183] width 96 height 24
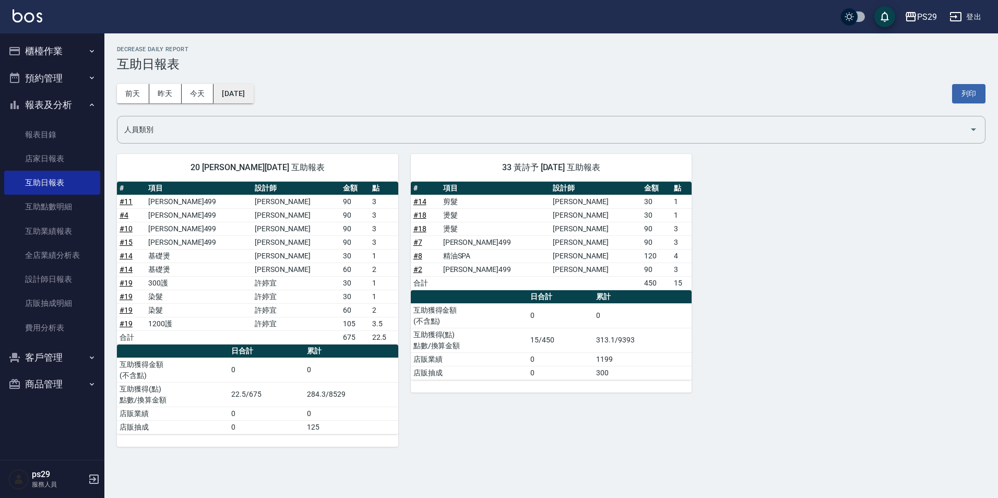
click at [246, 88] on button "[DATE]" at bounding box center [233, 93] width 40 height 19
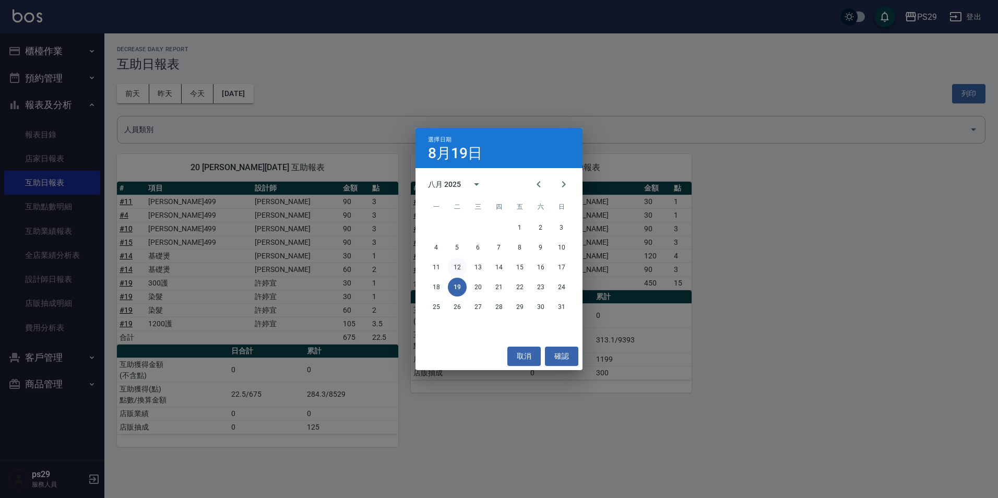
click at [460, 267] on button "12" at bounding box center [457, 267] width 19 height 19
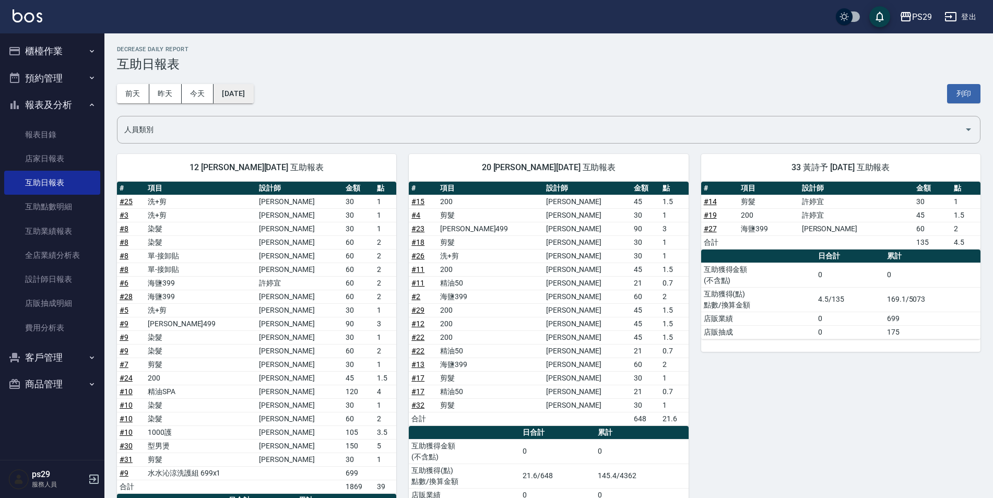
click at [253, 94] on button "[DATE]" at bounding box center [233, 93] width 40 height 19
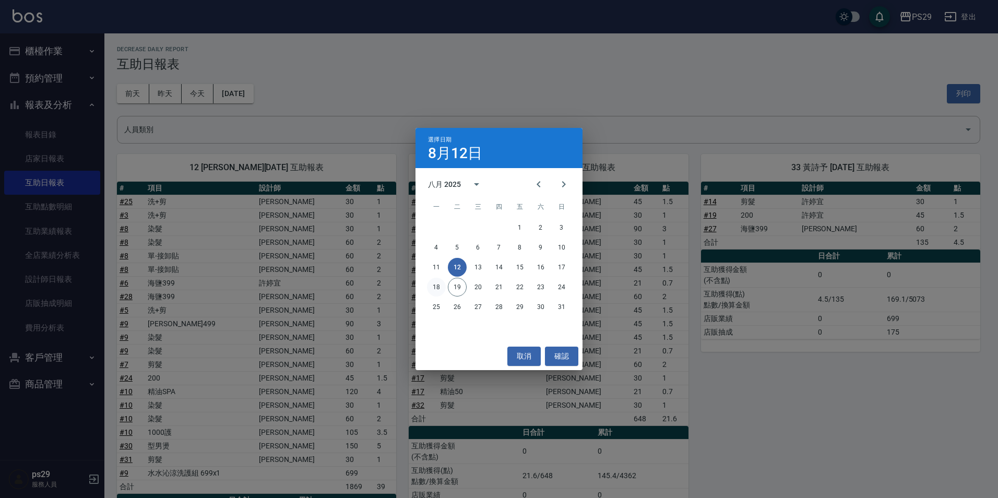
click at [435, 281] on button "18" at bounding box center [436, 287] width 19 height 19
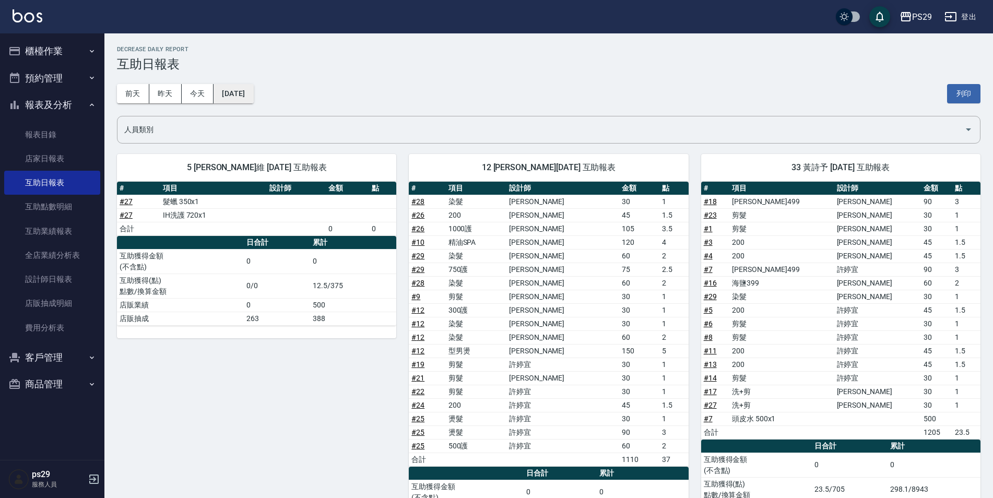
click at [250, 99] on button "[DATE]" at bounding box center [233, 93] width 40 height 19
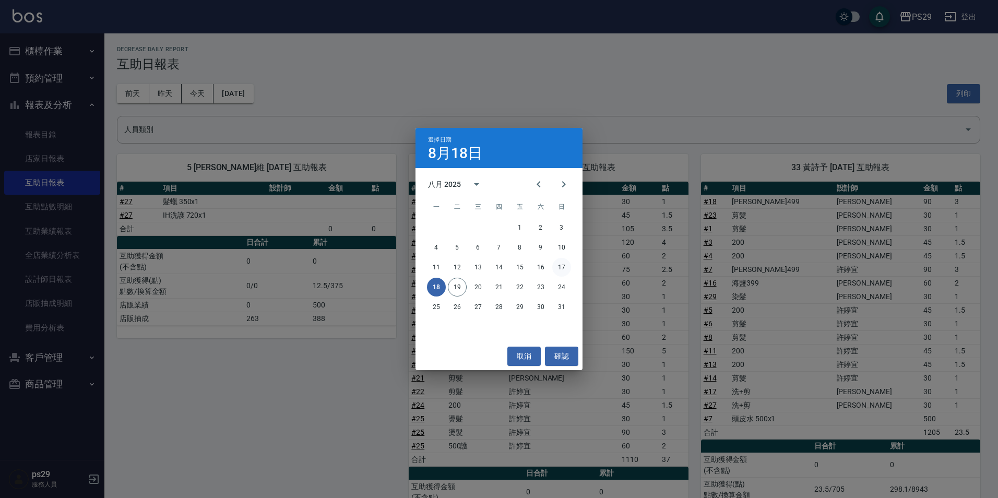
click at [558, 266] on button "17" at bounding box center [561, 267] width 19 height 19
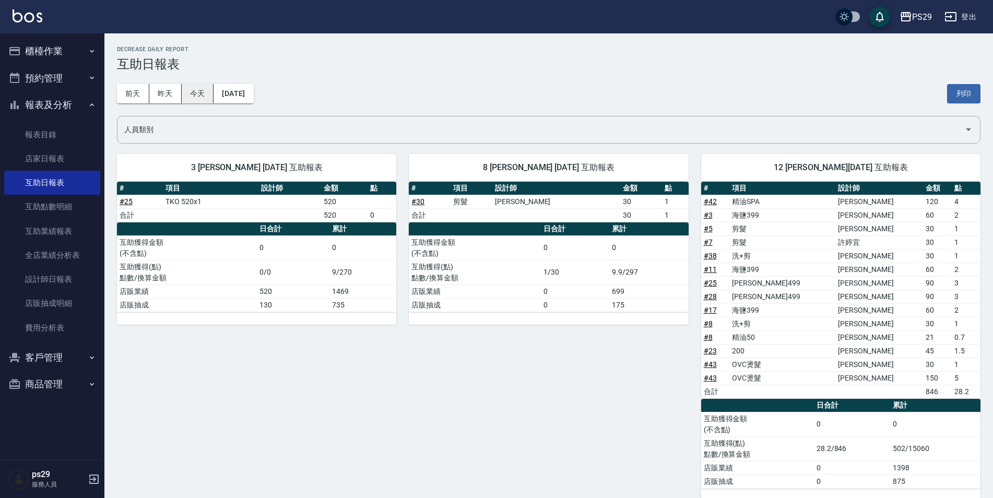
click at [206, 95] on button "今天" at bounding box center [198, 93] width 32 height 19
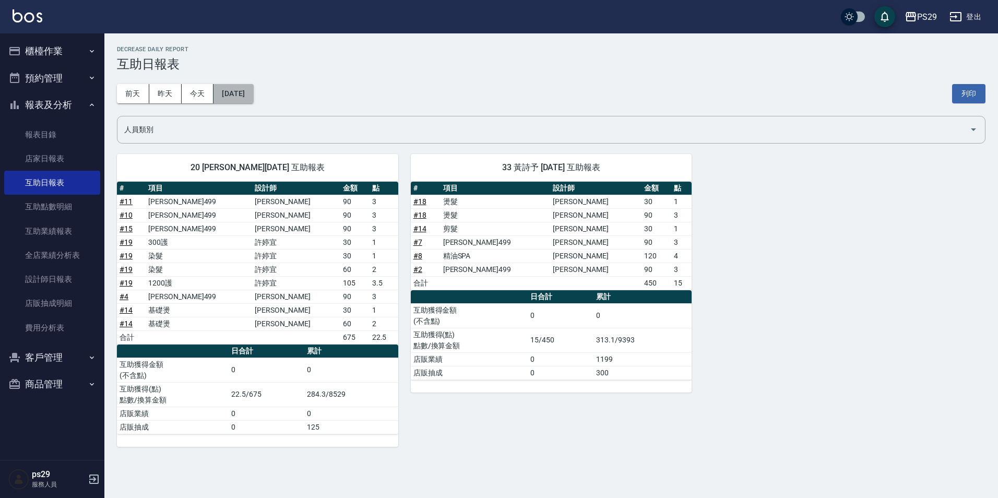
click at [245, 86] on button "[DATE]" at bounding box center [233, 93] width 40 height 19
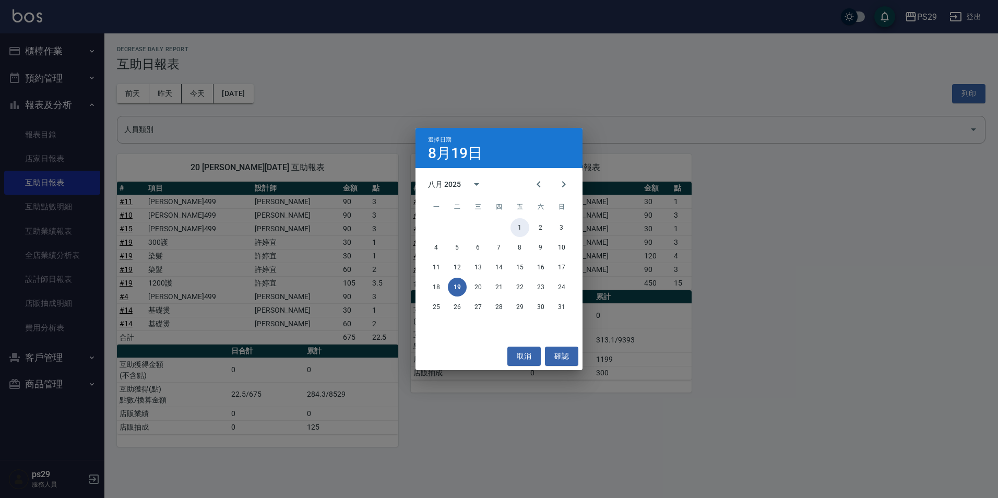
click at [516, 230] on button "1" at bounding box center [519, 227] width 19 height 19
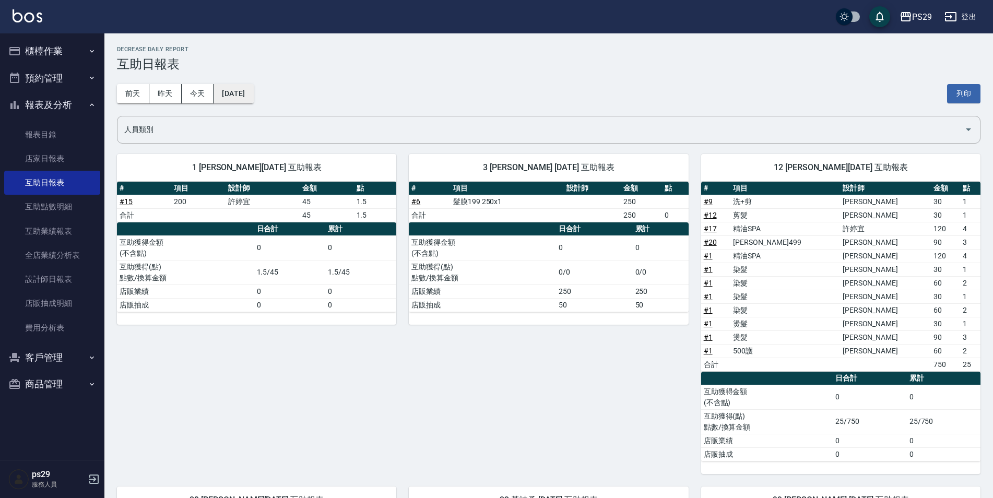
click at [229, 93] on button "[DATE]" at bounding box center [233, 93] width 40 height 19
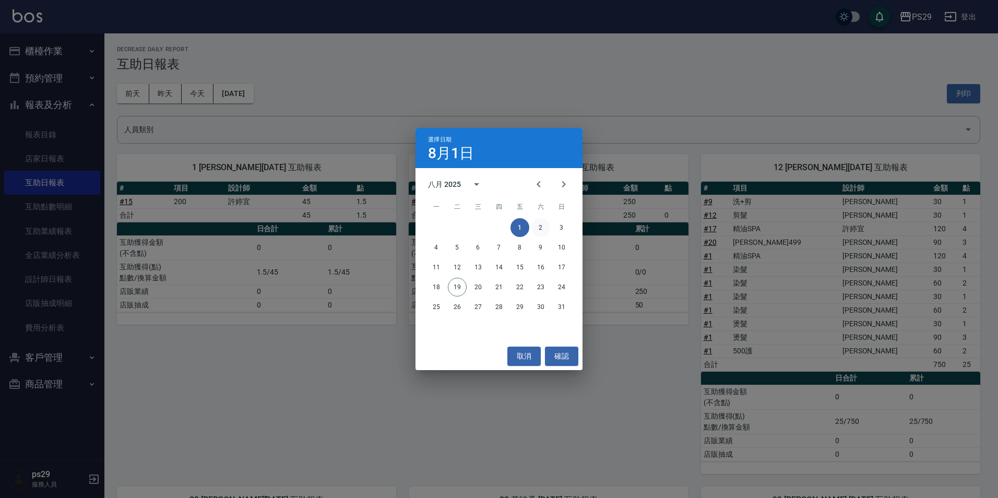
click at [539, 224] on button "2" at bounding box center [540, 227] width 19 height 19
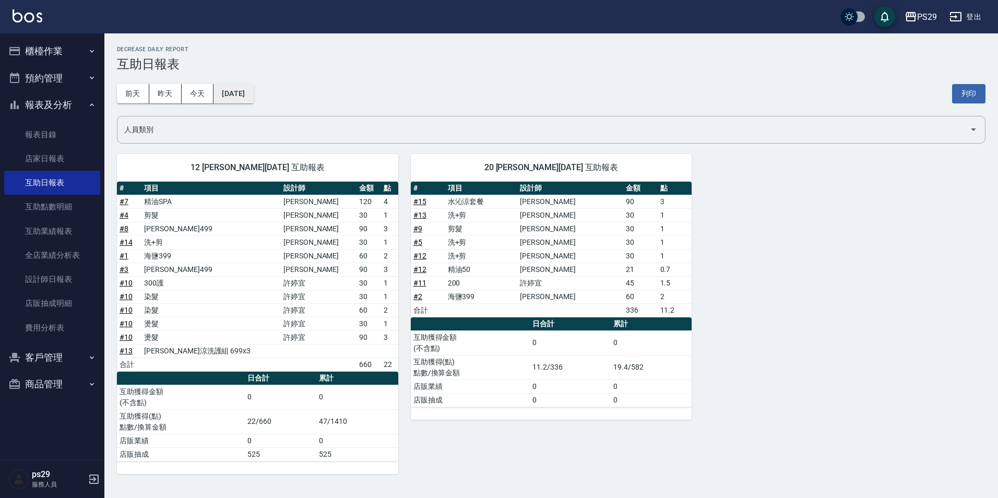
click at [244, 96] on button "[DATE]" at bounding box center [233, 93] width 40 height 19
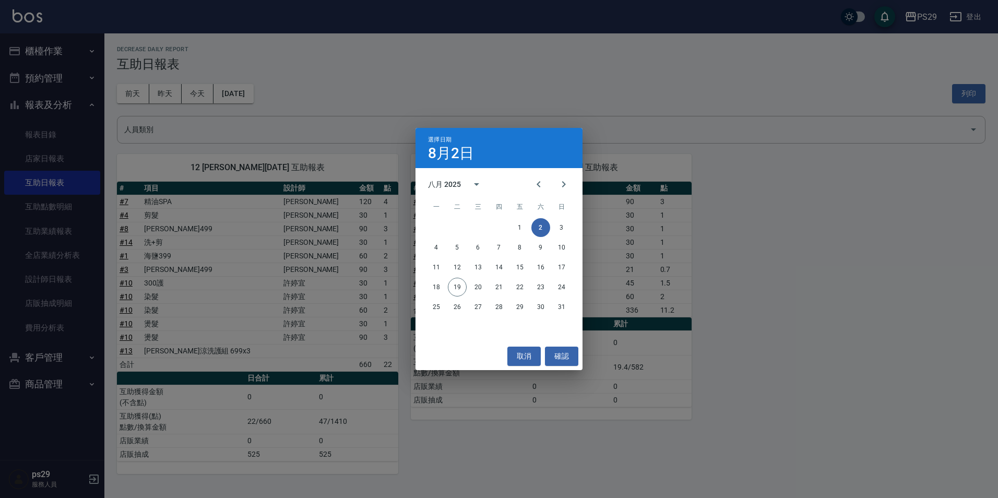
click at [427, 252] on div "4 5 6 7 8 9 10" at bounding box center [498, 247] width 167 height 19
click at [432, 247] on button "4" at bounding box center [436, 247] width 19 height 19
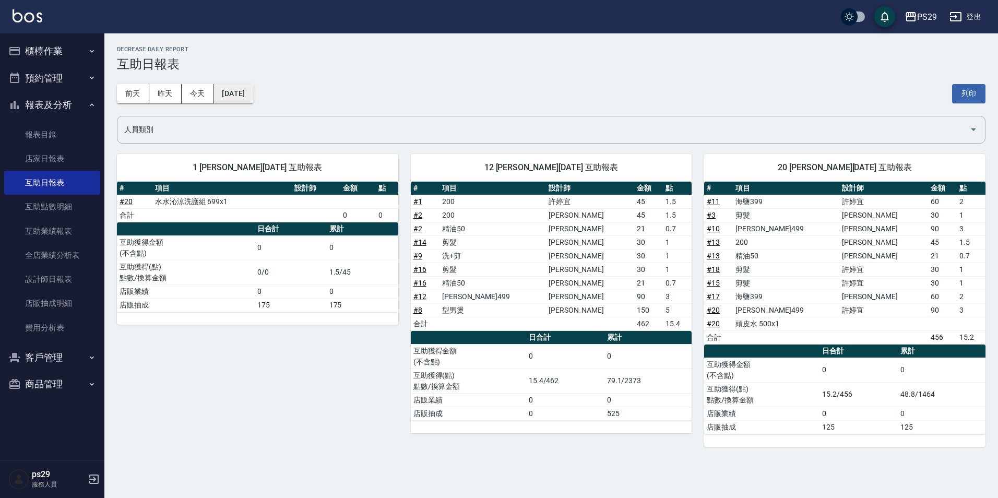
click at [253, 92] on button "[DATE]" at bounding box center [233, 93] width 40 height 19
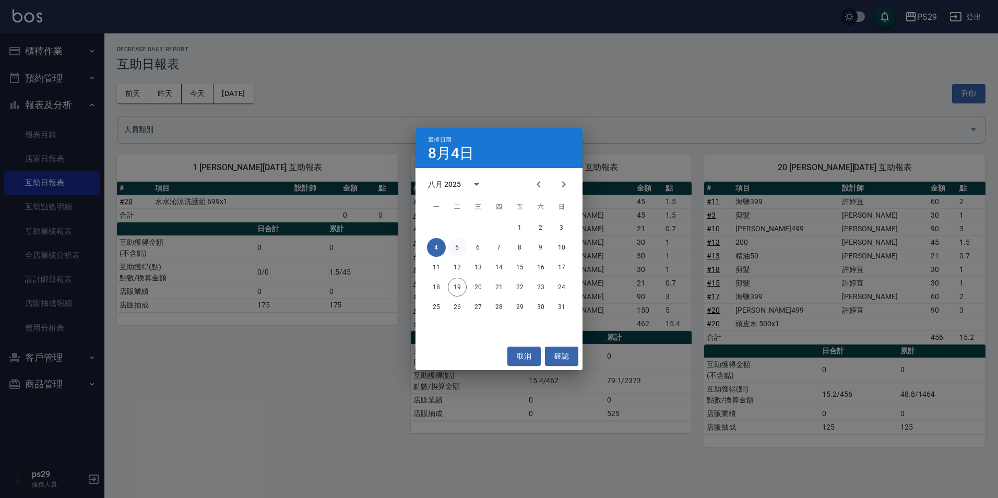
click at [458, 247] on button "5" at bounding box center [457, 247] width 19 height 19
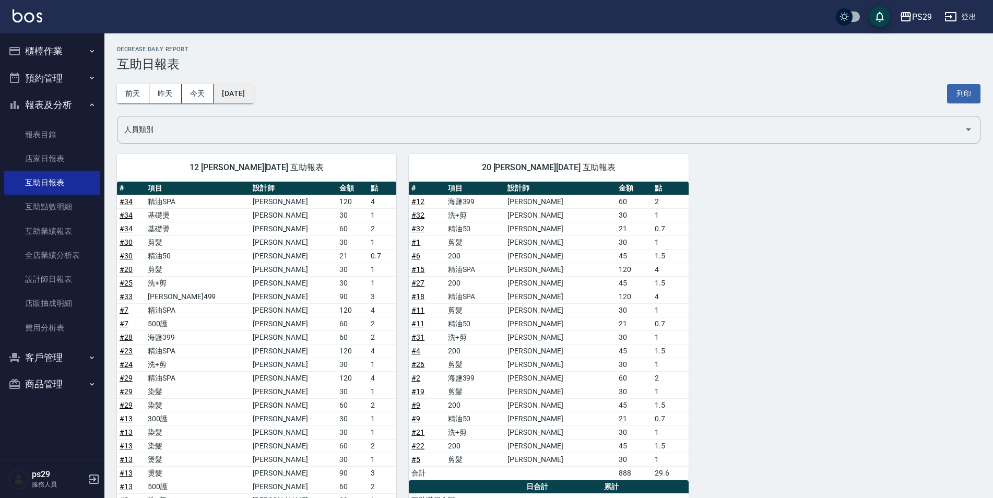
click at [248, 98] on button "[DATE]" at bounding box center [233, 93] width 40 height 19
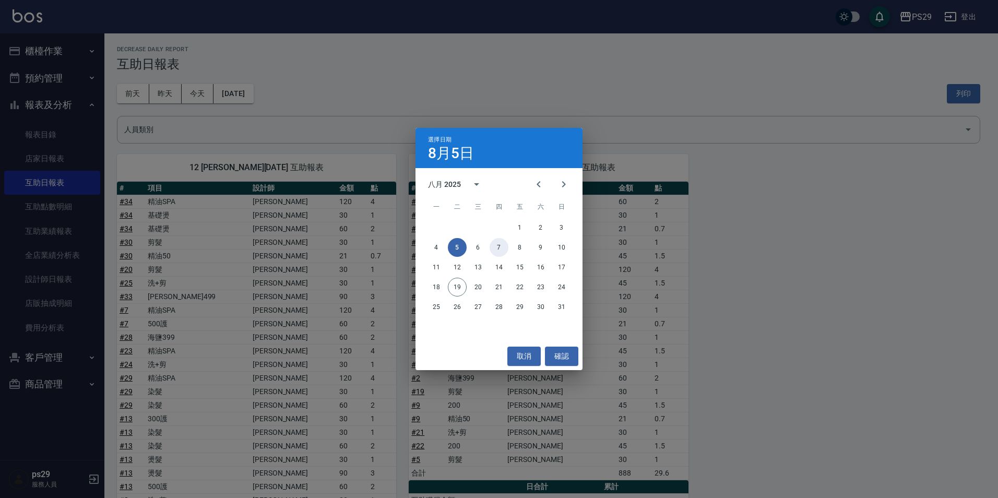
click at [501, 250] on button "7" at bounding box center [498, 247] width 19 height 19
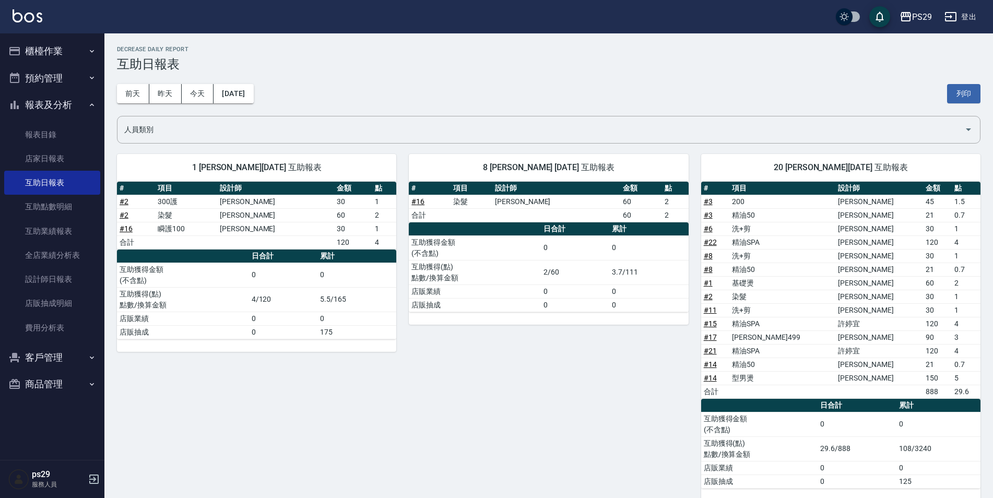
click at [266, 111] on div "前天 昨天 今天 2025/08/07 列印" at bounding box center [548, 93] width 863 height 44
click at [262, 106] on div "前天 昨天 今天 2025/08/07 列印" at bounding box center [548, 93] width 863 height 44
click at [253, 85] on button "[DATE]" at bounding box center [233, 93] width 40 height 19
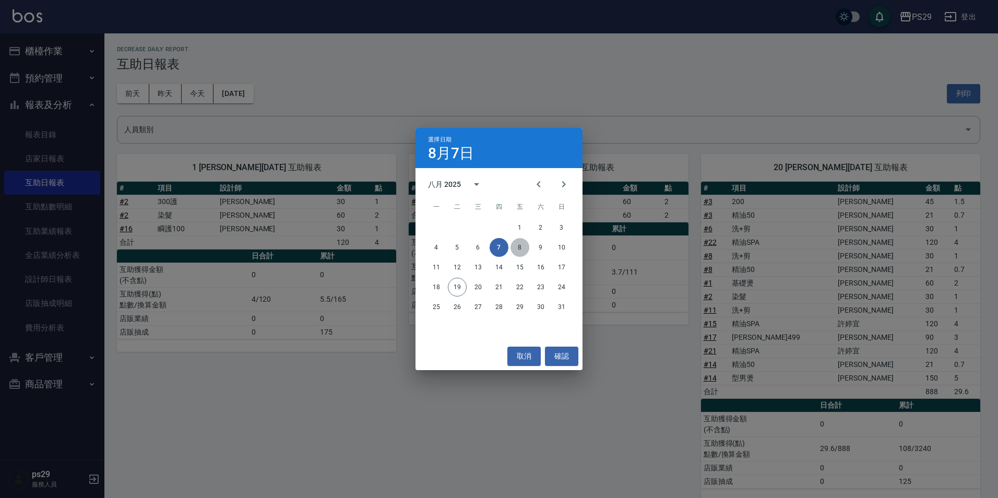
click at [523, 241] on button "8" at bounding box center [519, 247] width 19 height 19
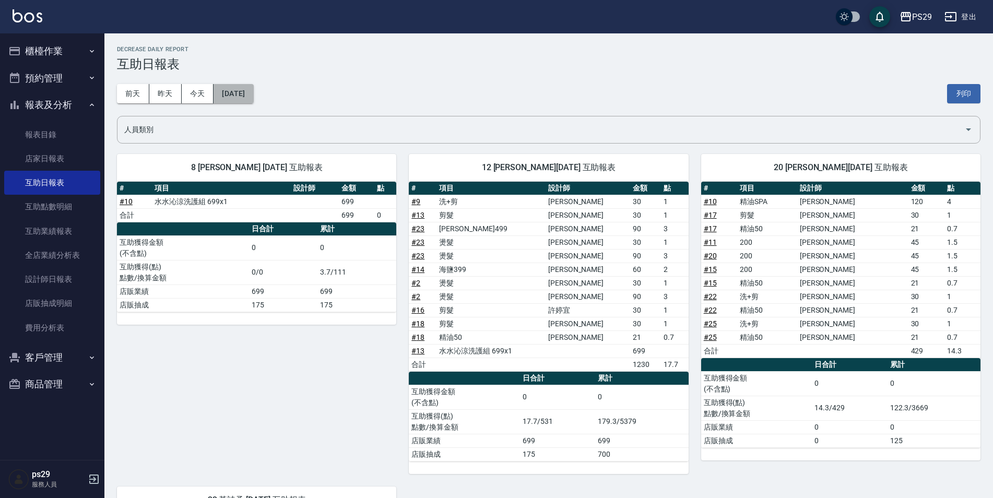
click at [253, 99] on button "[DATE]" at bounding box center [233, 93] width 40 height 19
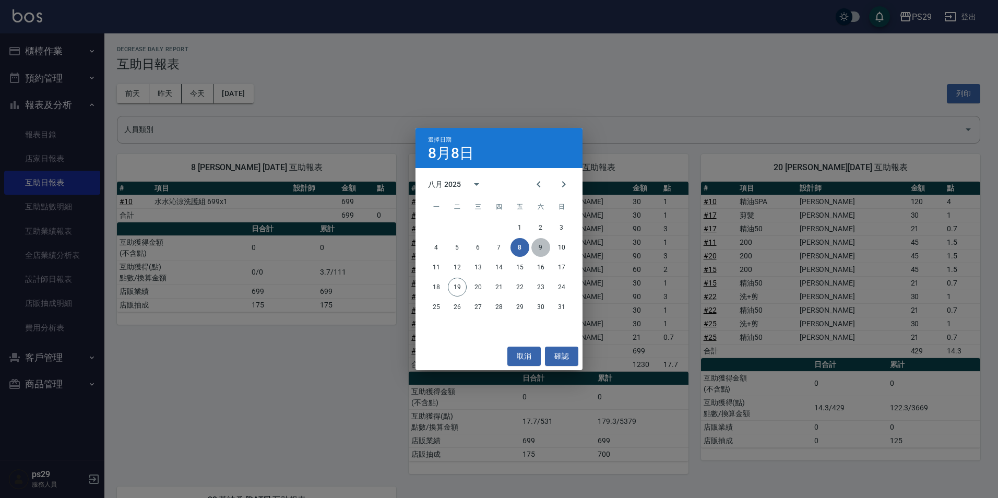
click at [544, 243] on button "9" at bounding box center [540, 247] width 19 height 19
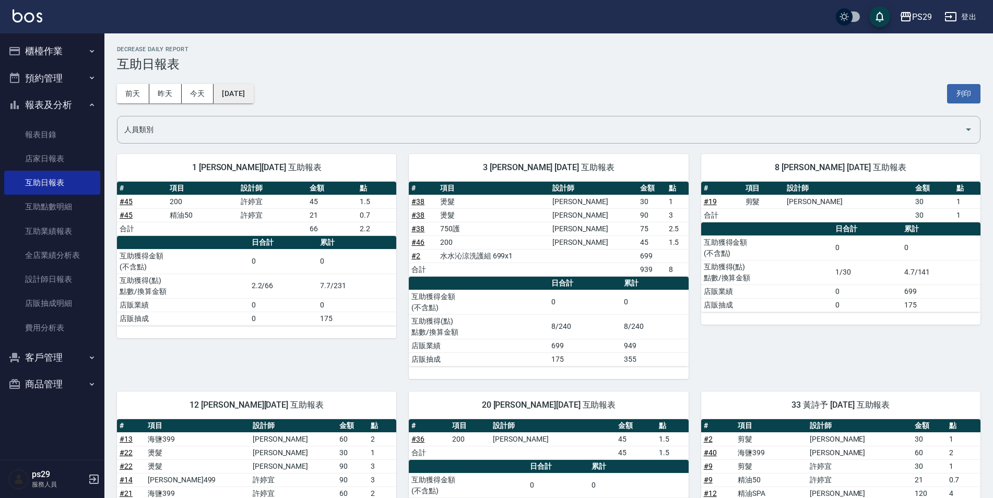
click at [247, 98] on button "[DATE]" at bounding box center [233, 93] width 40 height 19
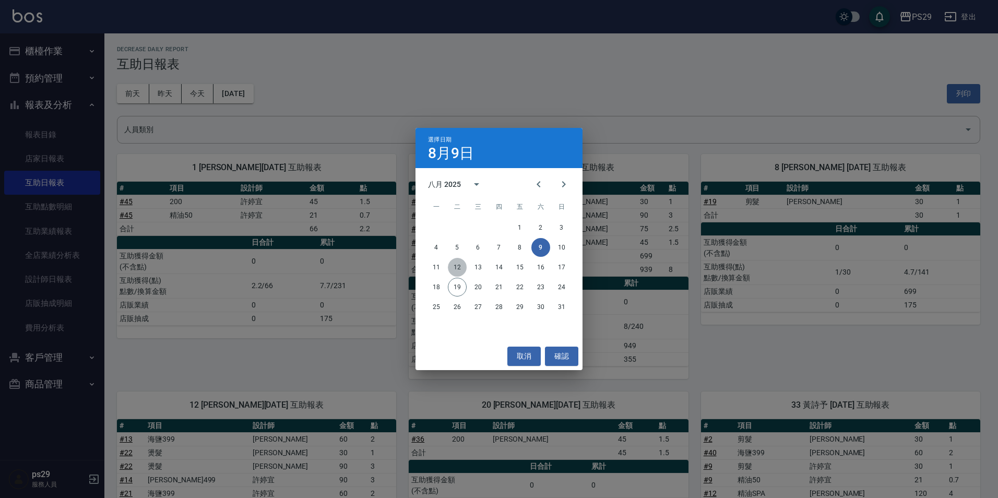
click at [458, 266] on button "12" at bounding box center [457, 267] width 19 height 19
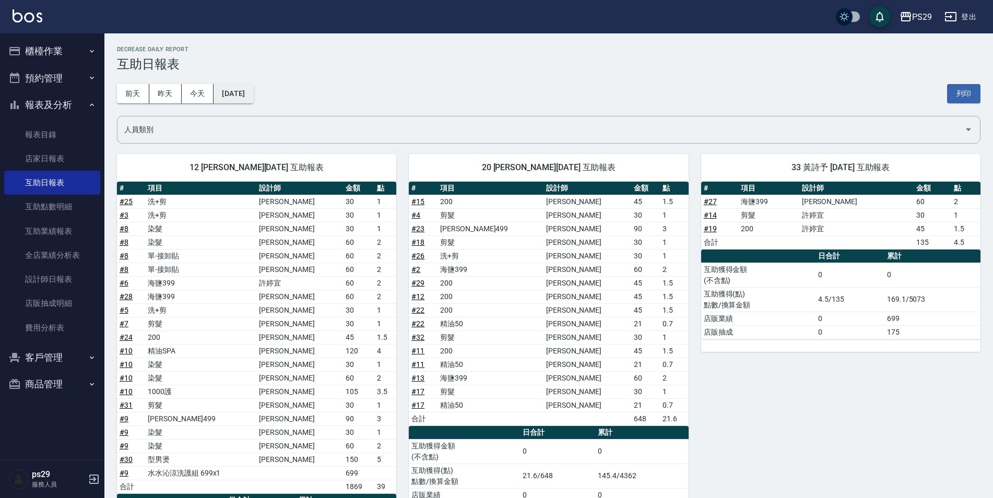
click at [250, 98] on button "[DATE]" at bounding box center [233, 93] width 40 height 19
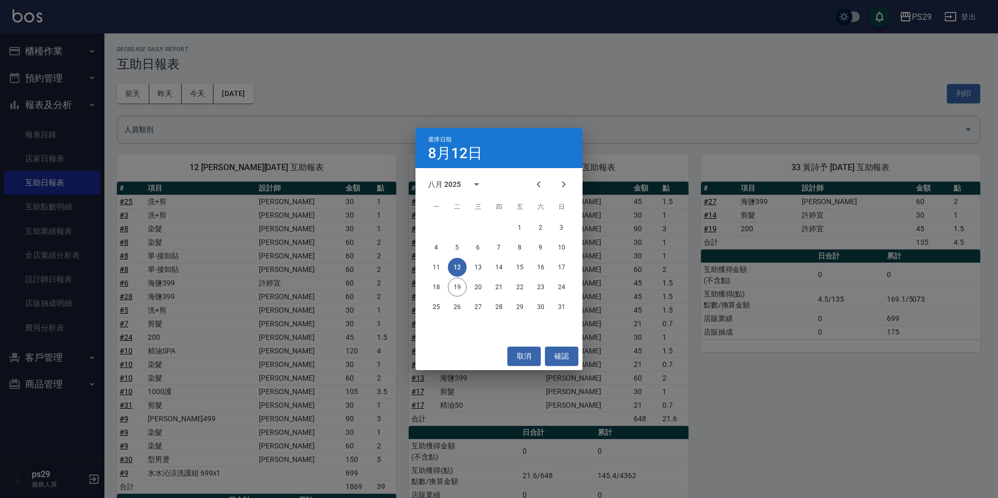
click at [256, 111] on div "選擇日期 8月12日 八月 2025 一 二 三 四 五 六 日 1 2 3 4 5 6 7 8 9 10 11 12 13 14 15 16 17 18 1…" at bounding box center [499, 249] width 998 height 498
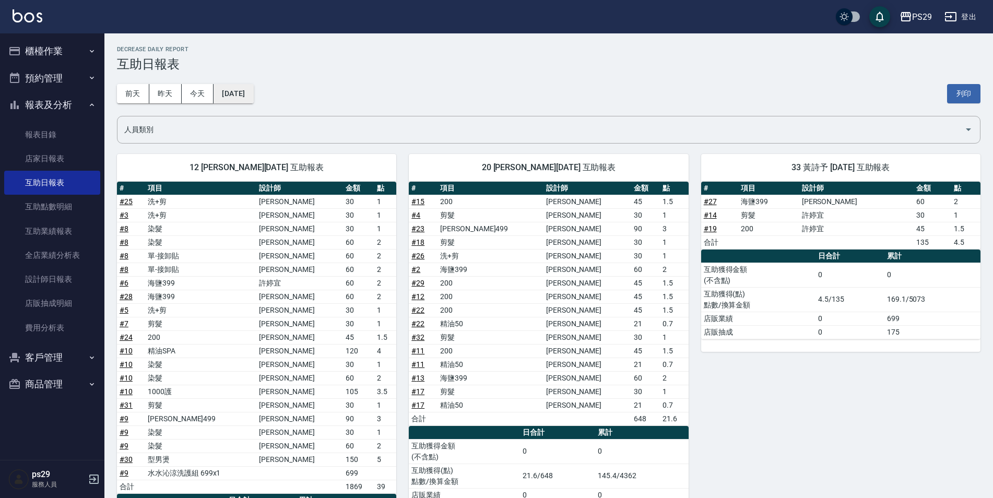
click at [253, 97] on button "[DATE]" at bounding box center [233, 93] width 40 height 19
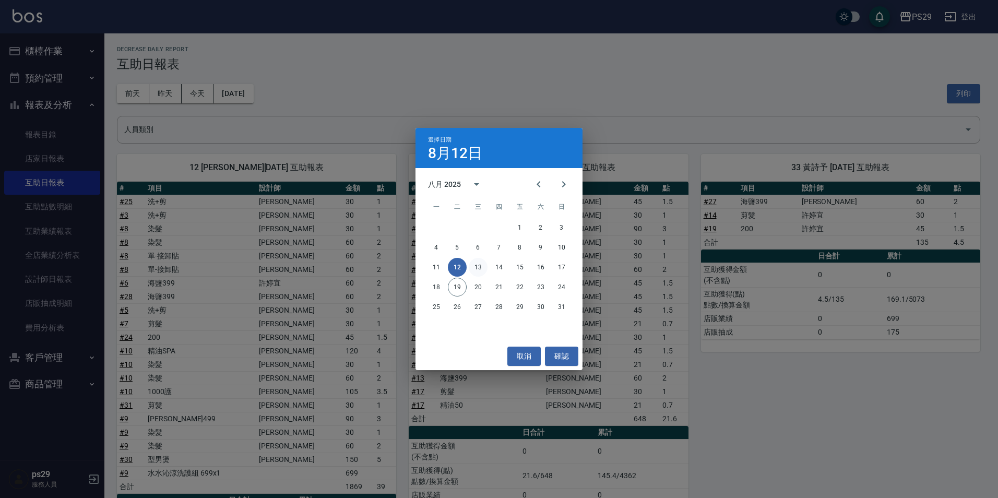
click at [477, 266] on button "13" at bounding box center [478, 267] width 19 height 19
